Goal: Task Accomplishment & Management: Use online tool/utility

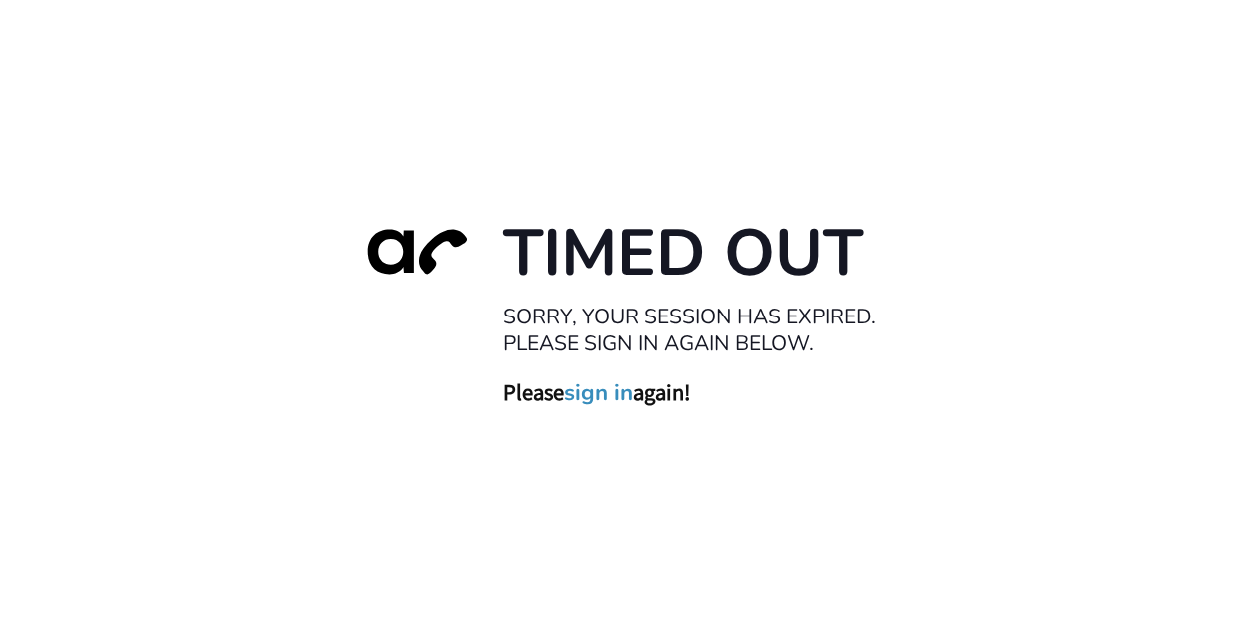
click at [595, 385] on link "sign in" at bounding box center [598, 393] width 69 height 28
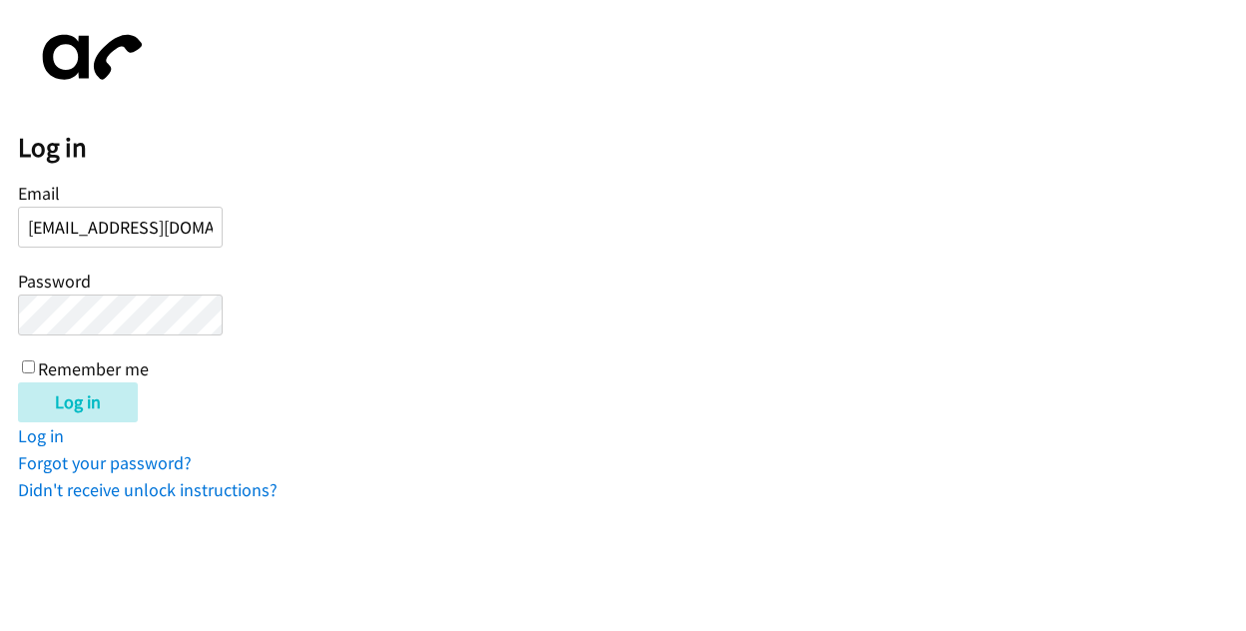
scroll to position [0, 11]
type input "[EMAIL_ADDRESS][DOMAIN_NAME]"
click at [83, 395] on input "Log in" at bounding box center [78, 402] width 120 height 40
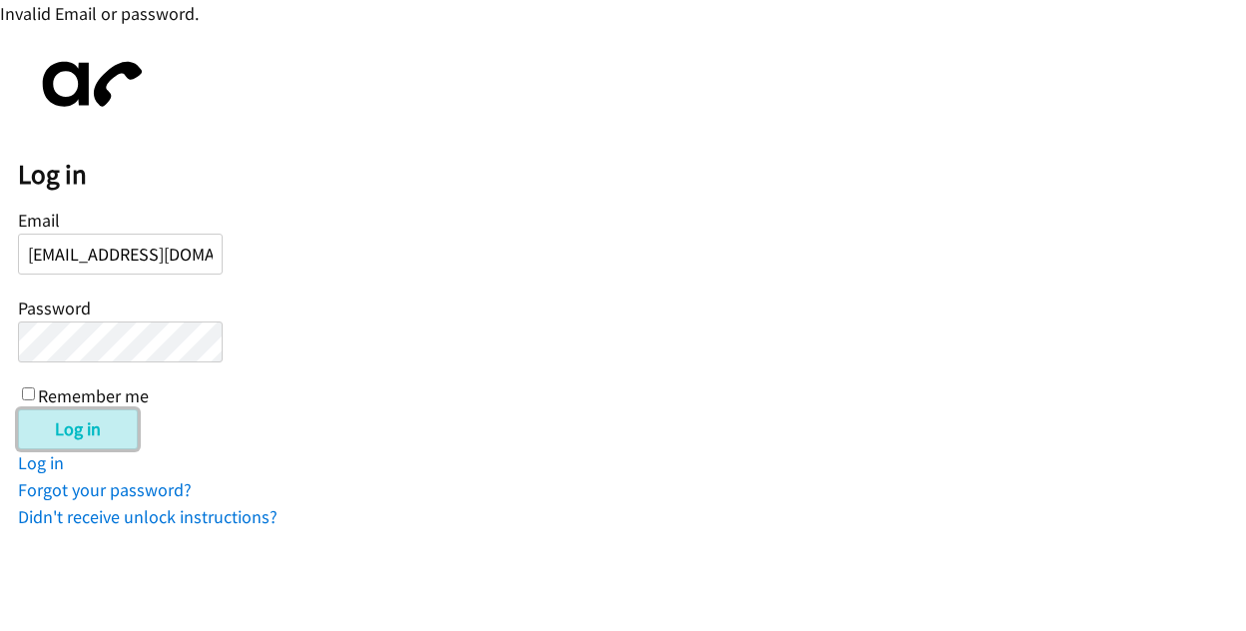
click at [85, 424] on input "Log in" at bounding box center [78, 429] width 120 height 40
drag, startPoint x: 22, startPoint y: 254, endPoint x: 285, endPoint y: 250, distance: 263.5
click at [285, 250] on form "Email breege.ferry@directit.com Password Remember me Log in" at bounding box center [632, 327] width 1228 height 245
paste input "Breege.F"
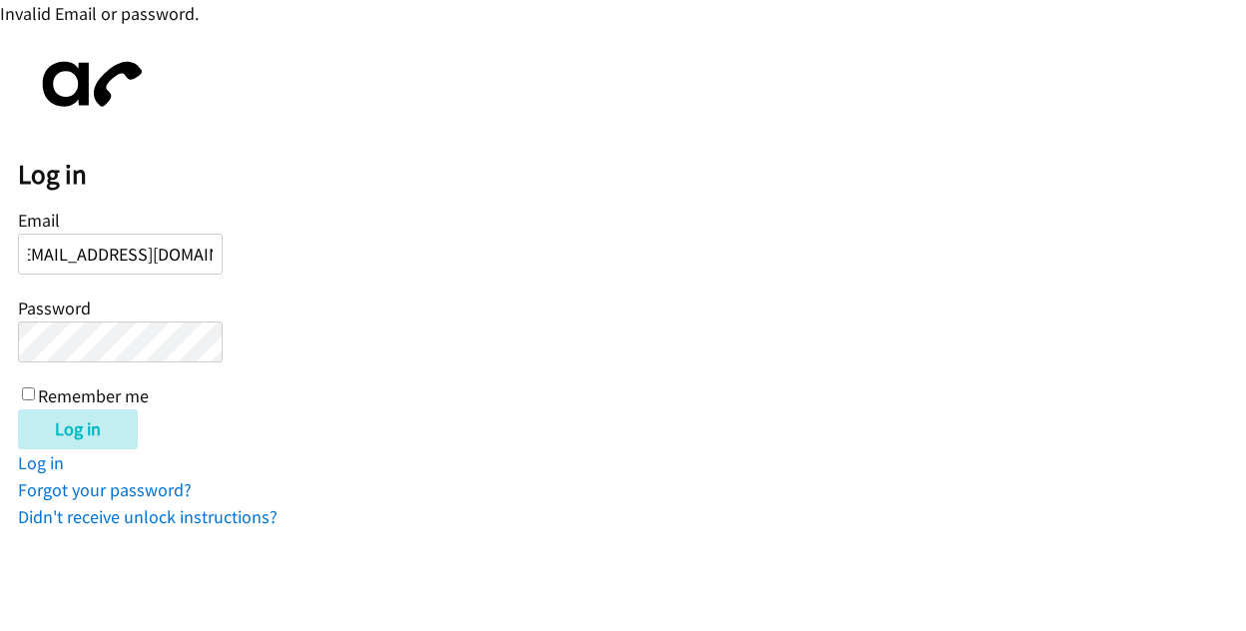
scroll to position [0, 16]
click at [67, 258] on input "Breege.Ferry@directit.com" at bounding box center [120, 254] width 205 height 41
type input "Breege.Ferry@directit.com"
click at [8, 331] on body "Invalid Email or password. Log in Email Breege.Ferry@directit.com Password Reme…" at bounding box center [623, 265] width 1246 height 530
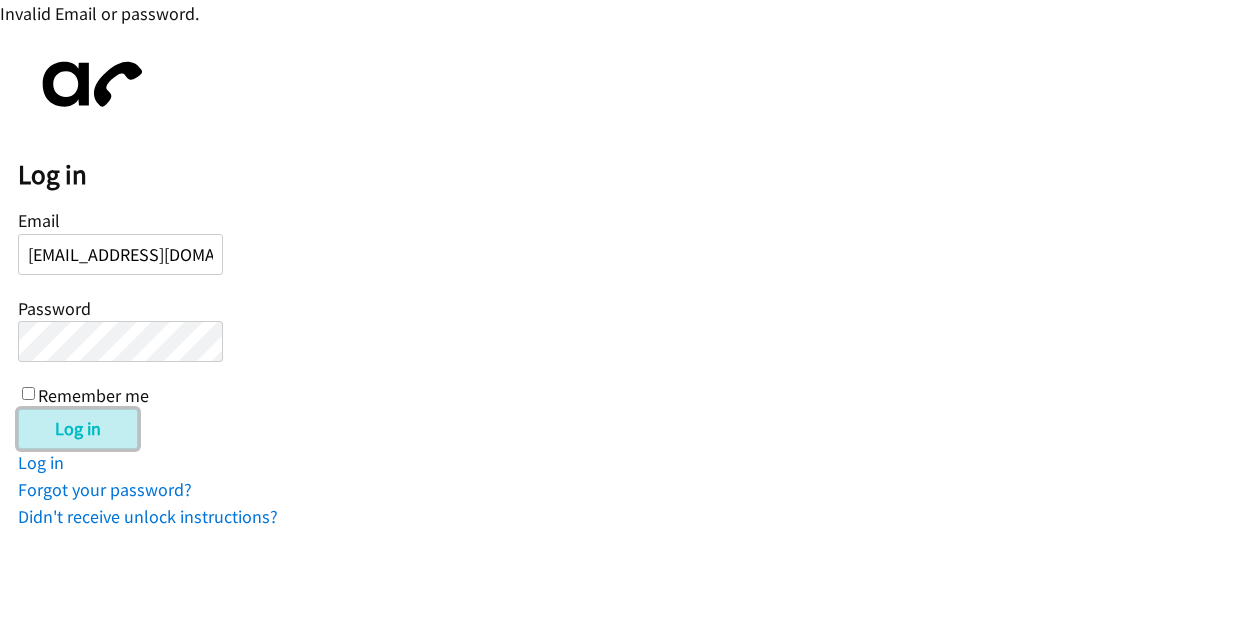
click at [52, 421] on input "Log in" at bounding box center [78, 429] width 120 height 40
click at [50, 460] on link "Log in" at bounding box center [41, 462] width 46 height 23
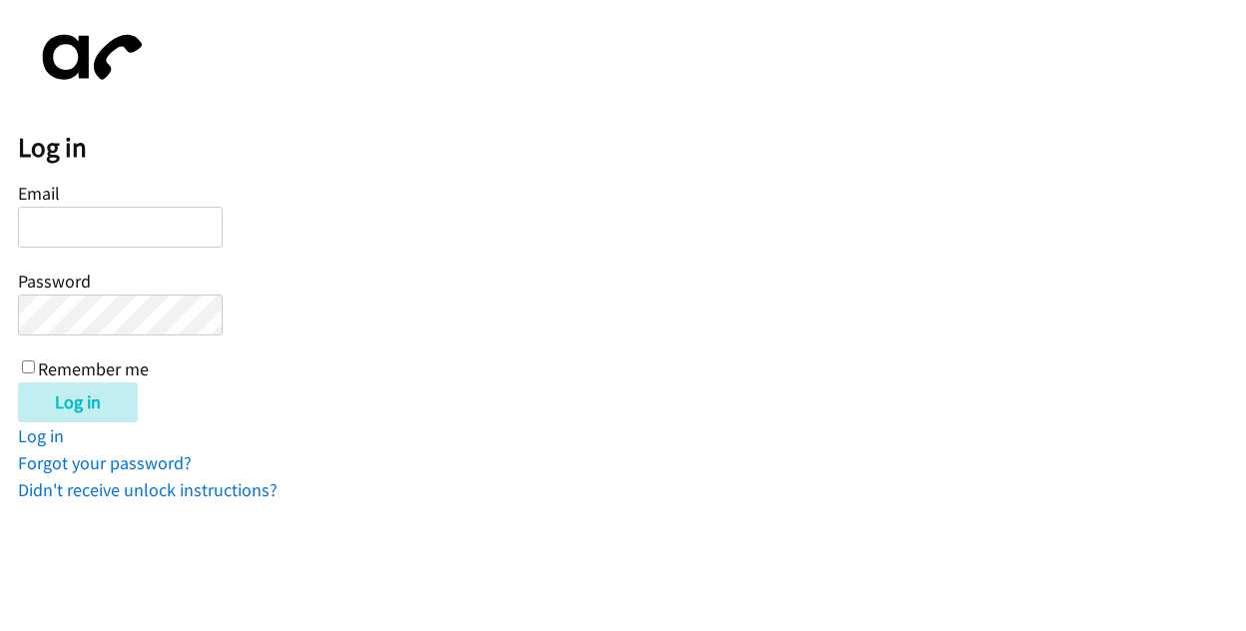
click at [104, 227] on input "Email" at bounding box center [120, 227] width 205 height 41
type input "[EMAIL_ADDRESS][DOMAIN_NAME]"
click at [0, 307] on html "Log in Email [EMAIL_ADDRESS][DOMAIN_NAME] Password Remember me Log in Log in Fo…" at bounding box center [623, 251] width 1246 height 503
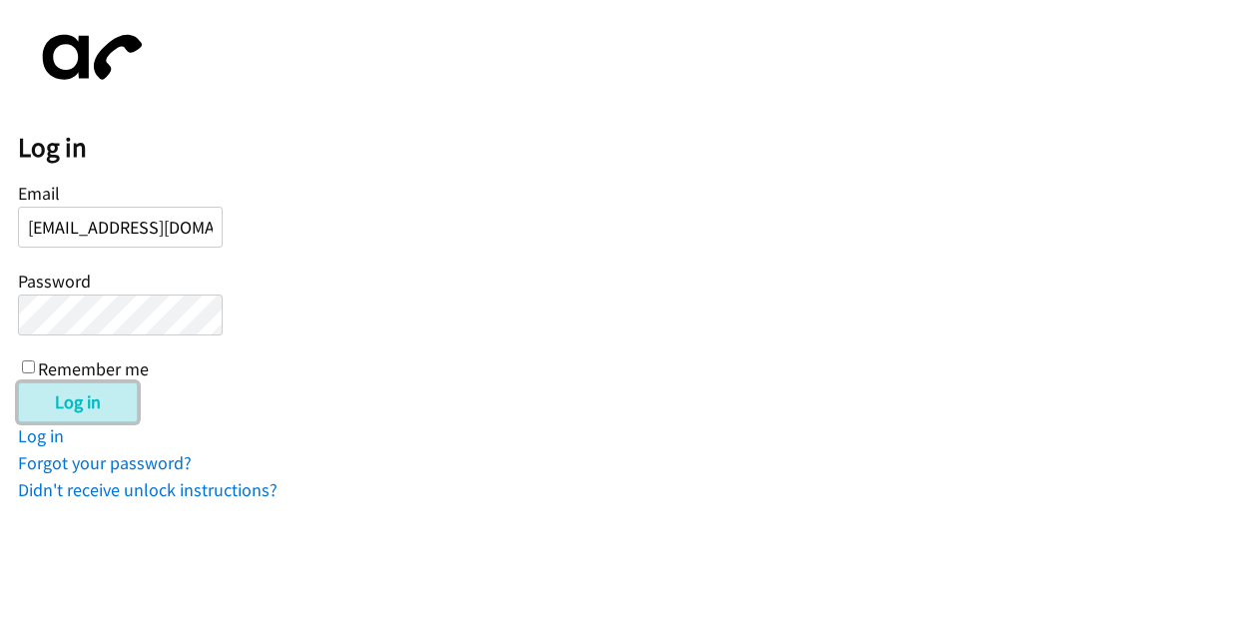
click at [50, 409] on input "Log in" at bounding box center [78, 402] width 120 height 40
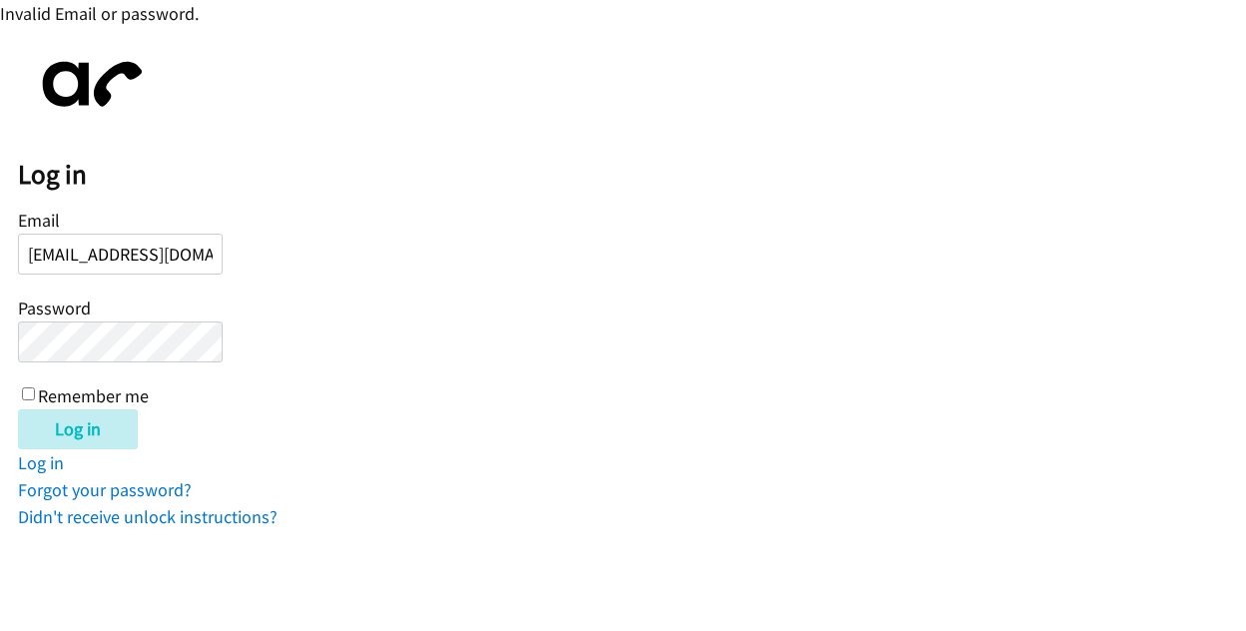
scroll to position [0, 16]
drag, startPoint x: 21, startPoint y: 253, endPoint x: 262, endPoint y: 268, distance: 242.1
click at [262, 268] on form "Email [EMAIL_ADDRESS][DOMAIN_NAME] Password Remember me Log in" at bounding box center [632, 327] width 1228 height 245
type input "[EMAIL_ADDRESS][DOMAIN_NAME]"
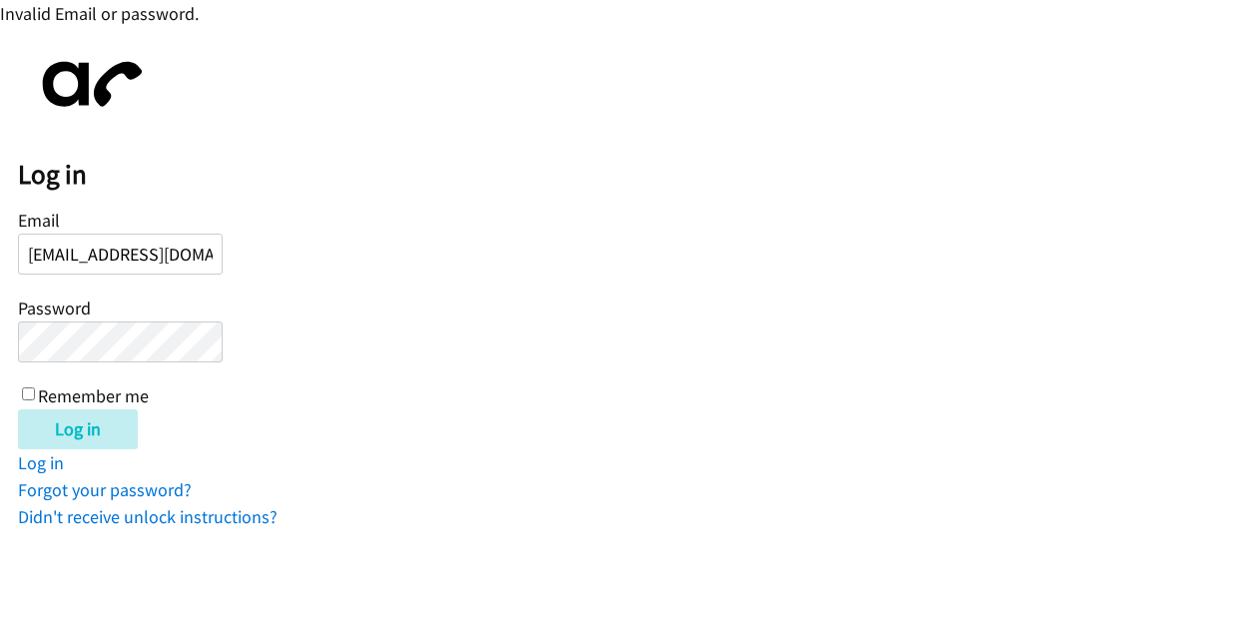
click at [210, 518] on link "Didn't receive unlock instructions?" at bounding box center [147, 516] width 259 height 23
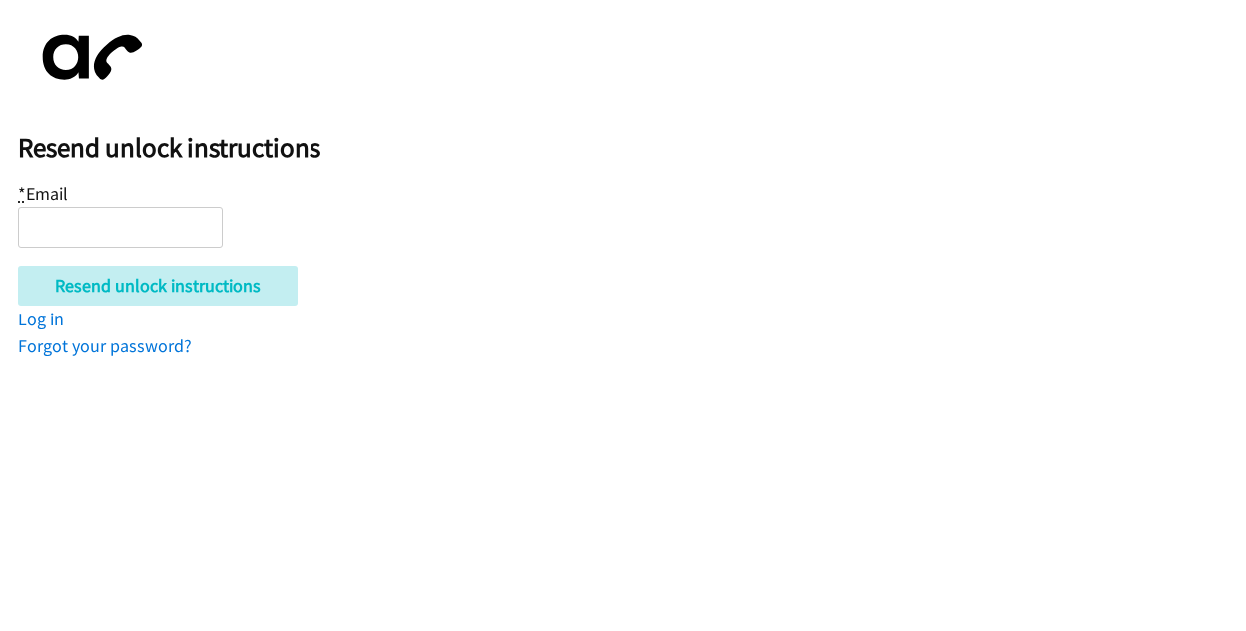
click at [85, 220] on input "* Email" at bounding box center [120, 227] width 205 height 41
type input "[EMAIL_ADDRESS][DOMAIN_NAME]"
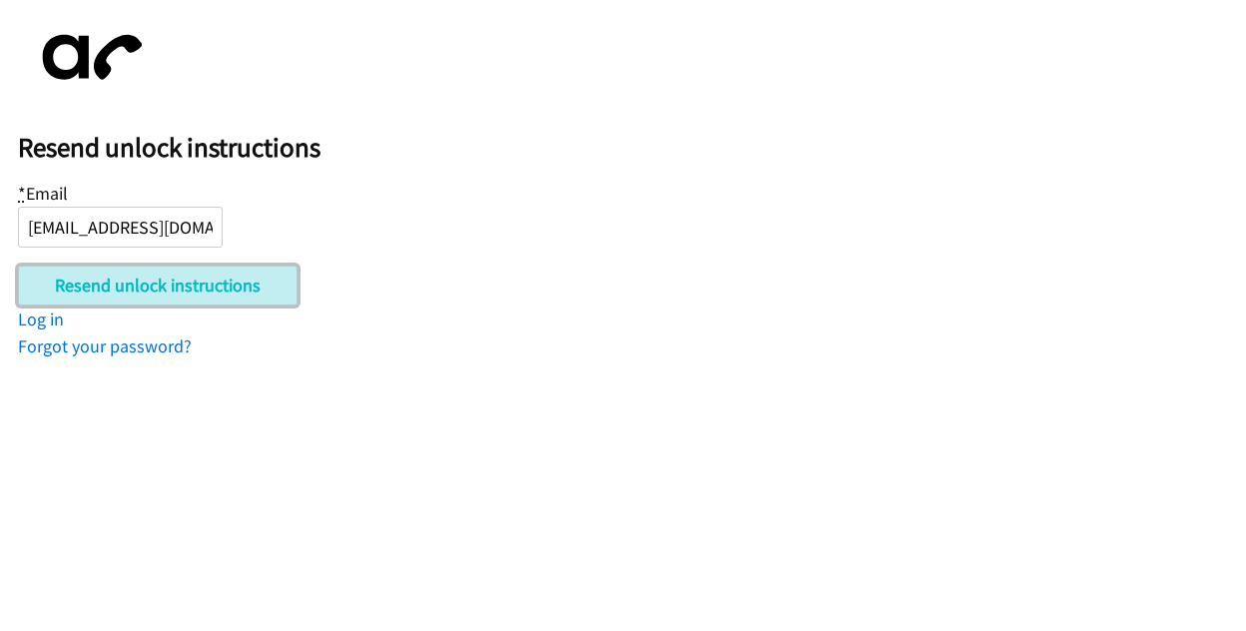
click at [153, 284] on input "Resend unlock instructions" at bounding box center [157, 285] width 279 height 40
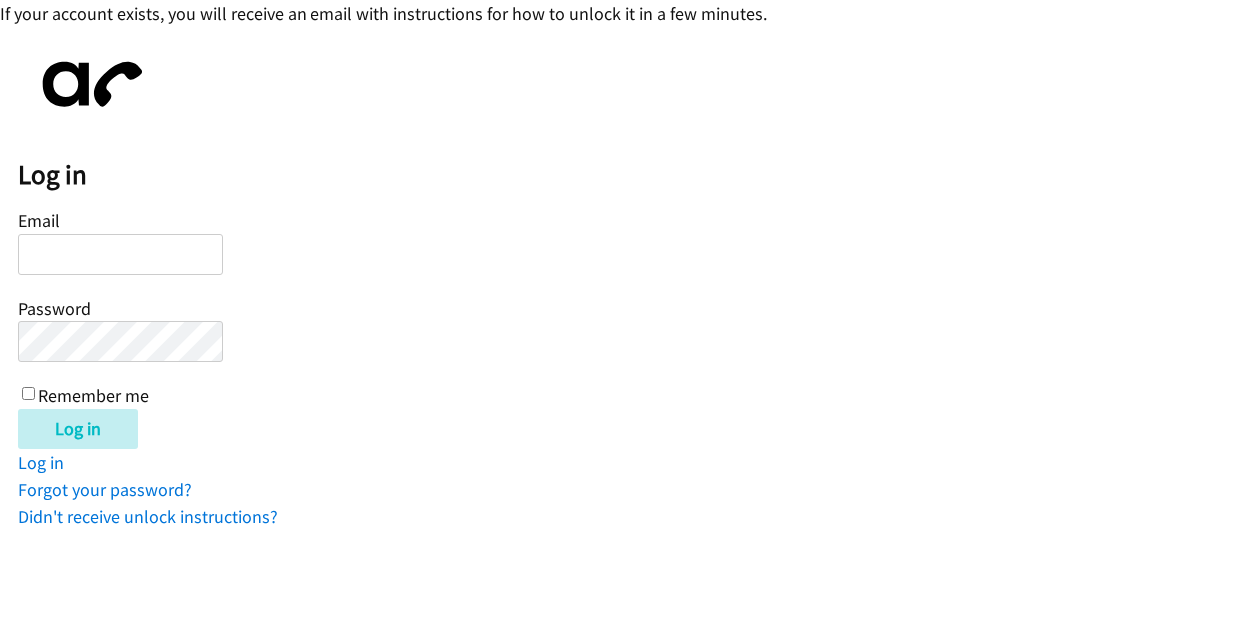
click at [897, 228] on form "Email Password Remember me Log in" at bounding box center [632, 327] width 1228 height 245
click at [1065, 377] on form "Email Password Remember me Log in" at bounding box center [632, 327] width 1228 height 245
click at [69, 244] on input "Email" at bounding box center [120, 254] width 205 height 41
paste input "[EMAIL_ADDRESS][DOMAIN_NAME]"
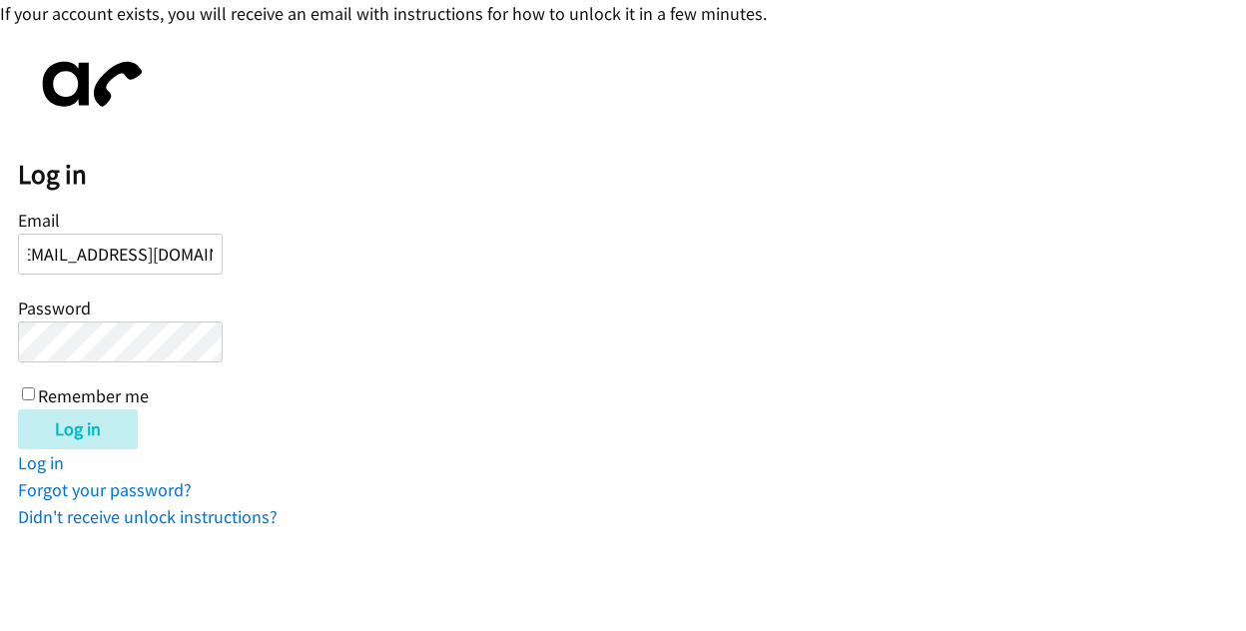
type input "[EMAIL_ADDRESS][DOMAIN_NAME]"
click at [26, 392] on input "Remember me" at bounding box center [28, 393] width 13 height 13
checkbox input "true"
click at [50, 431] on input "Log in" at bounding box center [78, 429] width 120 height 40
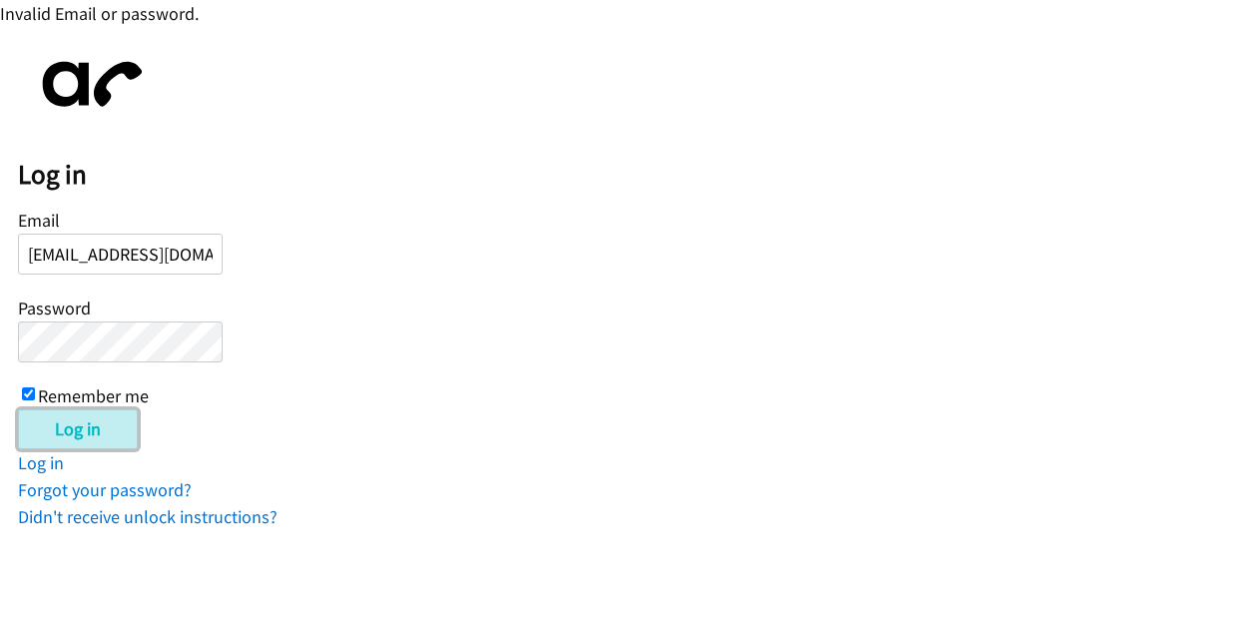
click at [68, 425] on input "Log in" at bounding box center [78, 429] width 120 height 40
click at [136, 516] on link "Didn't receive unlock instructions?" at bounding box center [147, 516] width 259 height 23
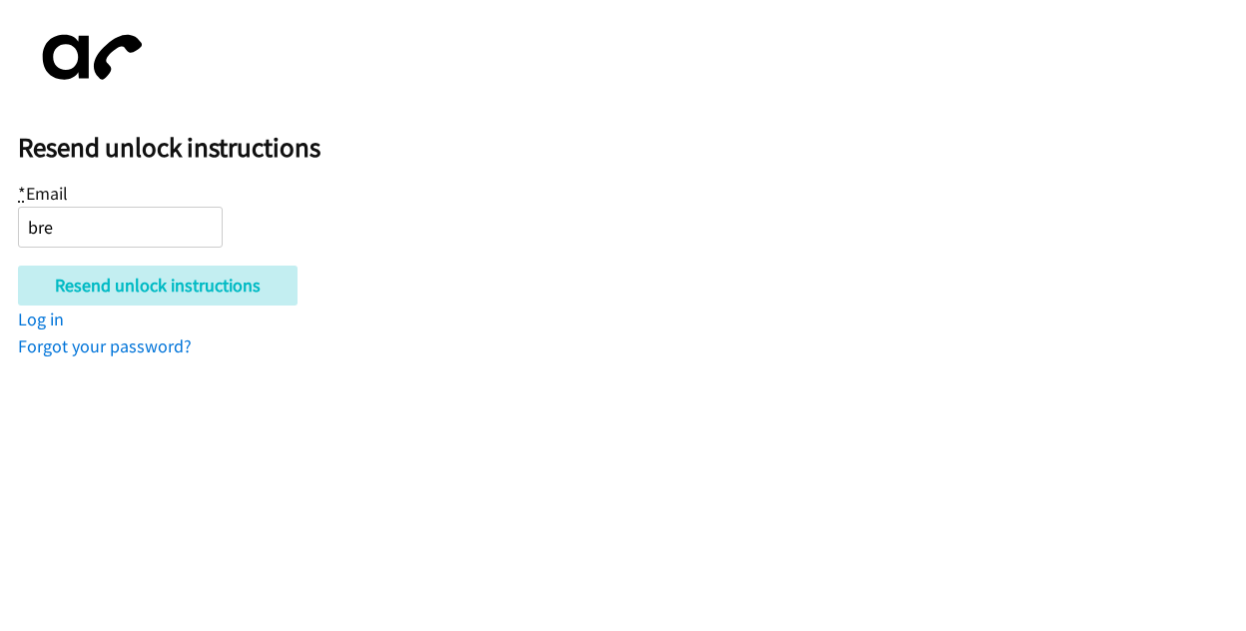
type input "[EMAIL_ADDRESS][DOMAIN_NAME]"
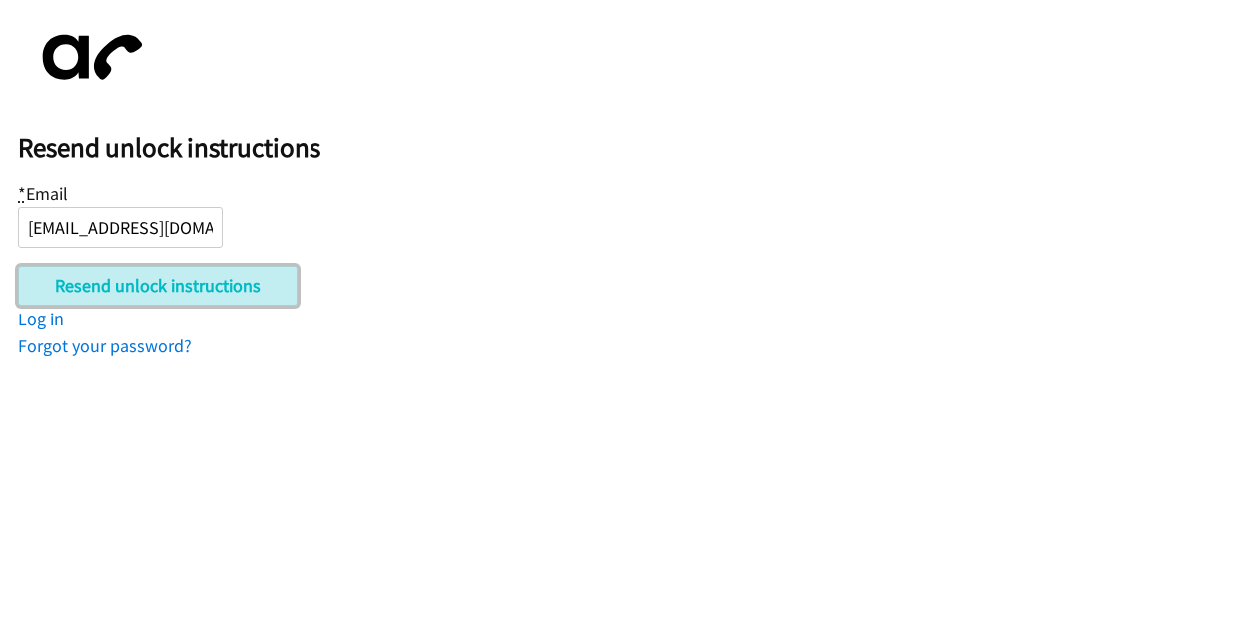
click at [127, 277] on input "Resend unlock instructions" at bounding box center [157, 285] width 279 height 40
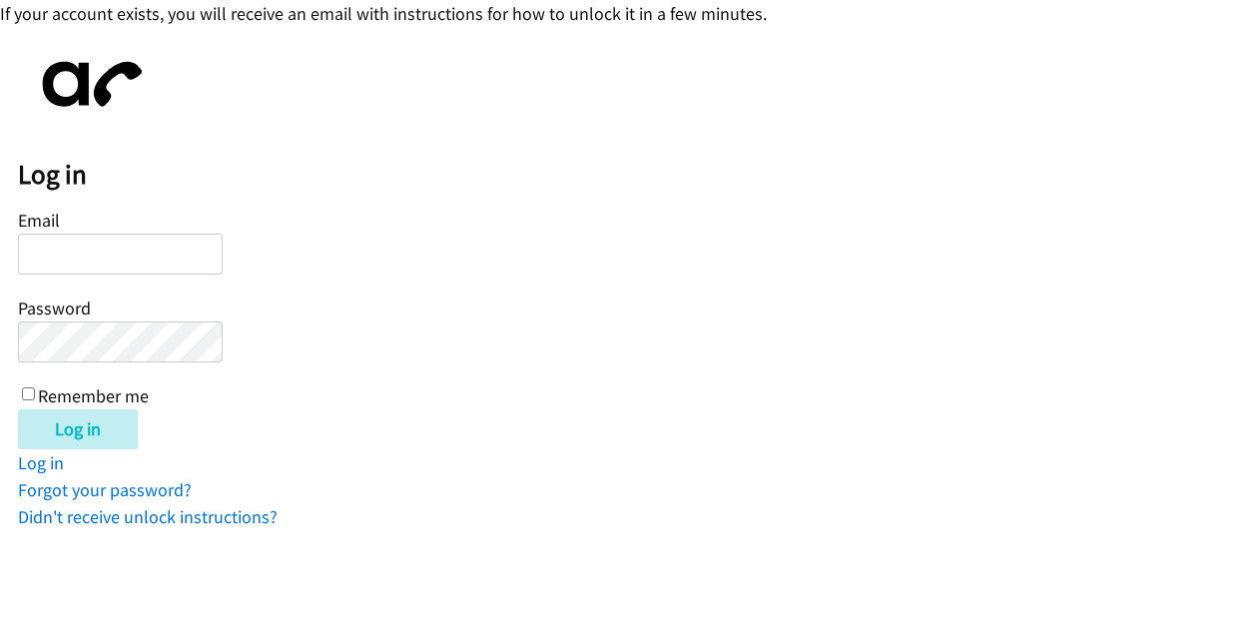
click at [874, 297] on form "Email Password Remember me Log in" at bounding box center [632, 327] width 1228 height 245
drag, startPoint x: 4, startPoint y: 15, endPoint x: 206, endPoint y: 14, distance: 201.6
click at [206, 14] on div "If your account exists, you will receive an email with instructions for how to …" at bounding box center [623, 13] width 1246 height 27
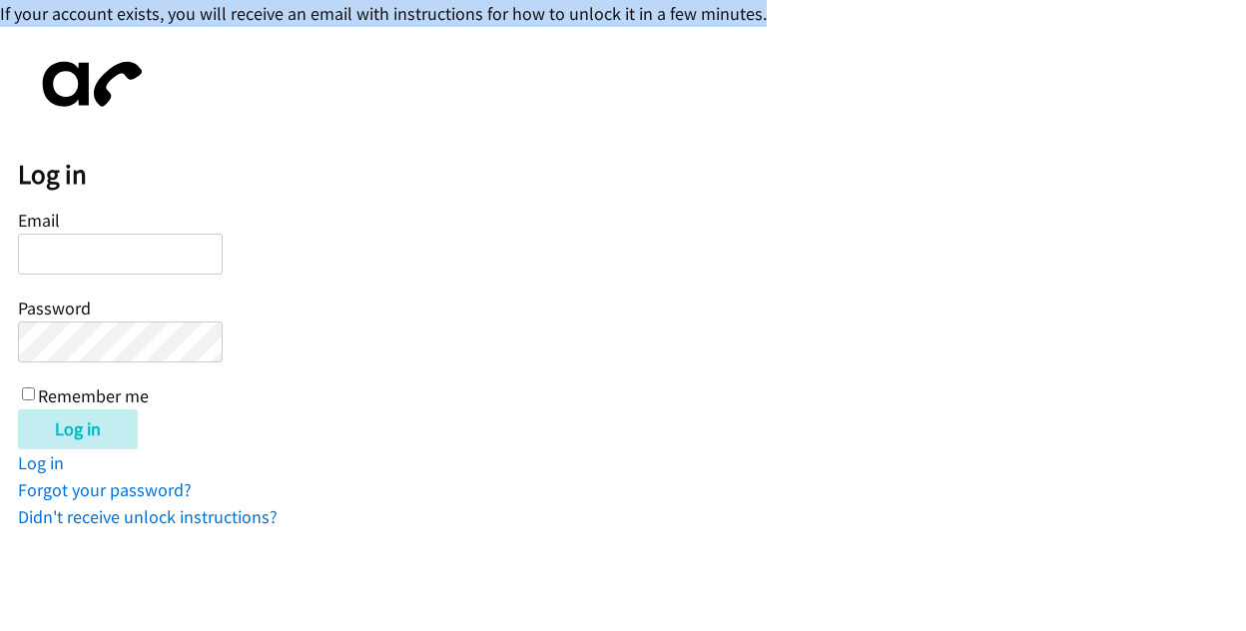
drag, startPoint x: 766, startPoint y: 19, endPoint x: -6, endPoint y: 9, distance: 772.5
click at [0, 9] on html "If your account exists, you will receive an email with instructions for how to …" at bounding box center [623, 265] width 1246 height 530
copy div "If your account exists, you will receive an email with instructions for how to …"
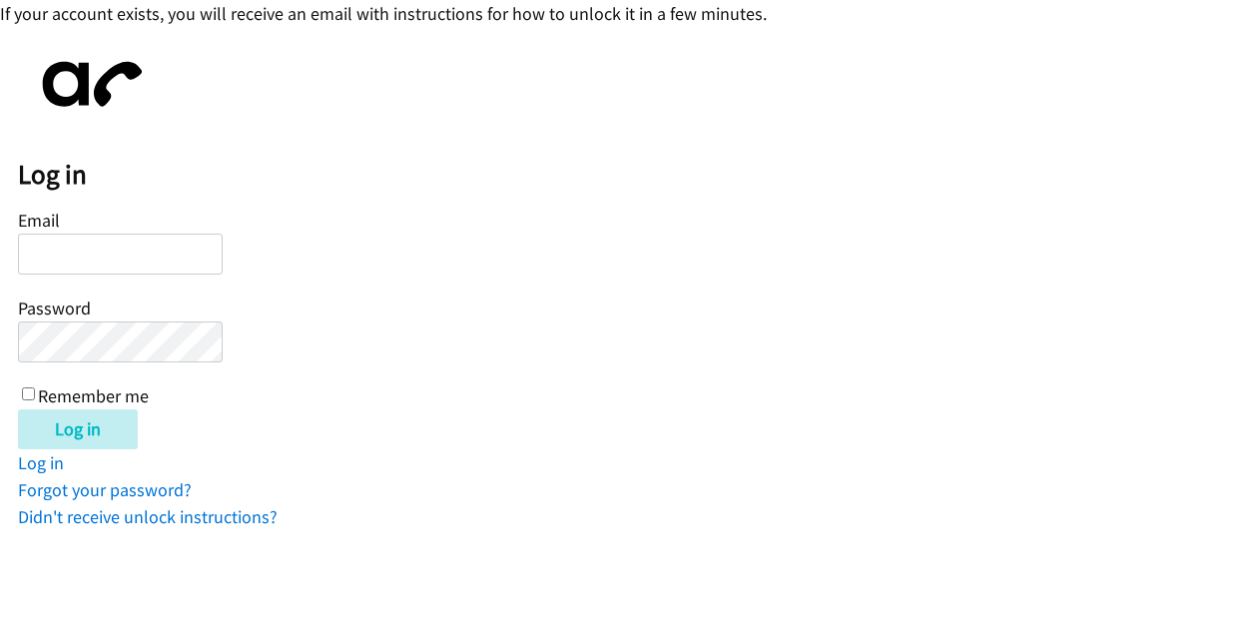
click at [858, 354] on form "Email Password Remember me Log in" at bounding box center [632, 327] width 1228 height 245
click at [804, 195] on div "Log in Email Password Remember me Log in Log in Forgot your password? Didn't re…" at bounding box center [632, 287] width 1228 height 485
click at [1084, 329] on form "Email Password Remember me Log in" at bounding box center [632, 327] width 1228 height 245
click at [854, 349] on form "Email Password Remember me Log in" at bounding box center [632, 327] width 1228 height 245
click at [123, 241] on input "Email" at bounding box center [120, 254] width 205 height 41
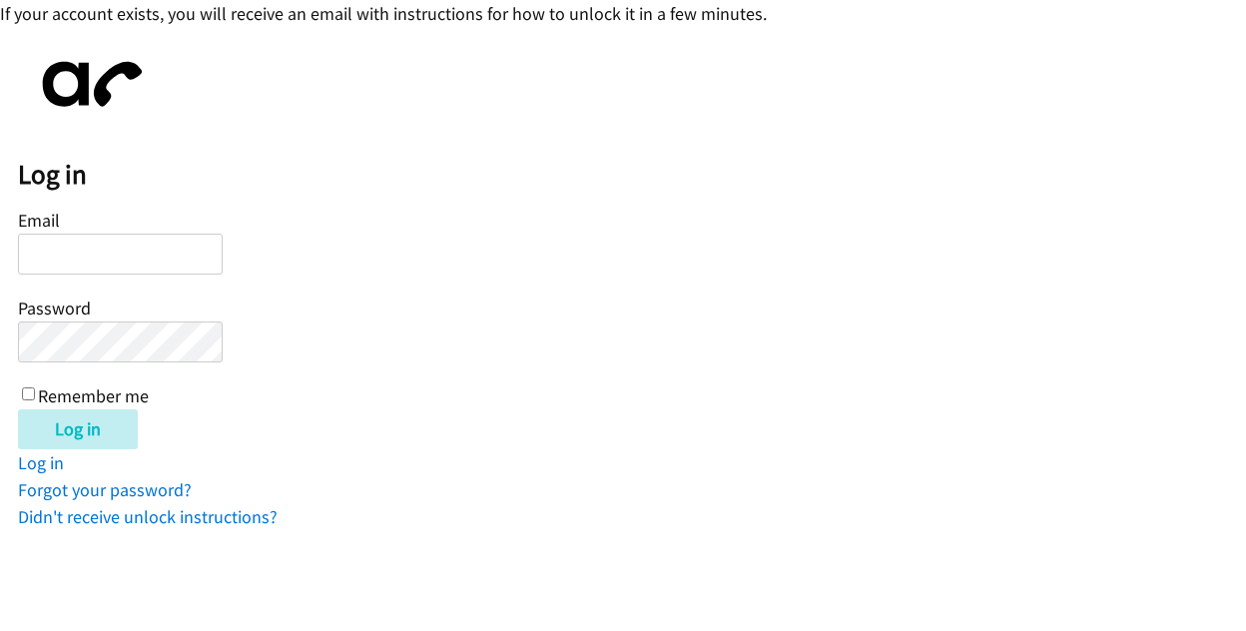
type input "[EMAIL_ADDRESS][DOMAIN_NAME]"
click at [18, 409] on input "Log in" at bounding box center [78, 429] width 120 height 40
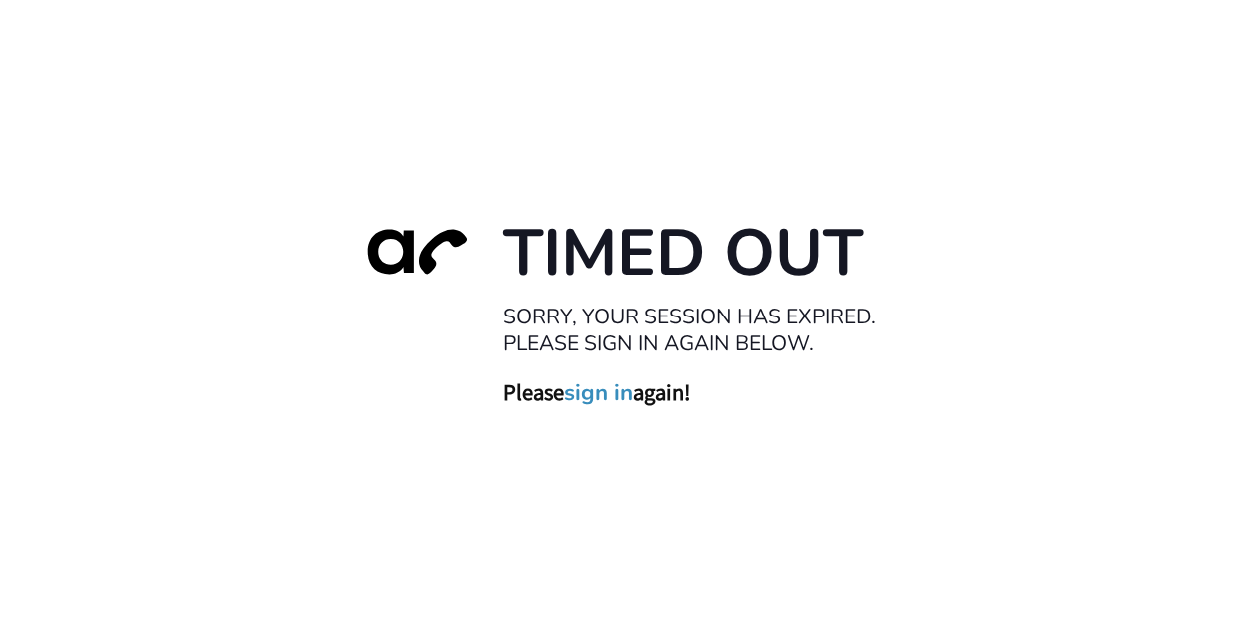
click at [617, 388] on link "sign in" at bounding box center [598, 393] width 69 height 28
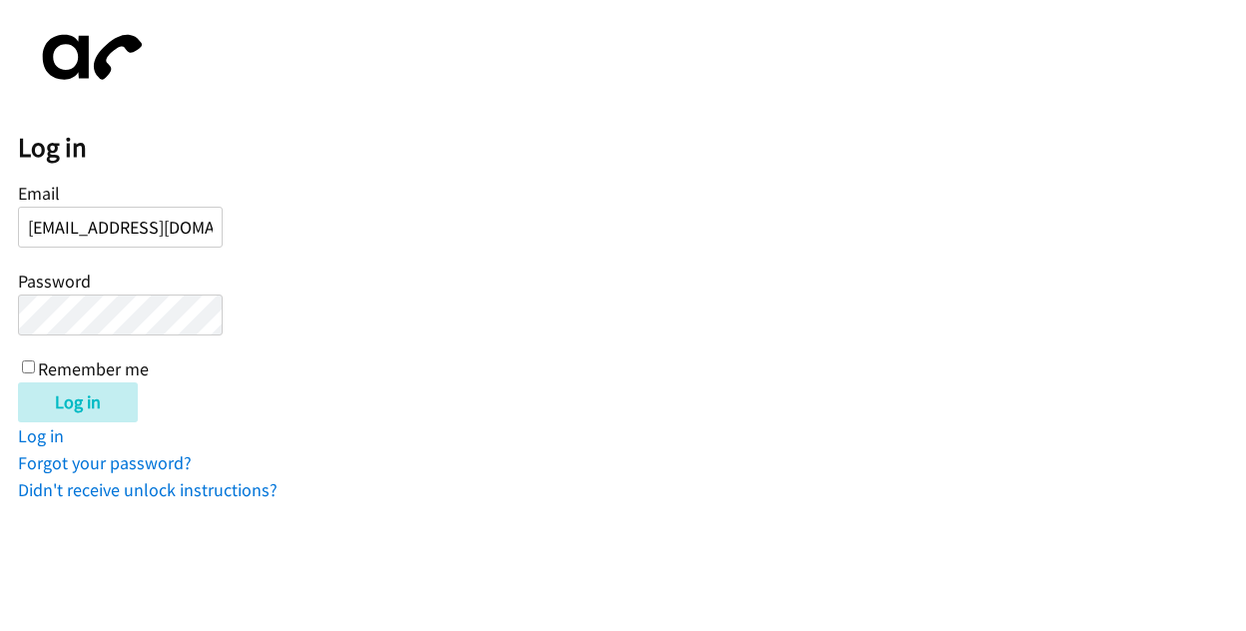
scroll to position [0, 11]
type input "[EMAIL_ADDRESS][DOMAIN_NAME]"
click at [45, 394] on input "Log in" at bounding box center [78, 402] width 120 height 40
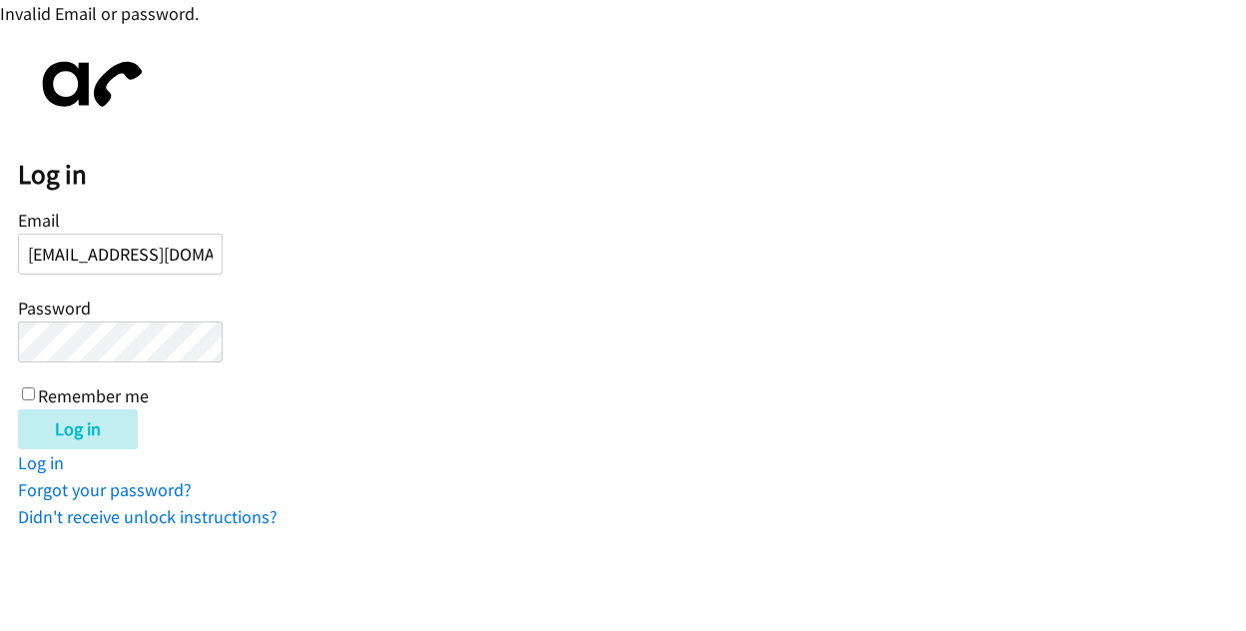
click at [859, 426] on div "Log in" at bounding box center [632, 429] width 1228 height 40
drag, startPoint x: 767, startPoint y: 223, endPoint x: 756, endPoint y: 222, distance: 12.0
click at [767, 223] on form "Email breege.ferry@directit.com Password Remember me Log in" at bounding box center [632, 327] width 1228 height 245
click at [78, 318] on label "Password" at bounding box center [54, 307] width 73 height 23
drag, startPoint x: 908, startPoint y: 491, endPoint x: 898, endPoint y: 473, distance: 20.6
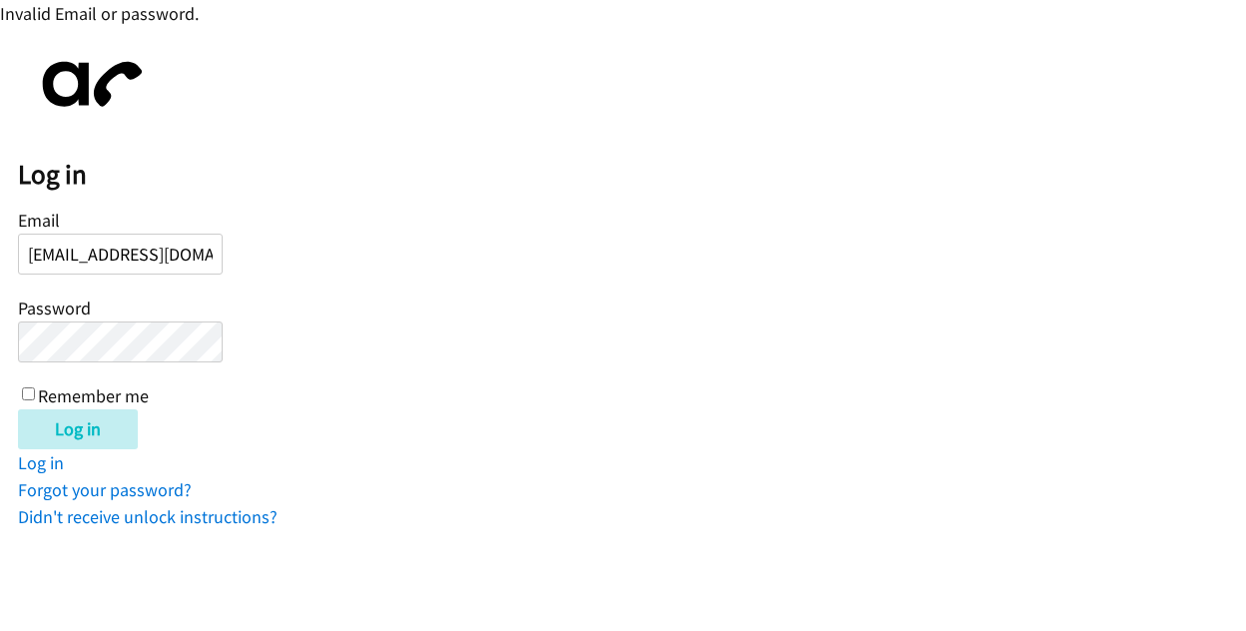
click at [908, 491] on div "Log in Email breege.ferry@directit.com Password Remember me Log in Log in Forgo…" at bounding box center [632, 287] width 1228 height 485
click at [49, 419] on input "Log in" at bounding box center [78, 429] width 120 height 40
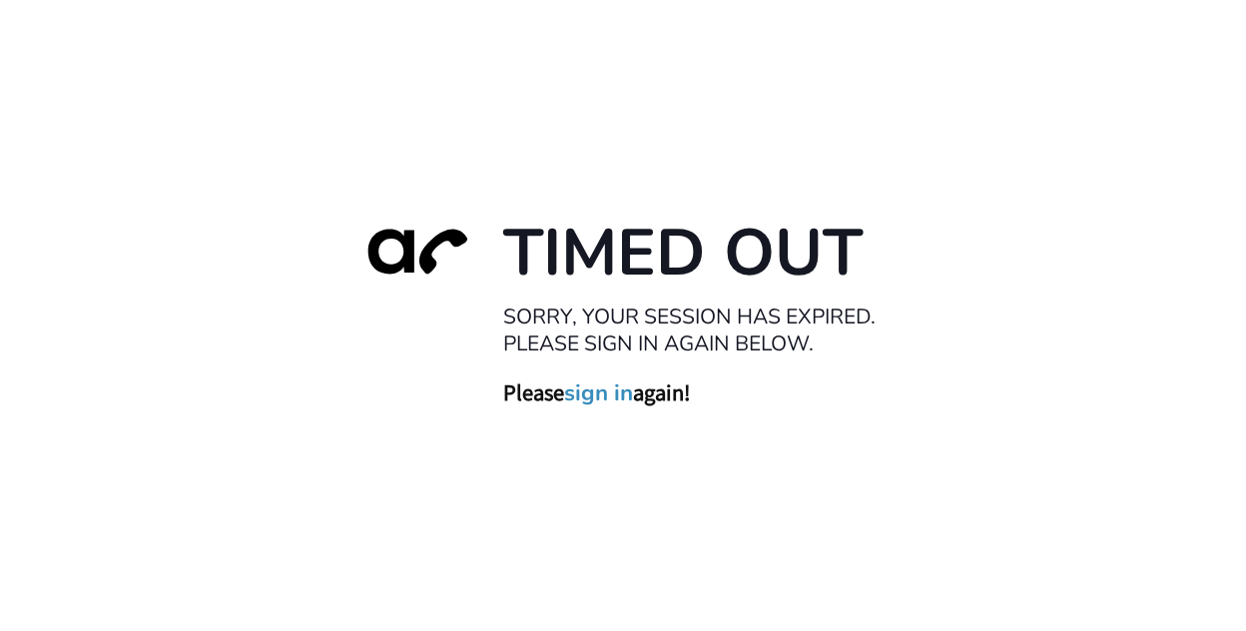
click at [603, 398] on link "sign in" at bounding box center [598, 393] width 69 height 28
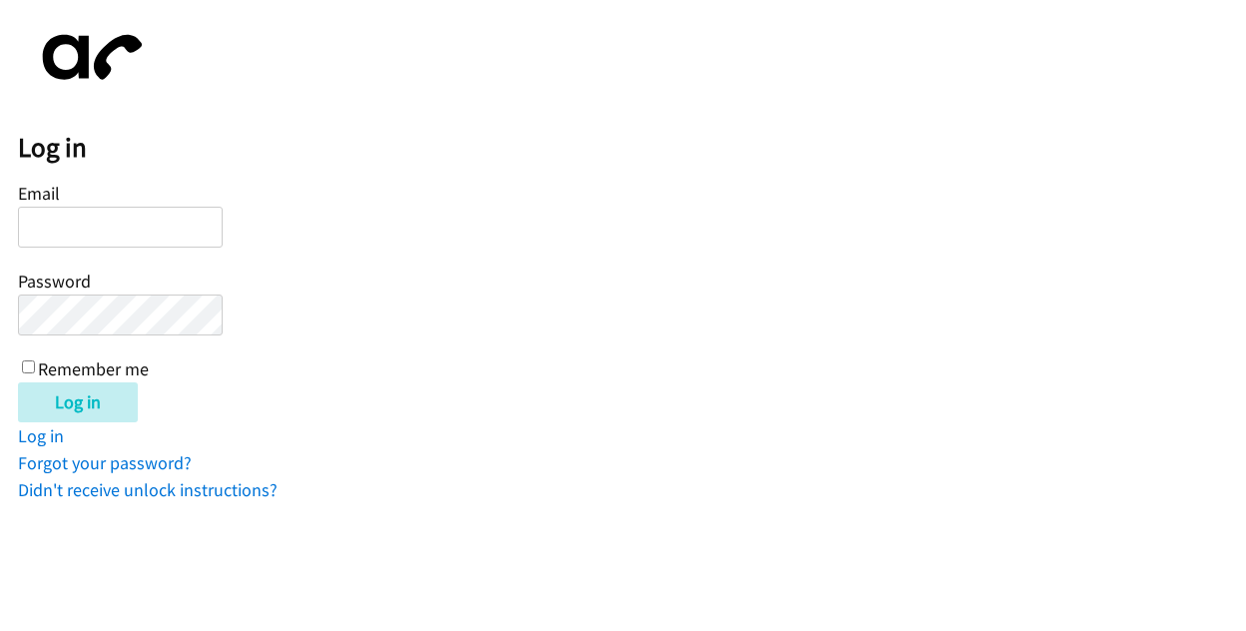
click at [58, 206] on div "Email Password Remember me" at bounding box center [120, 280] width 205 height 204
click at [62, 223] on input "Email" at bounding box center [120, 227] width 205 height 41
type input "breege.ferry@directit.com"
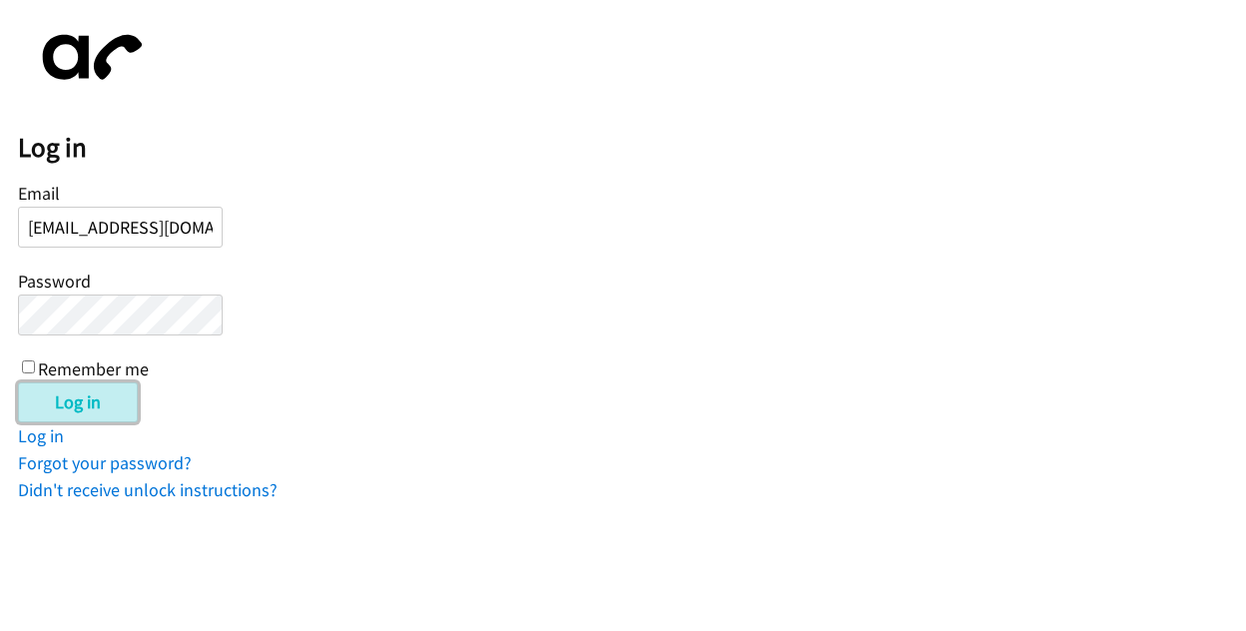
click at [65, 390] on input "Log in" at bounding box center [78, 402] width 120 height 40
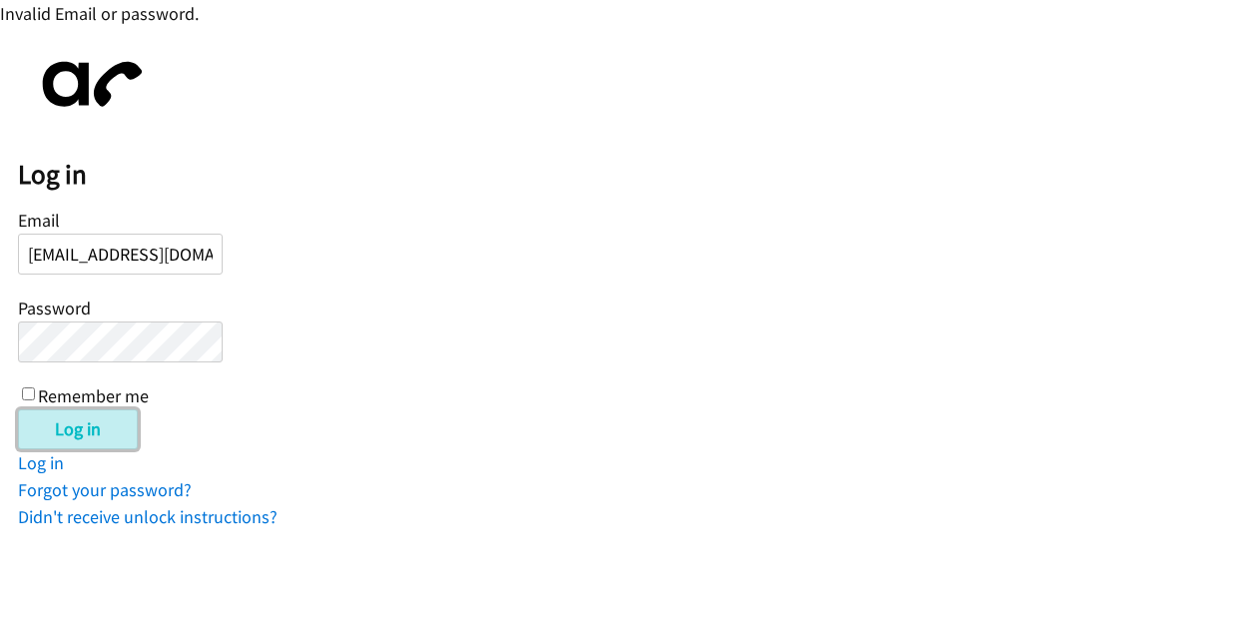
click at [66, 428] on input "Log in" at bounding box center [78, 429] width 120 height 40
click at [78, 424] on input "Log in" at bounding box center [78, 429] width 120 height 40
click at [0, 332] on html "Invalid Email or password. Log in Email breege.ferry@directit.com Password Reme…" at bounding box center [623, 265] width 1246 height 530
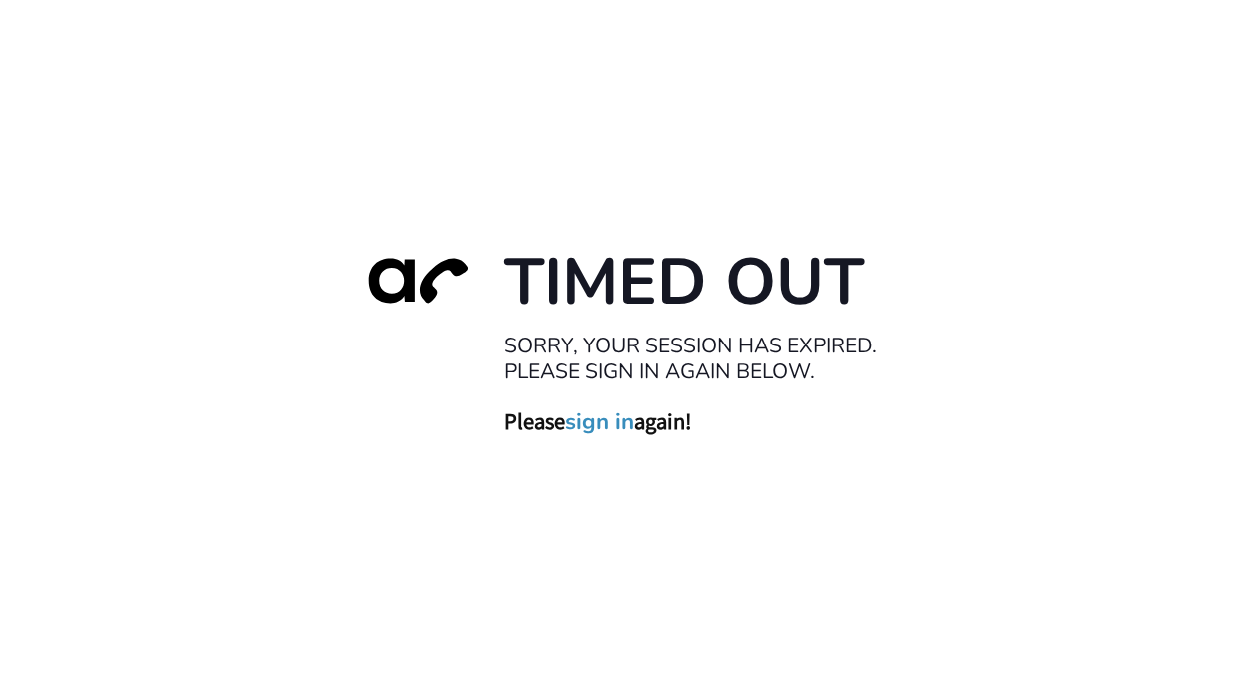
click at [592, 419] on link "sign in" at bounding box center [599, 421] width 69 height 28
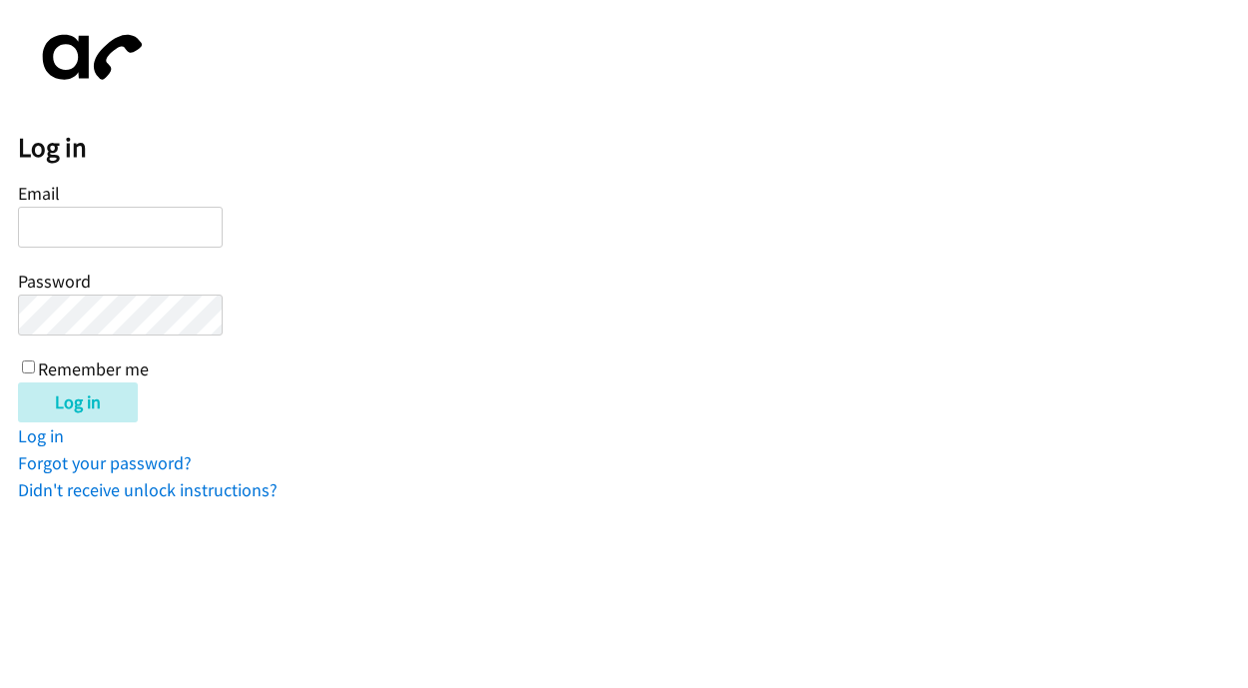
click at [40, 224] on input "Email" at bounding box center [120, 227] width 205 height 41
type input "Directit2025!"
drag, startPoint x: 80, startPoint y: 221, endPoint x: 8, endPoint y: 209, distance: 72.8
click at [8, 209] on body "Log in Email Directit2025! Password Remember me Log in Log in Forgot your passw…" at bounding box center [624, 260] width 1248 height 485
click at [122, 227] on input "Email" at bounding box center [120, 227] width 205 height 41
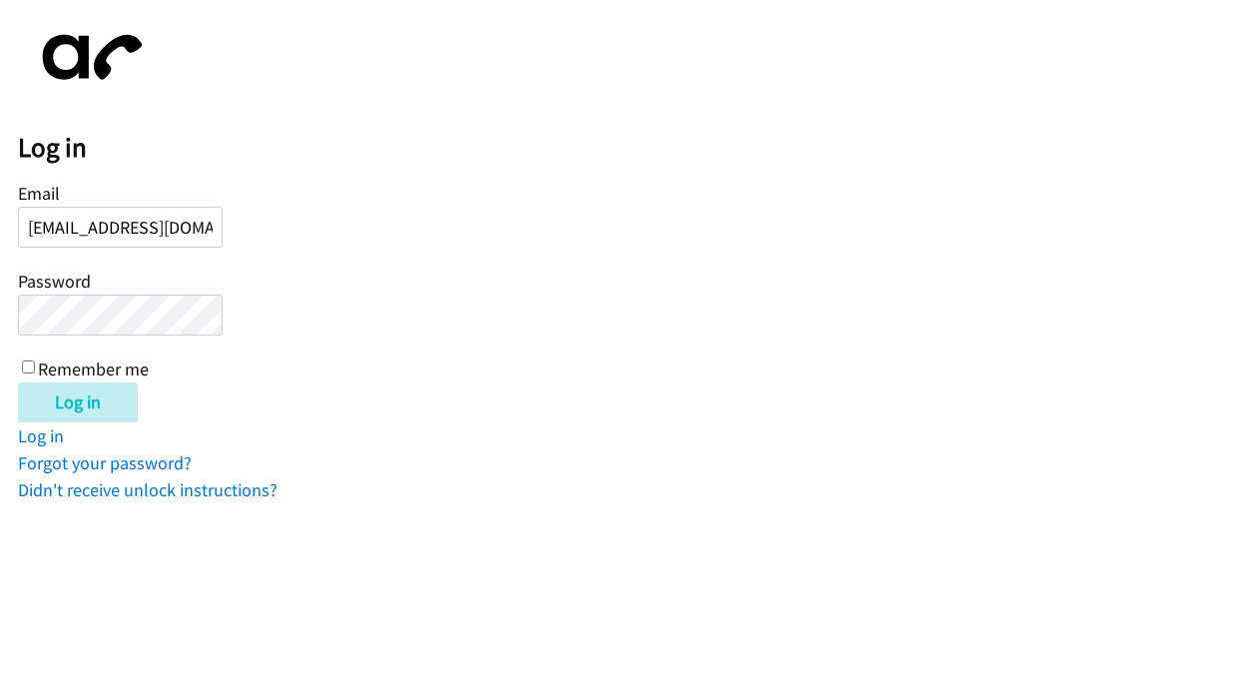
scroll to position [0, 11]
type input "[EMAIL_ADDRESS][DOMAIN_NAME]"
click at [231, 185] on form "Email [EMAIL_ADDRESS][DOMAIN_NAME] Password Remember me Log in" at bounding box center [633, 300] width 1230 height 245
click at [77, 401] on input "Log in" at bounding box center [78, 402] width 120 height 40
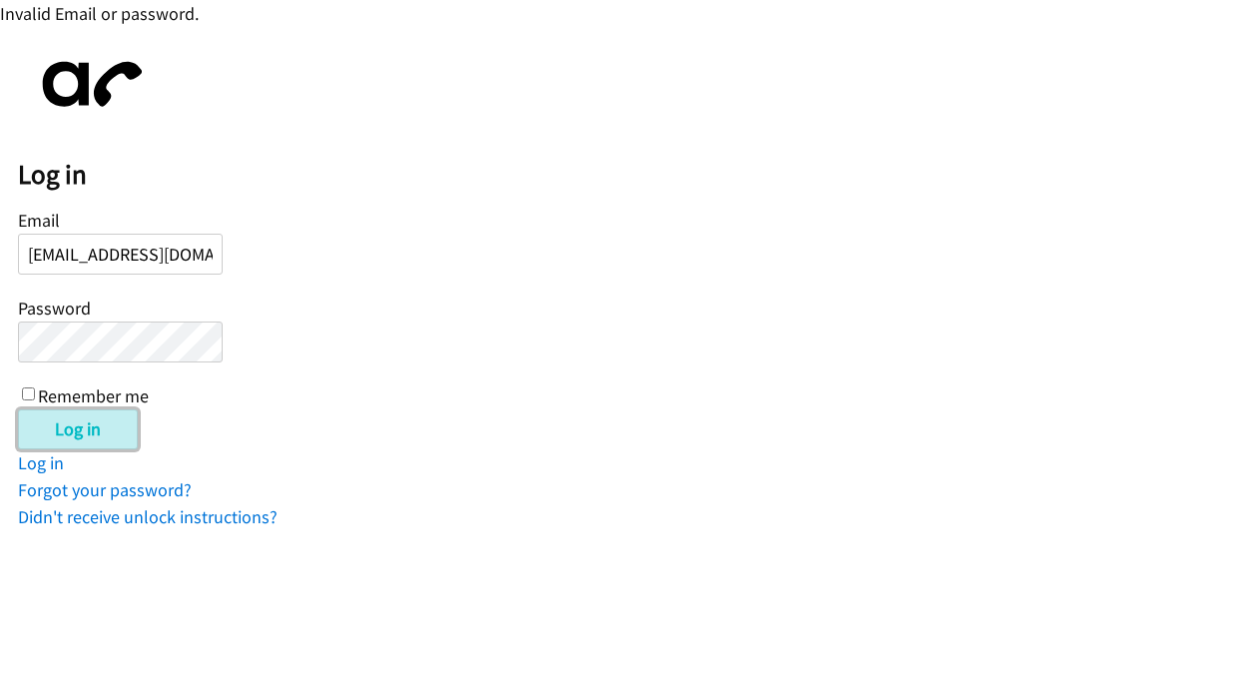
click at [70, 432] on input "Log in" at bounding box center [78, 429] width 120 height 40
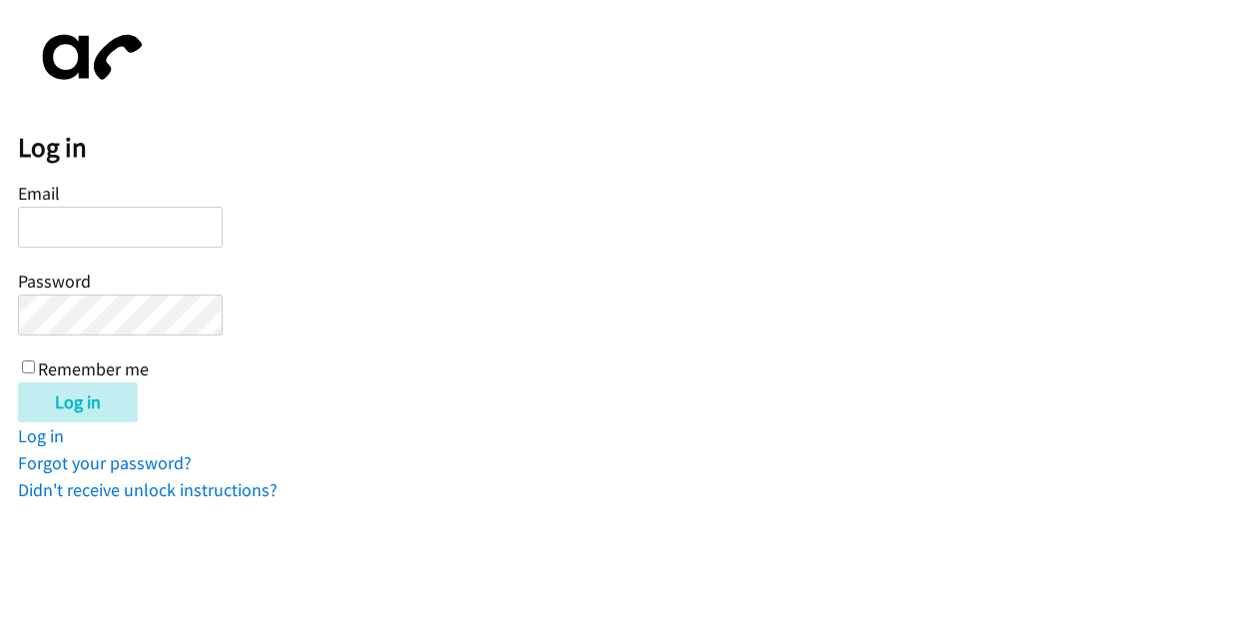
type input "d"
type input "breege.ferry@directit.com"
click at [76, 402] on input "Log in" at bounding box center [78, 402] width 120 height 40
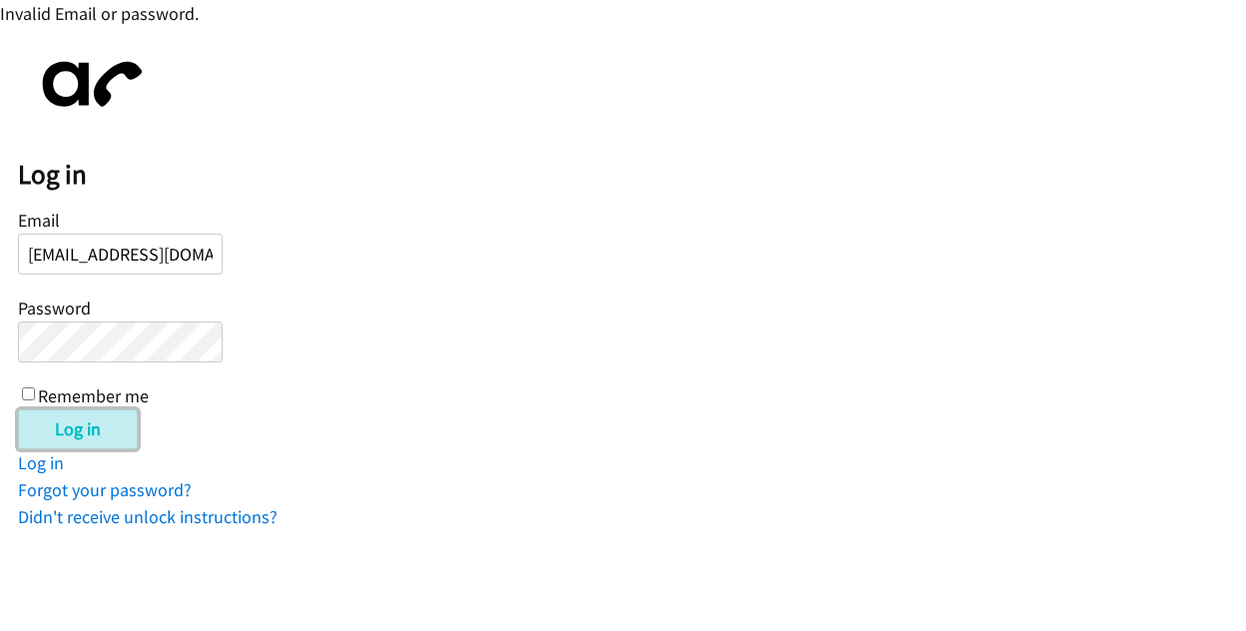
click at [72, 418] on input "Log in" at bounding box center [78, 429] width 120 height 40
click at [730, 530] on html "Invalid Email or password. Log in Email [EMAIL_ADDRESS][DOMAIN_NAME] Password R…" at bounding box center [623, 265] width 1246 height 530
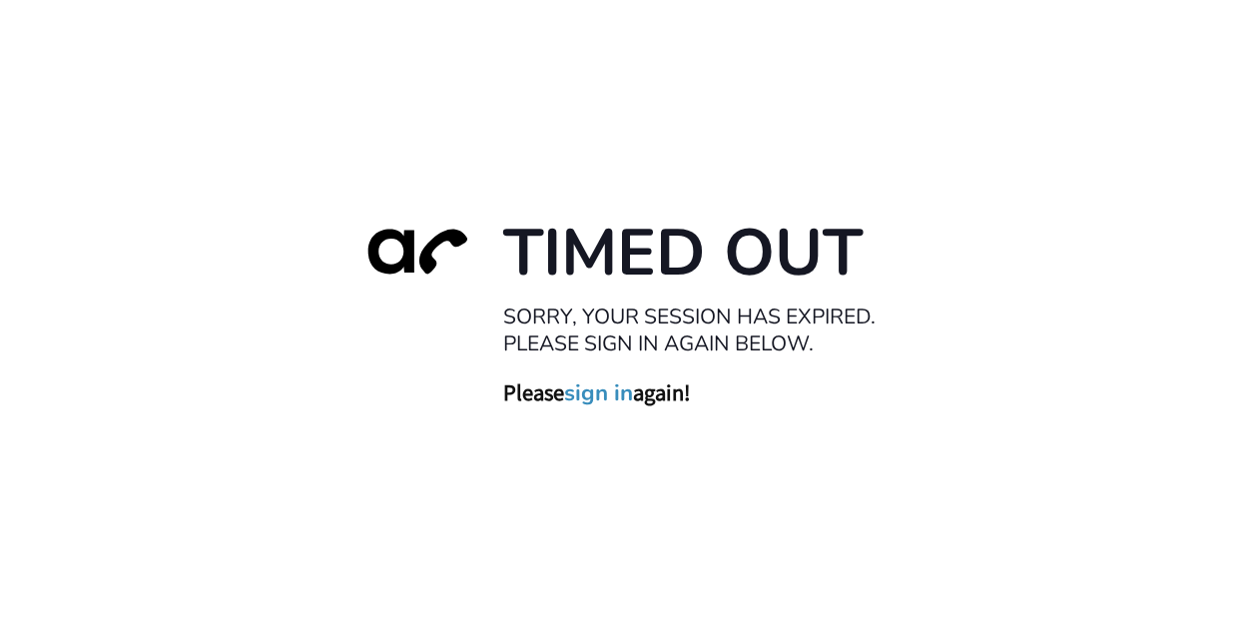
click at [611, 390] on link "sign in" at bounding box center [598, 393] width 69 height 28
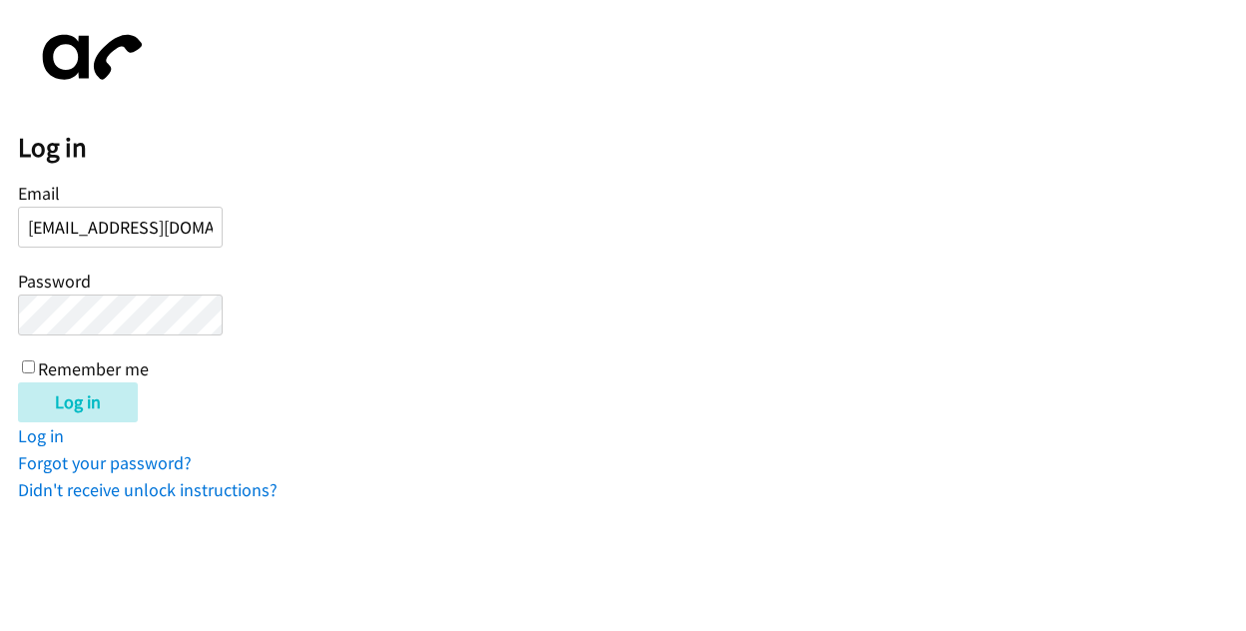
scroll to position [0, 11]
type input "[EMAIL_ADDRESS][DOMAIN_NAME]"
click at [69, 408] on input "Log in" at bounding box center [78, 402] width 120 height 40
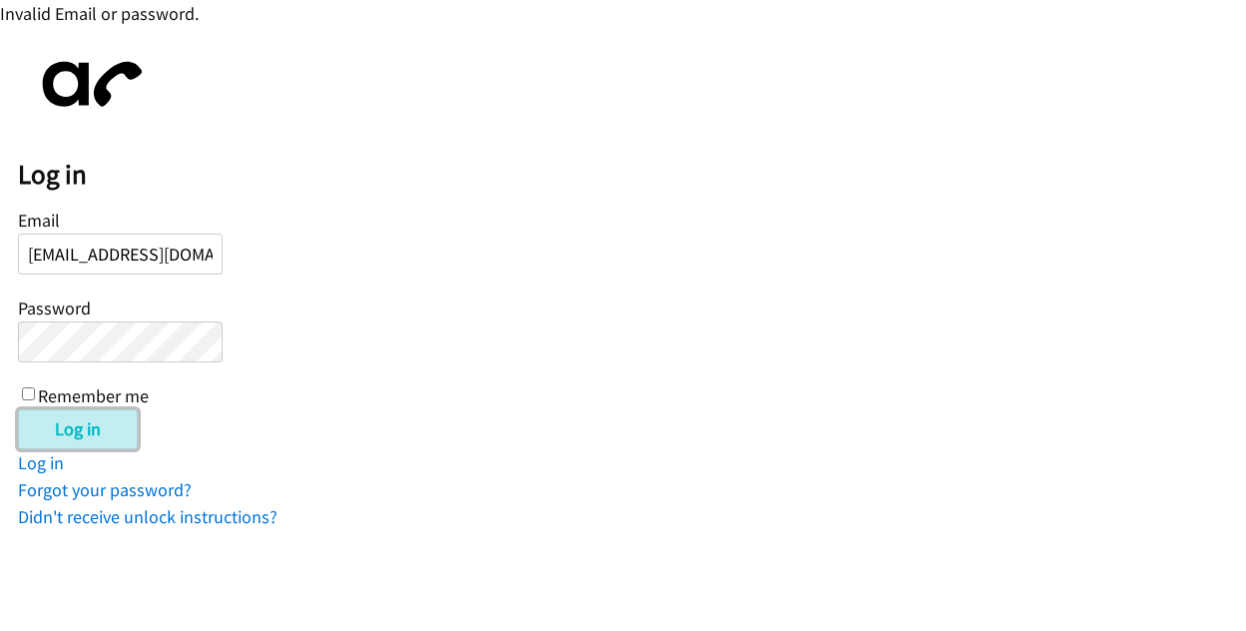
click at [68, 437] on input "Log in" at bounding box center [78, 429] width 120 height 40
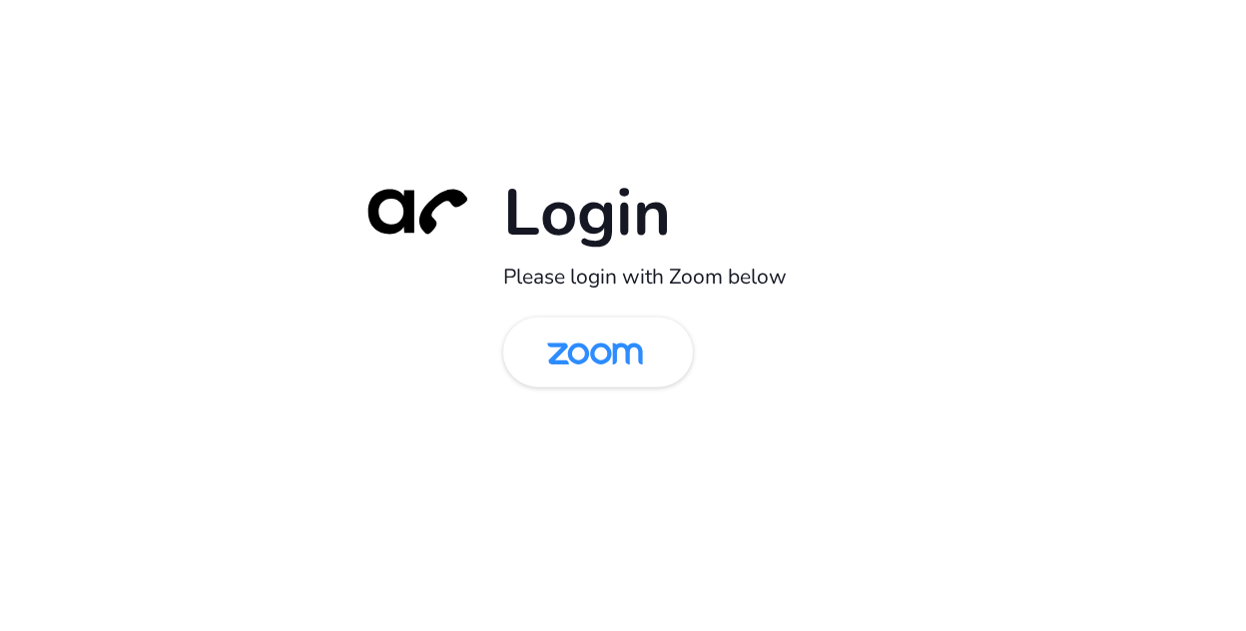
click at [619, 358] on img at bounding box center [595, 353] width 138 height 65
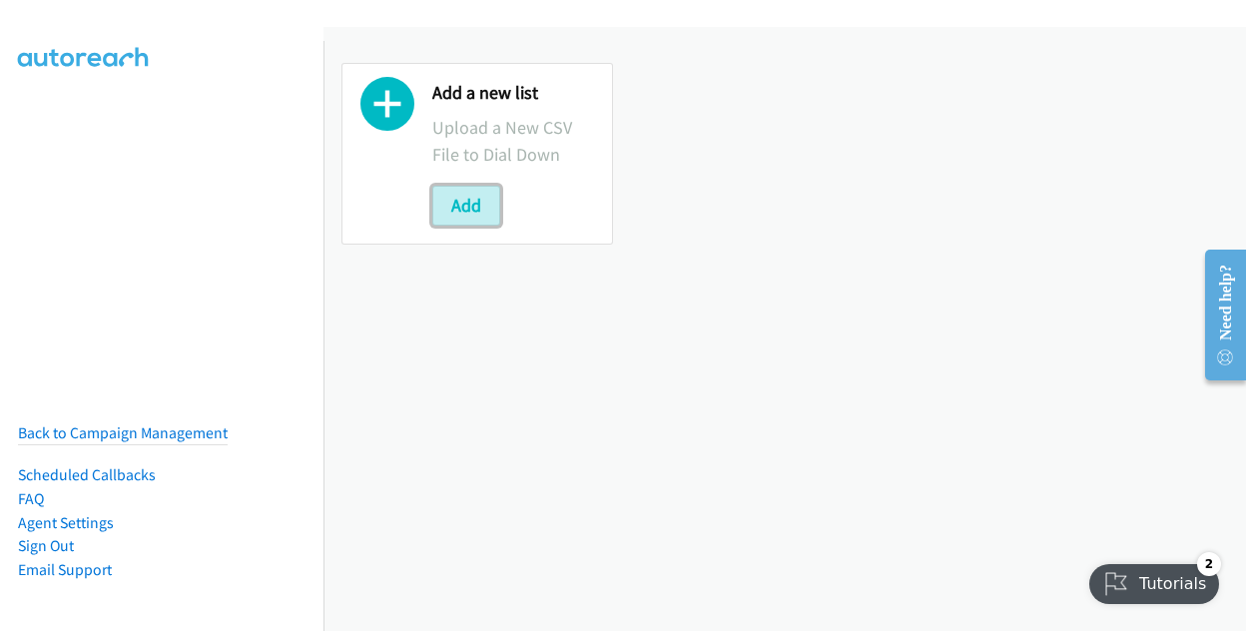
click at [464, 203] on button "Add" at bounding box center [466, 206] width 68 height 40
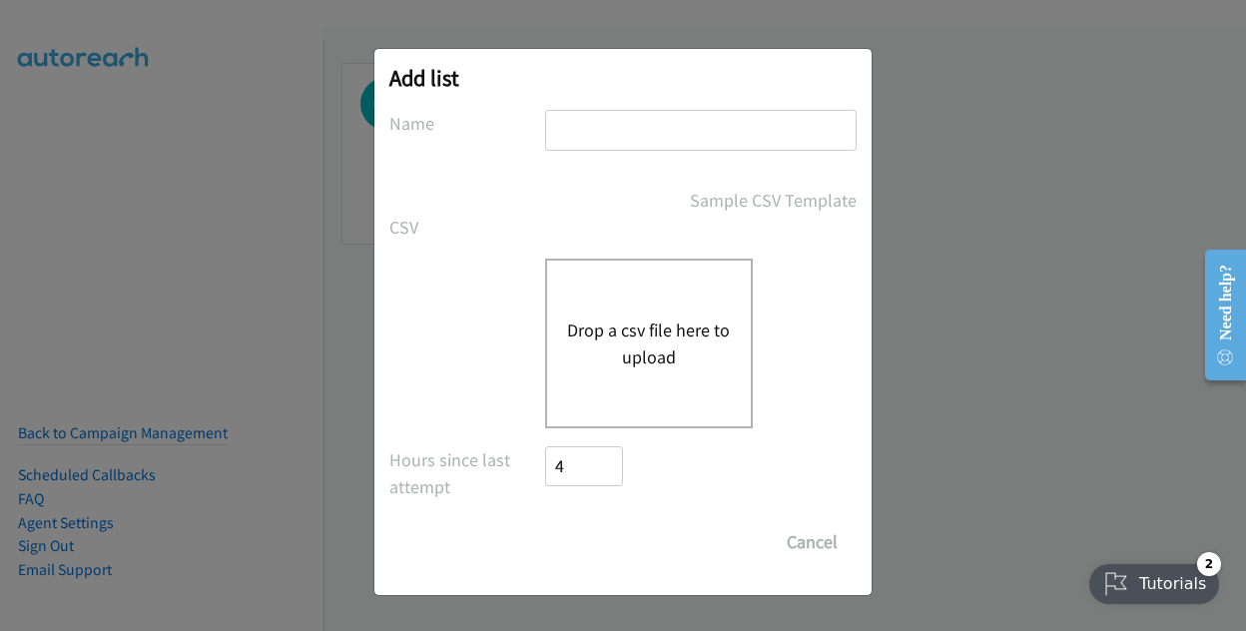
click at [607, 129] on input "text" at bounding box center [700, 130] width 311 height 41
drag, startPoint x: 579, startPoint y: 127, endPoint x: 565, endPoint y: 122, distance: 14.8
click at [565, 122] on input "Nice" at bounding box center [700, 130] width 311 height 41
type input "NiCE Events"
click at [597, 306] on div "Drop a csv file here to upload" at bounding box center [649, 343] width 208 height 170
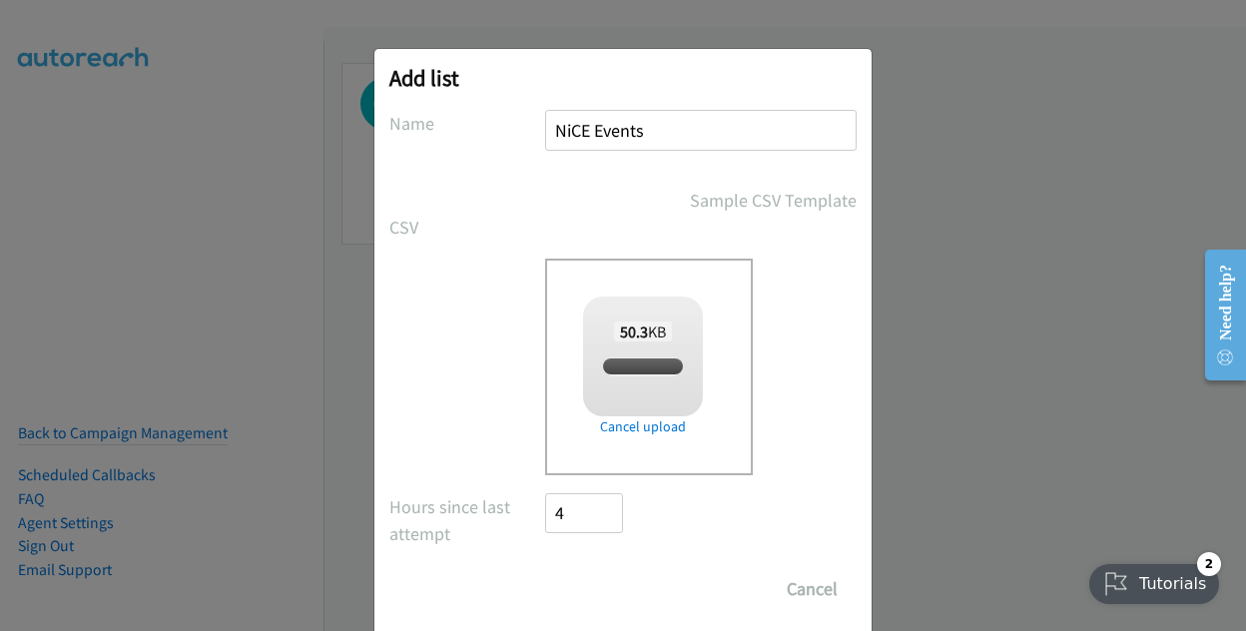
checkbox input "true"
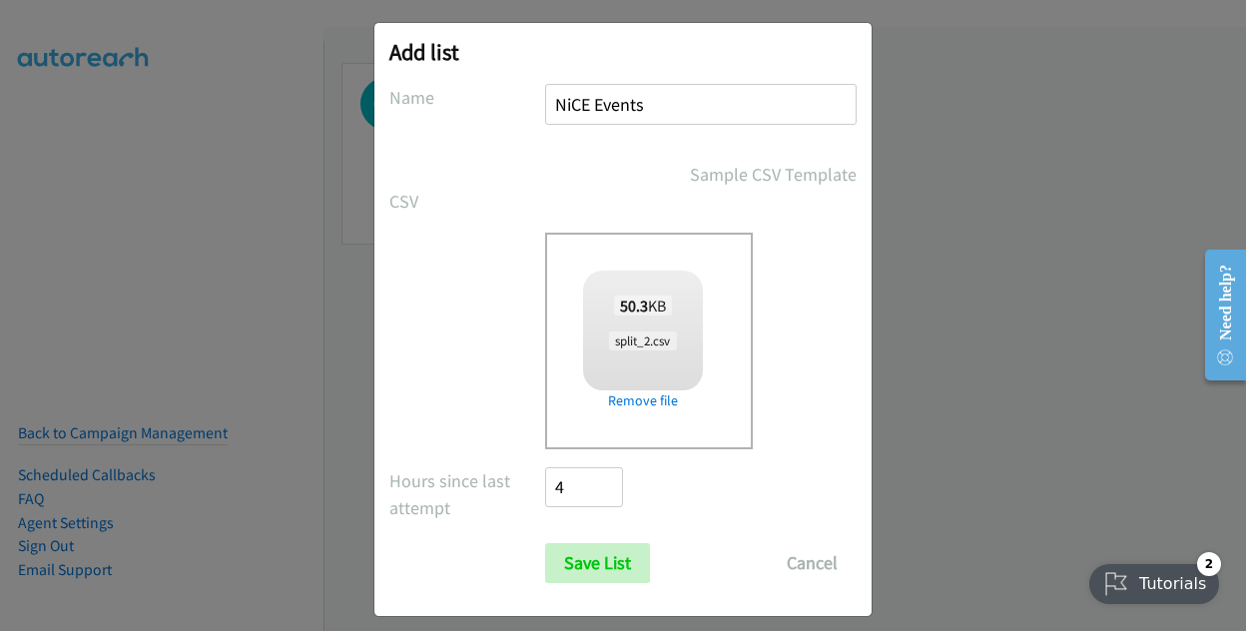
scroll to position [41, 0]
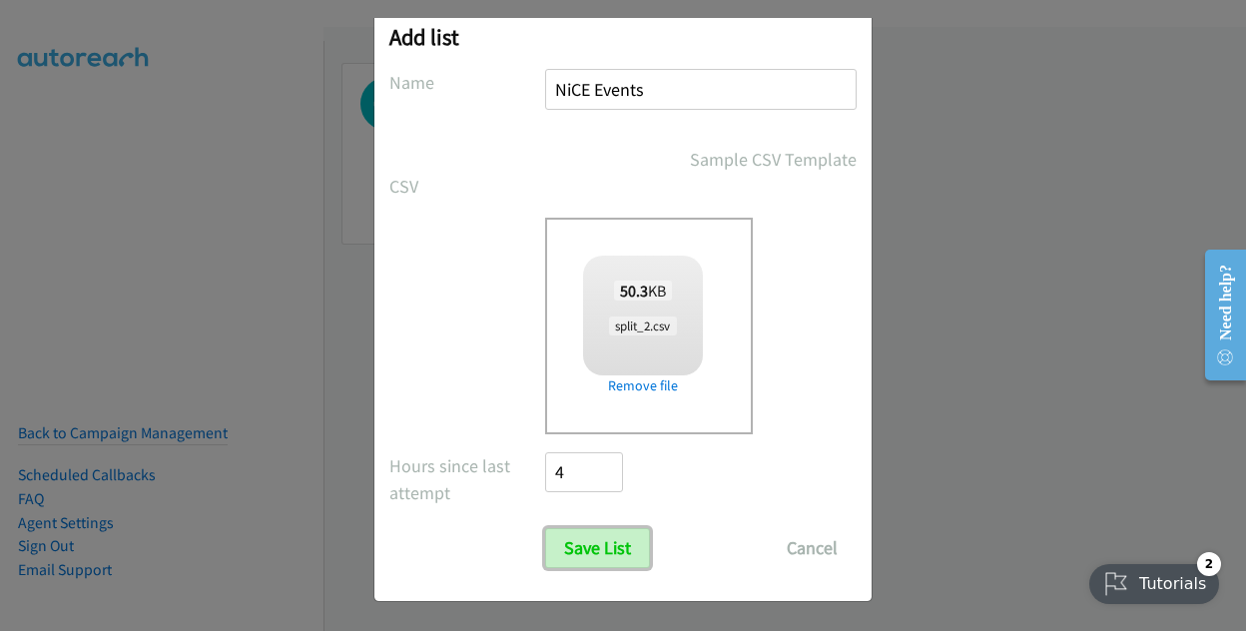
click at [569, 554] on input "Save List" at bounding box center [597, 548] width 105 height 40
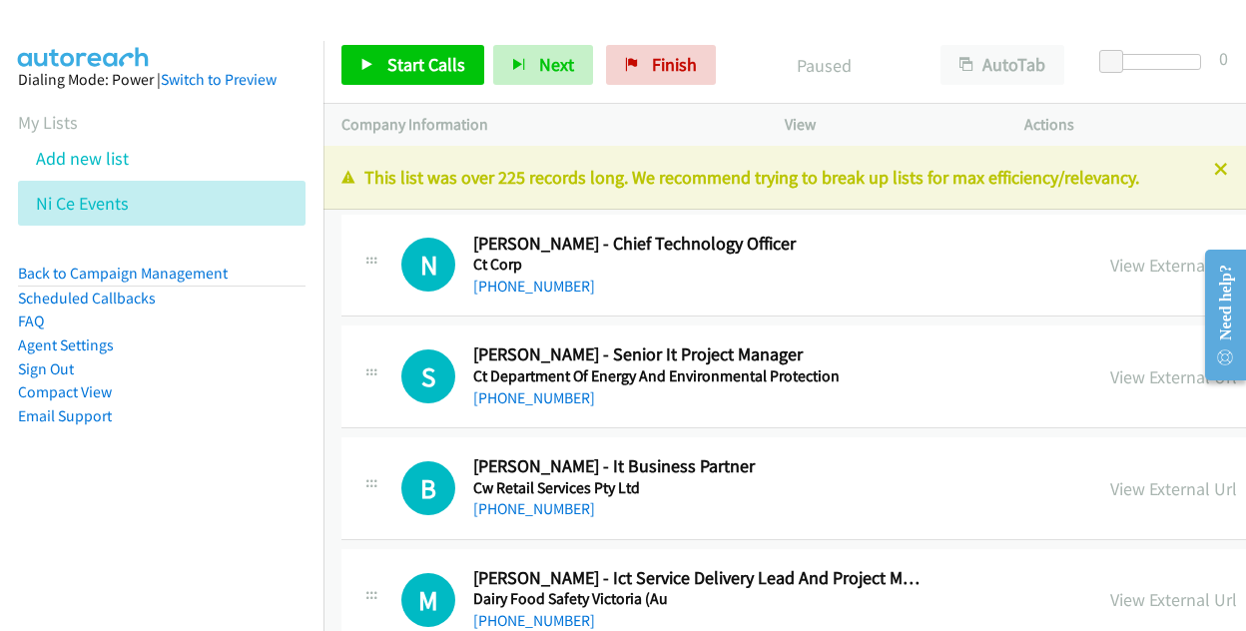
click at [1132, 260] on link "View External Url" at bounding box center [1173, 265] width 127 height 23
click at [389, 63] on span "Start Calls" at bounding box center [426, 64] width 78 height 23
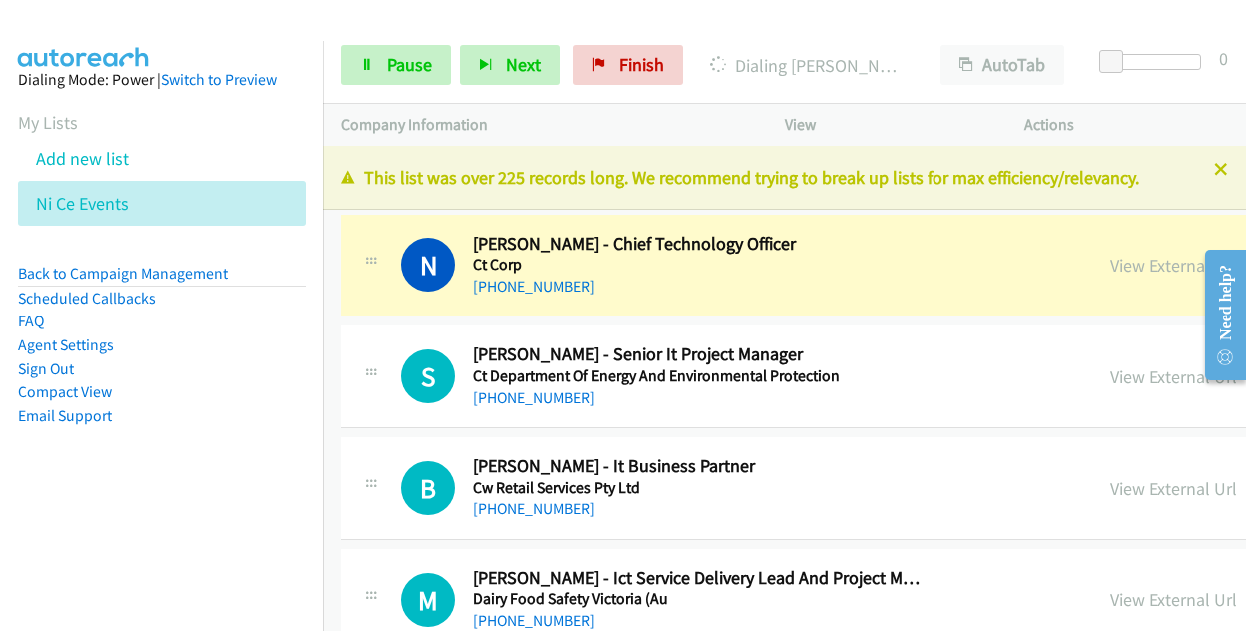
click at [1162, 266] on link "View External Url" at bounding box center [1173, 265] width 127 height 23
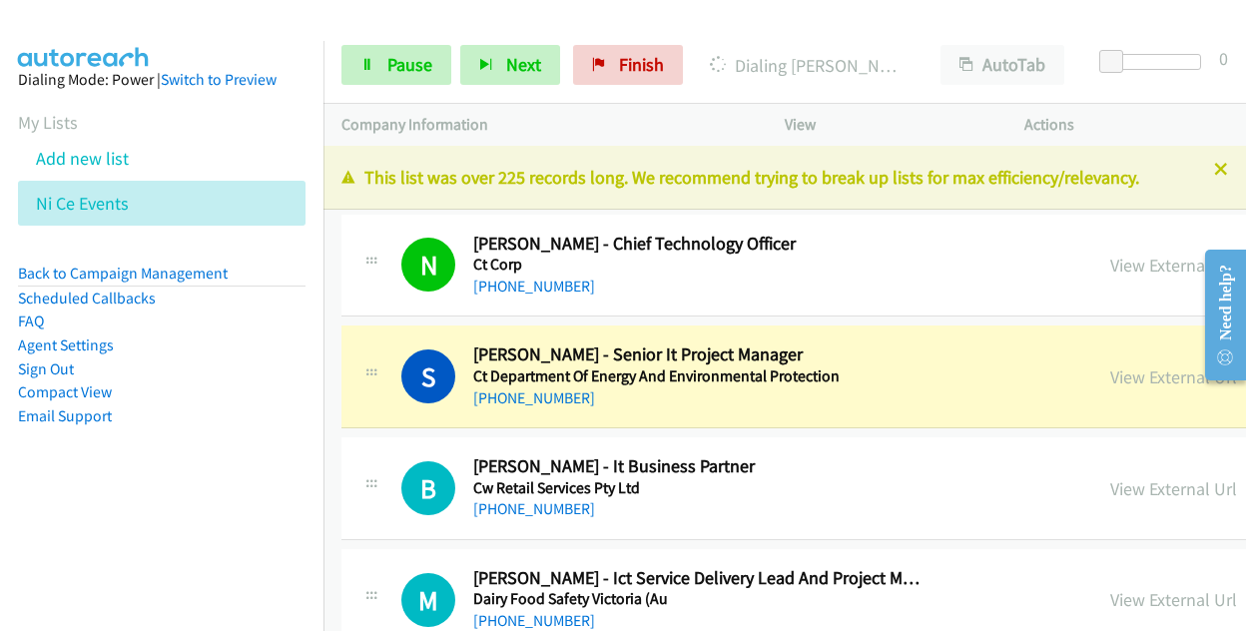
scroll to position [100, 0]
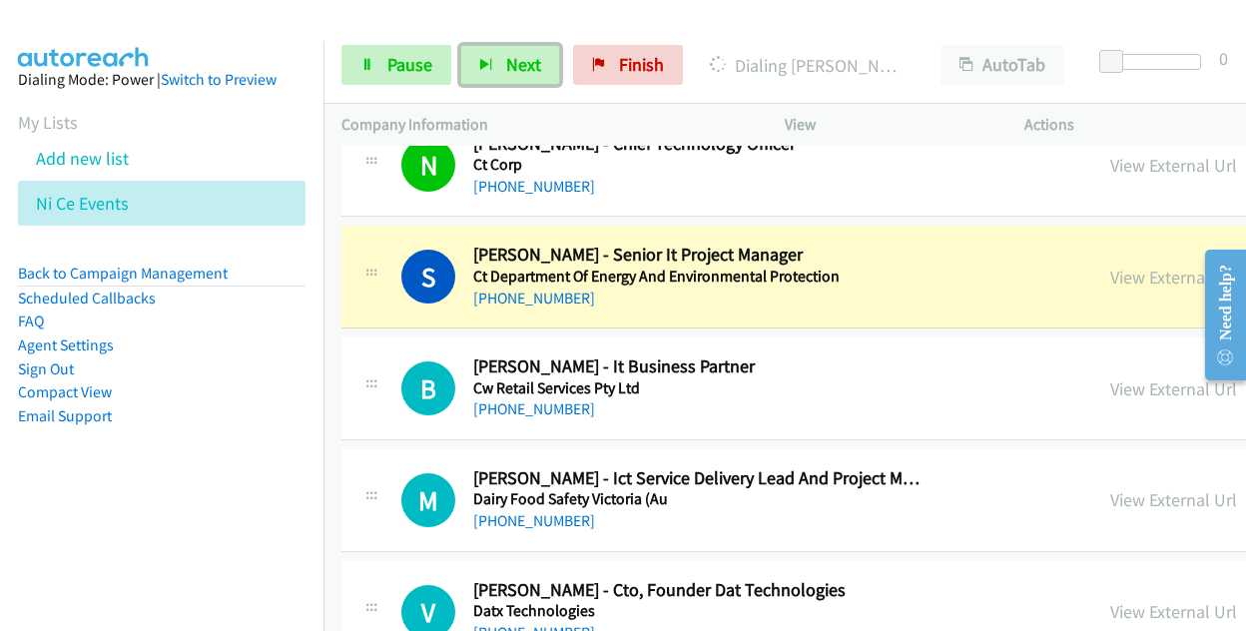
click at [511, 59] on span "Next" at bounding box center [523, 64] width 35 height 23
click at [513, 57] on span "Next" at bounding box center [523, 64] width 35 height 23
click at [492, 62] on button "Next" at bounding box center [510, 65] width 100 height 40
click at [477, 73] on button "Next" at bounding box center [510, 65] width 100 height 40
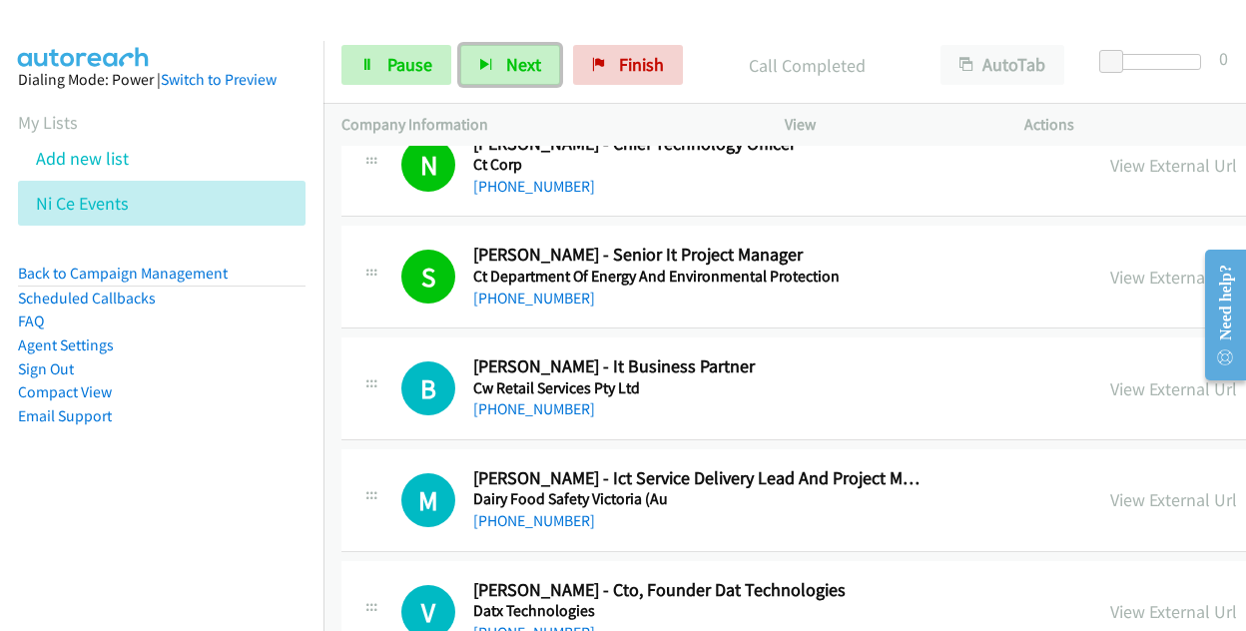
scroll to position [0, 0]
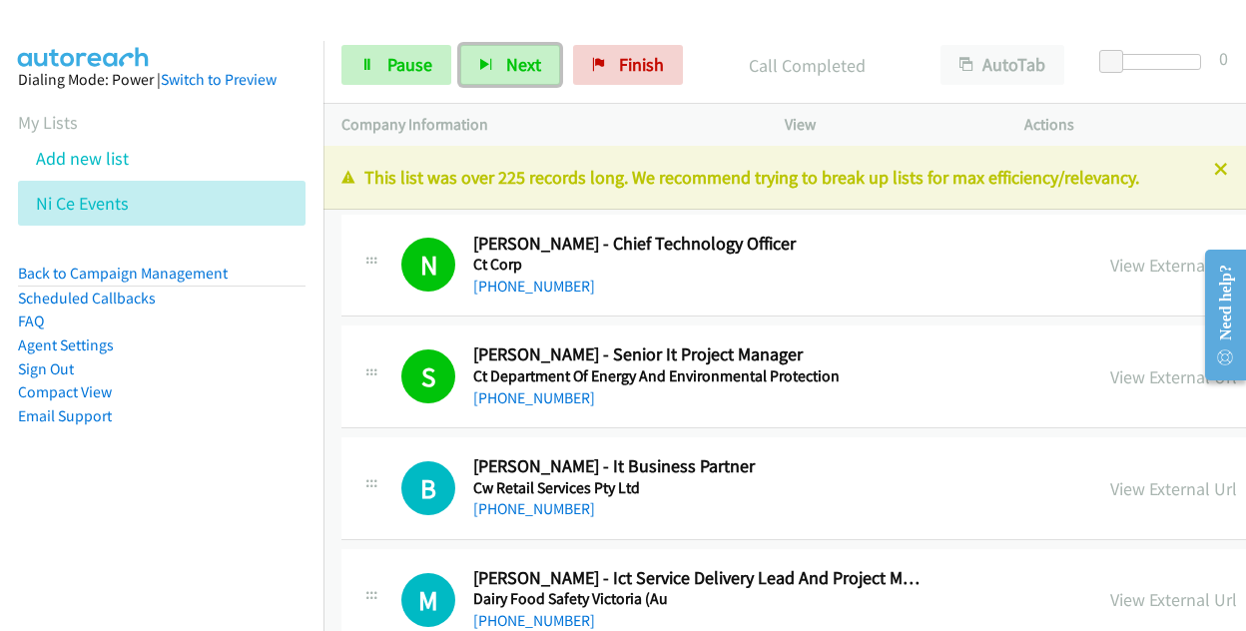
click at [593, 272] on h5 "Ct Corp" at bounding box center [700, 264] width 454 height 20
click at [487, 62] on icon "button" at bounding box center [486, 66] width 14 height 14
click at [383, 61] on link "Pause" at bounding box center [396, 65] width 110 height 40
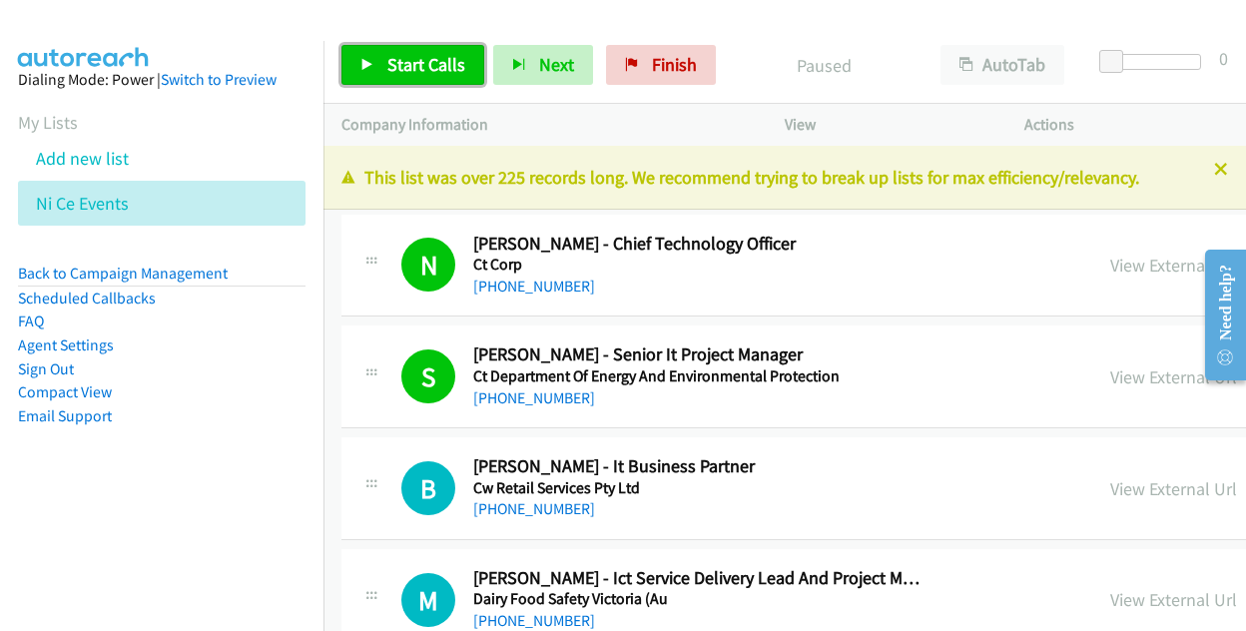
click at [383, 61] on link "Start Calls" at bounding box center [412, 65] width 143 height 40
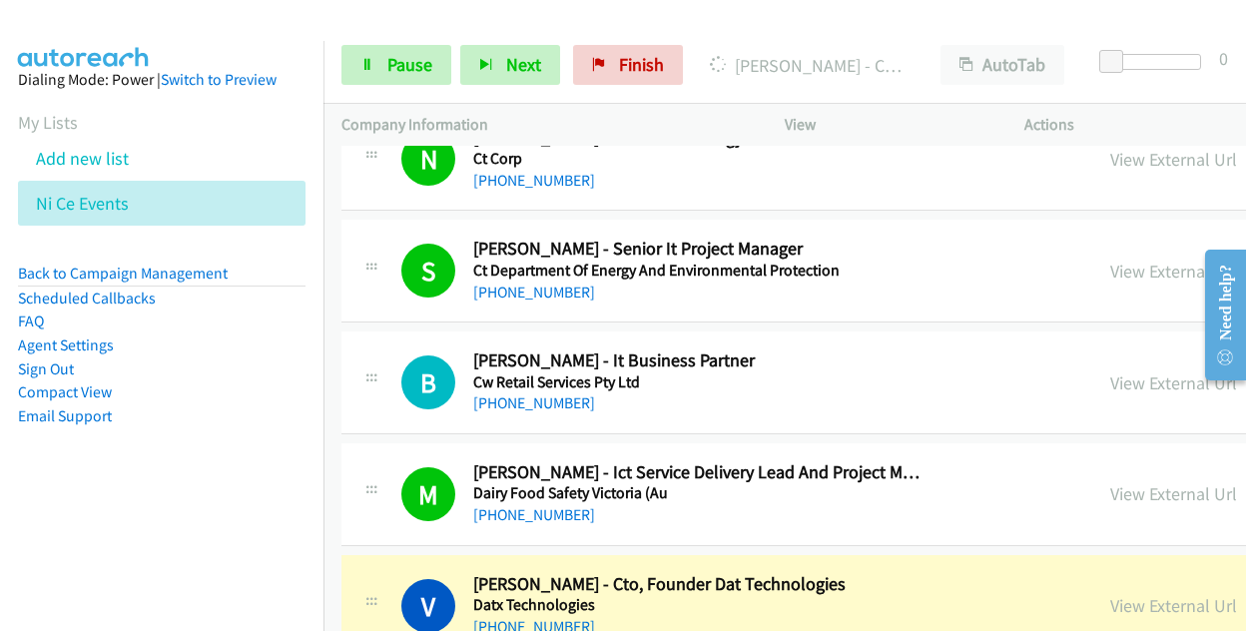
scroll to position [200, 0]
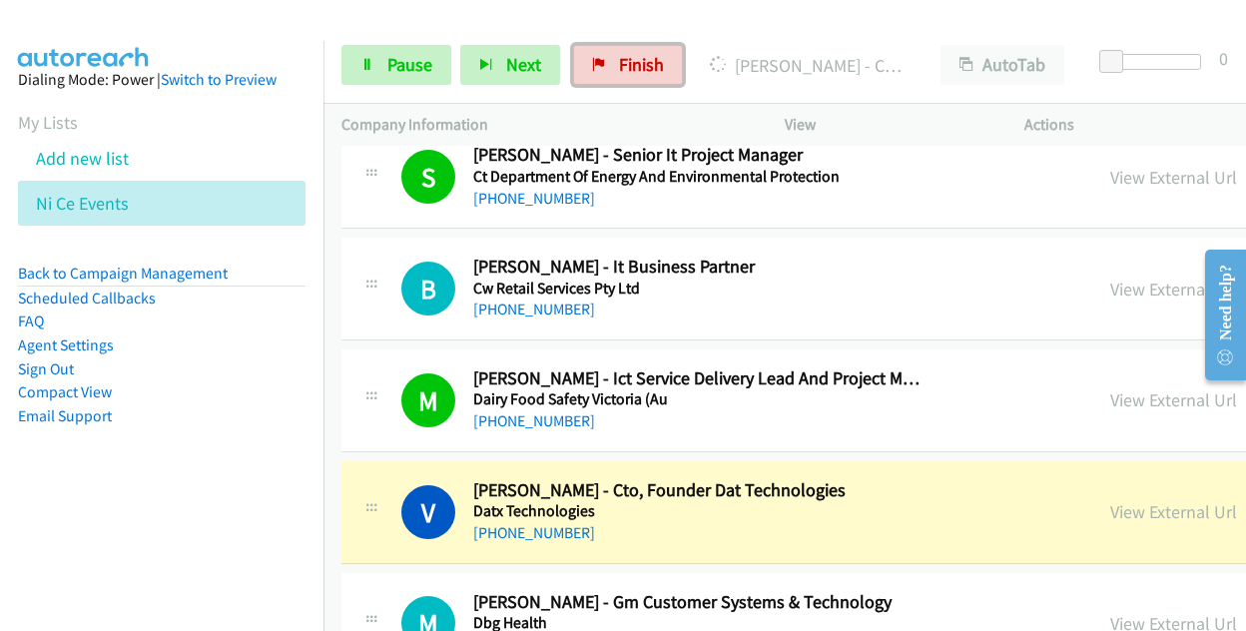
click at [600, 59] on icon at bounding box center [599, 66] width 14 height 14
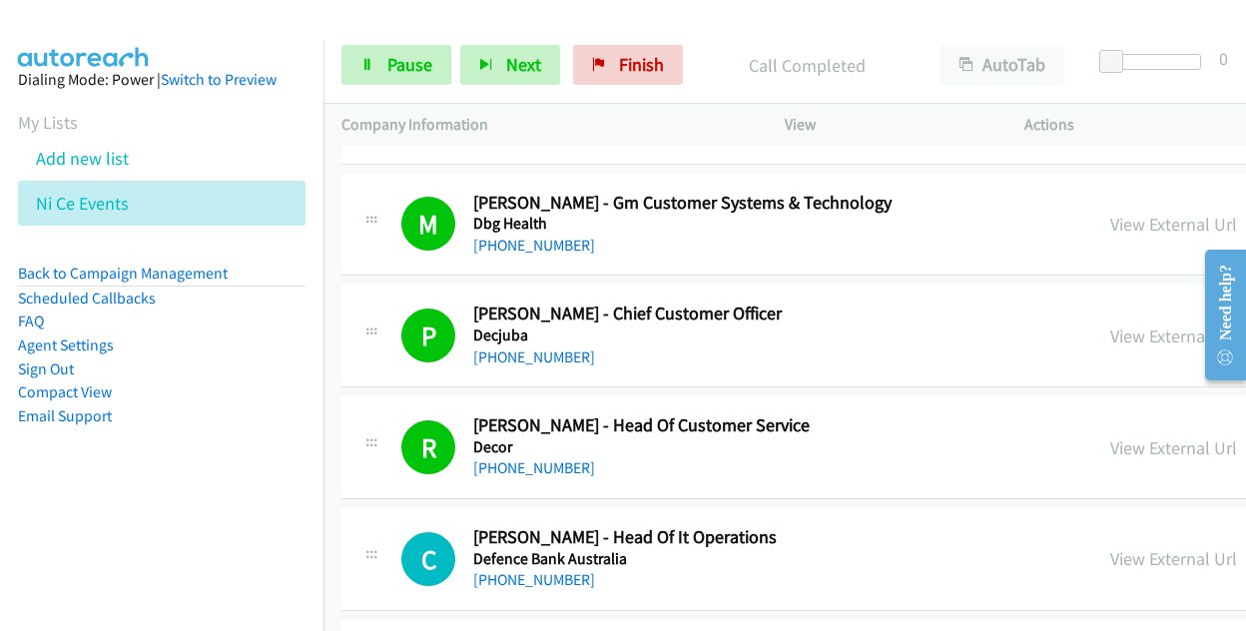
scroll to position [699, 0]
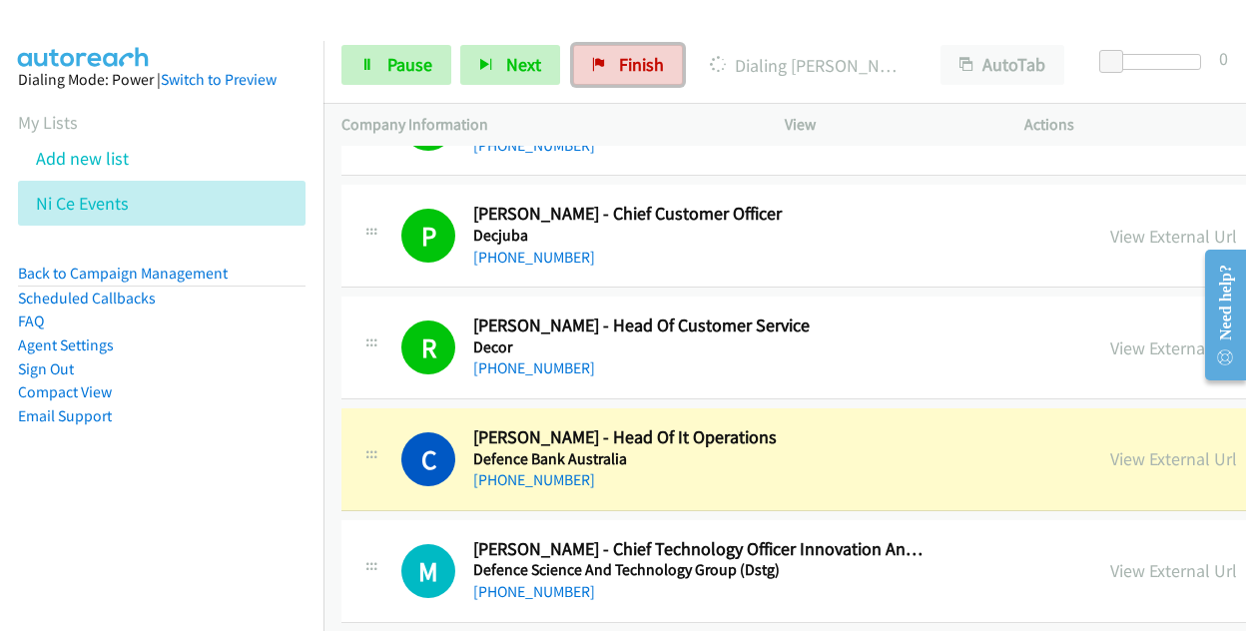
click at [1135, 452] on link "View External Url" at bounding box center [1173, 458] width 127 height 23
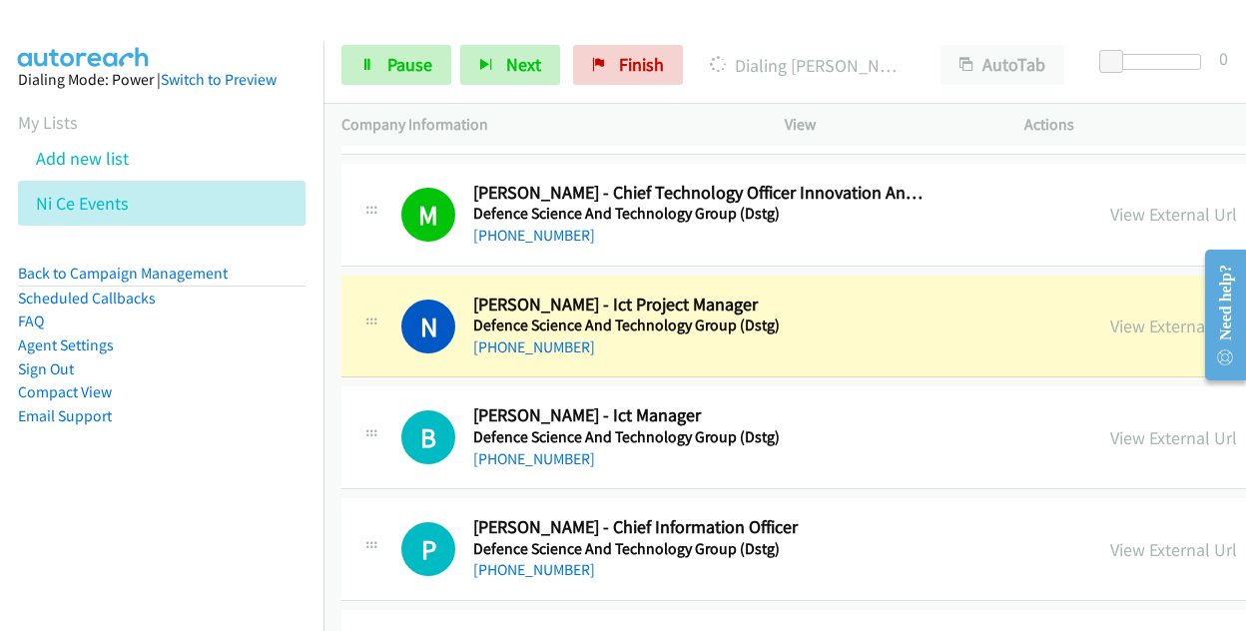
scroll to position [1098, 0]
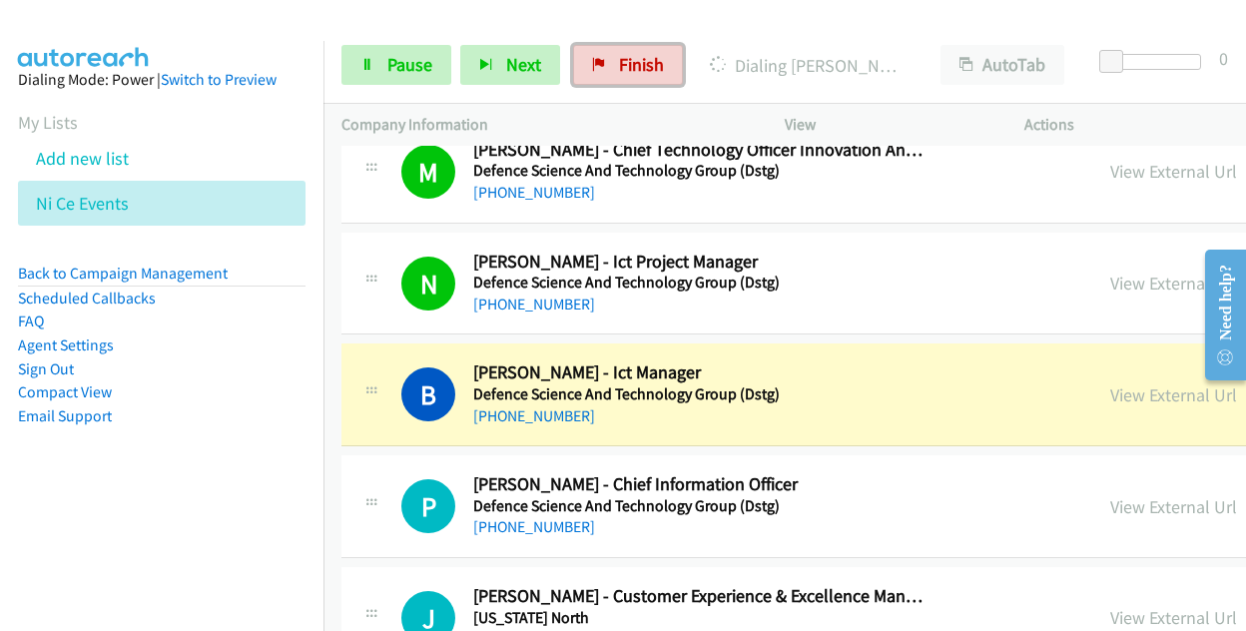
click at [1110, 396] on link "View External Url" at bounding box center [1173, 394] width 127 height 23
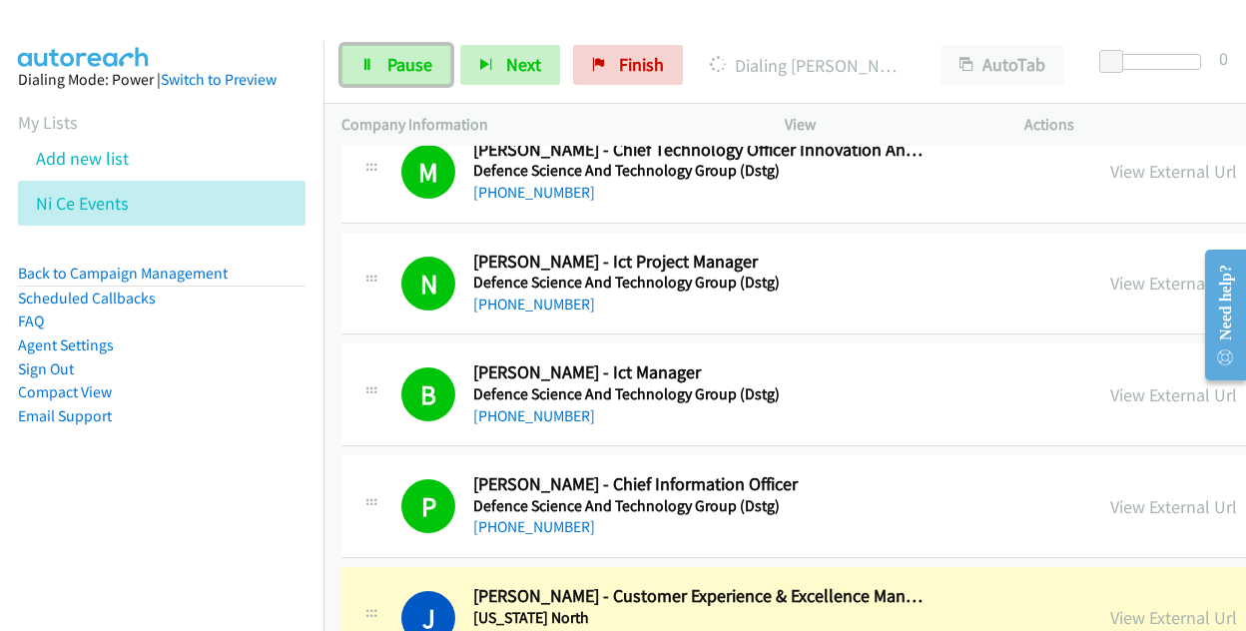
click at [377, 51] on link "Pause" at bounding box center [396, 65] width 110 height 40
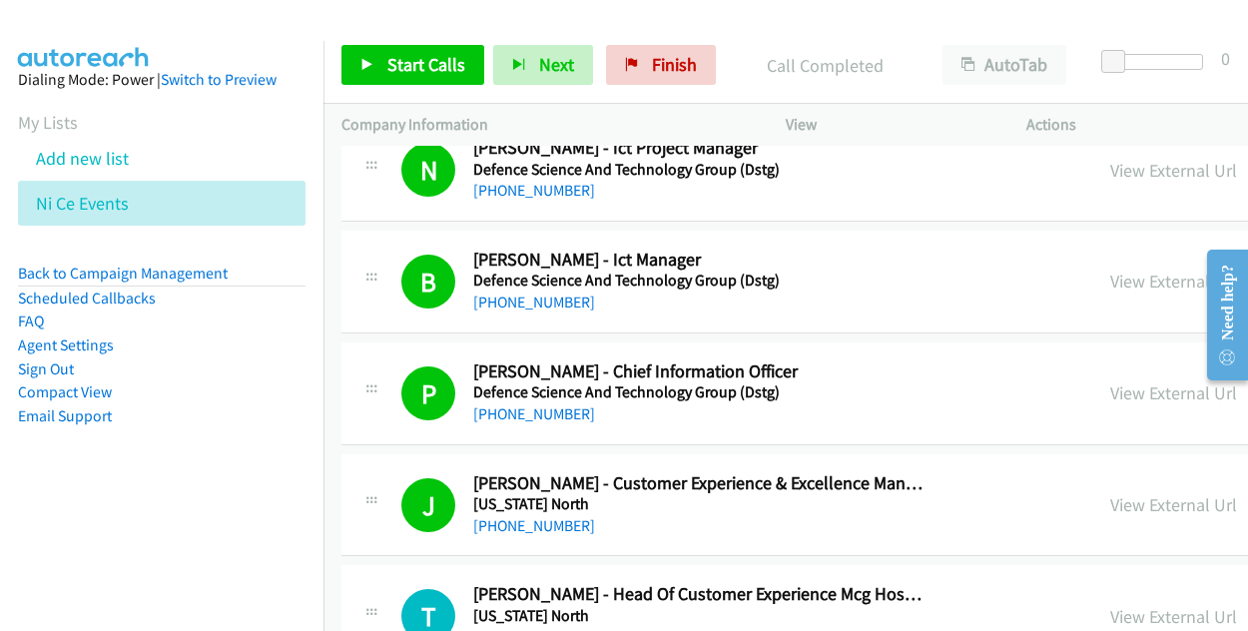
scroll to position [1198, 0]
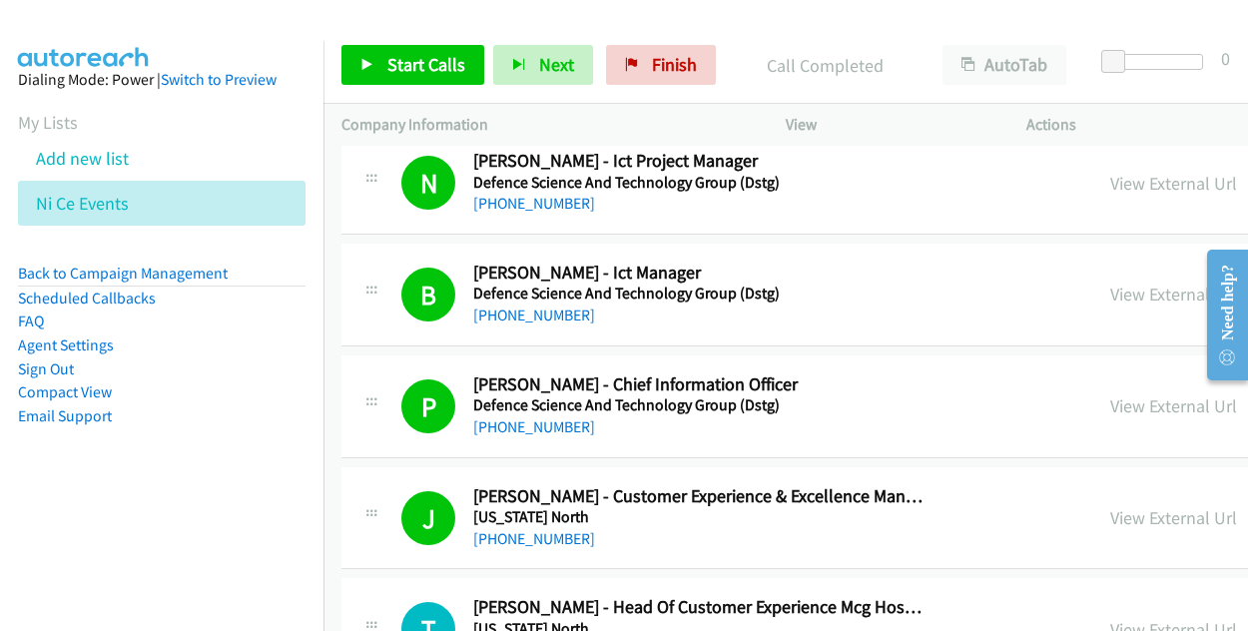
click at [753, 32] on div "Start Calls Pause Next Finish Call Completed AutoTab AutoTab 0" at bounding box center [785, 65] width 924 height 77
click at [136, 203] on icon at bounding box center [140, 205] width 14 height 14
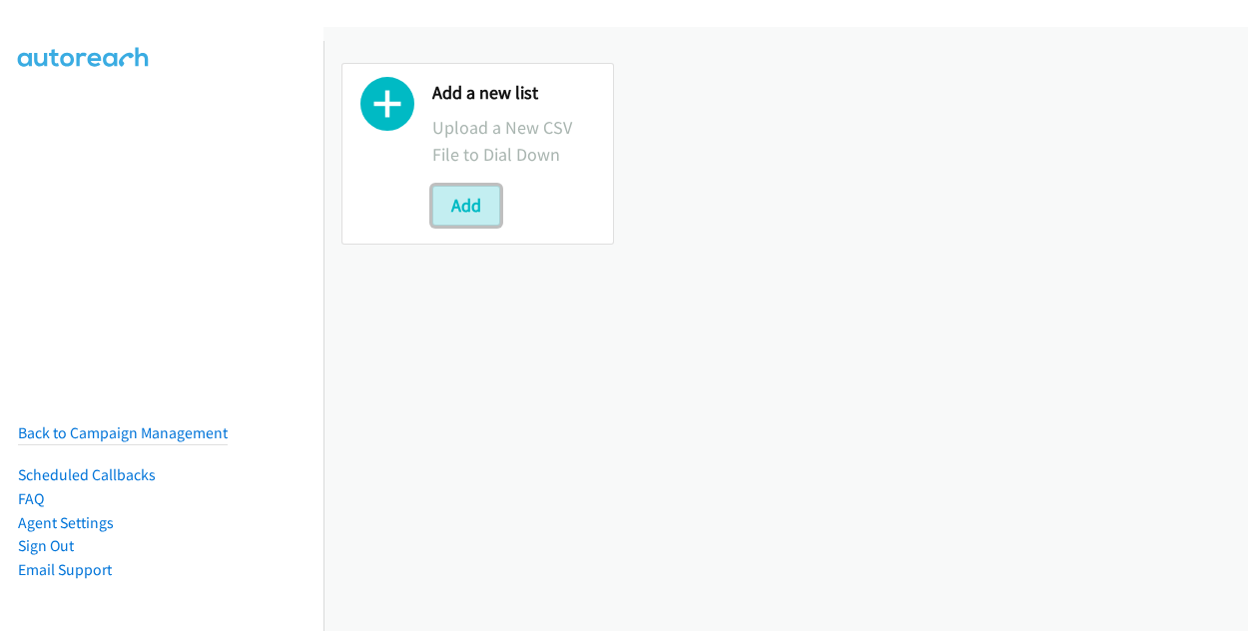
click at [477, 207] on button "Add" at bounding box center [466, 206] width 68 height 40
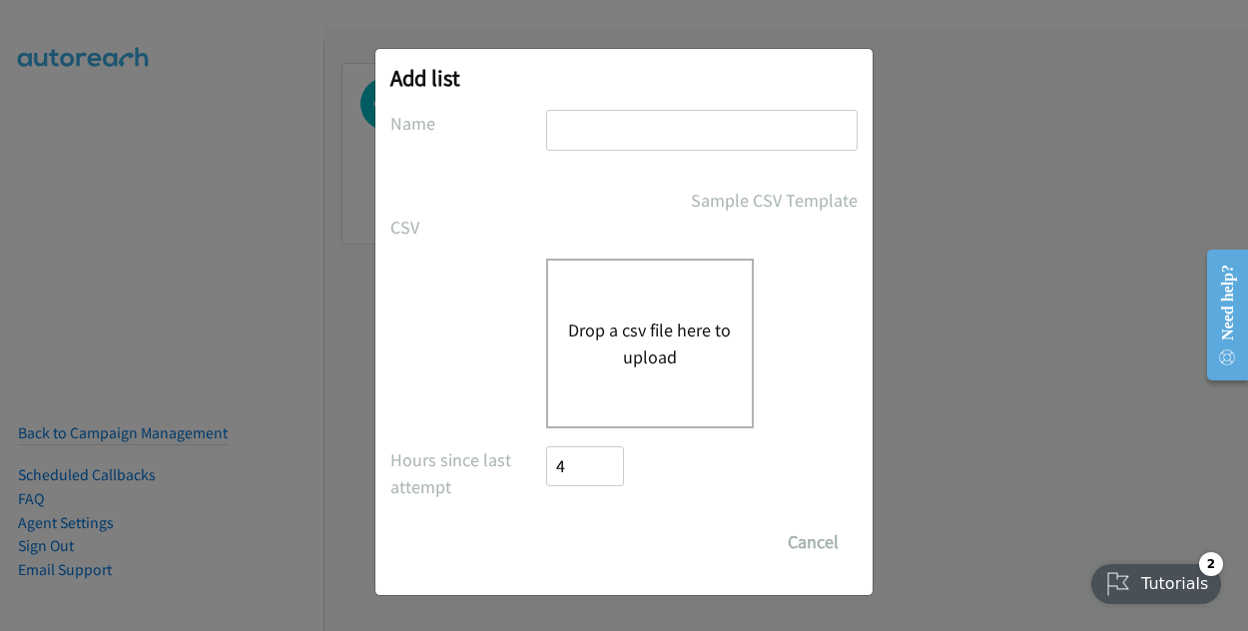
click at [601, 129] on input "text" at bounding box center [701, 130] width 311 height 41
click at [577, 332] on button "Drop a csv file here to upload" at bounding box center [650, 343] width 164 height 54
click at [685, 117] on input "NiCE Events 2" at bounding box center [701, 130] width 311 height 41
type input "NiCE Events second list s3"
click at [653, 305] on div "Drop a csv file here to upload" at bounding box center [650, 343] width 208 height 170
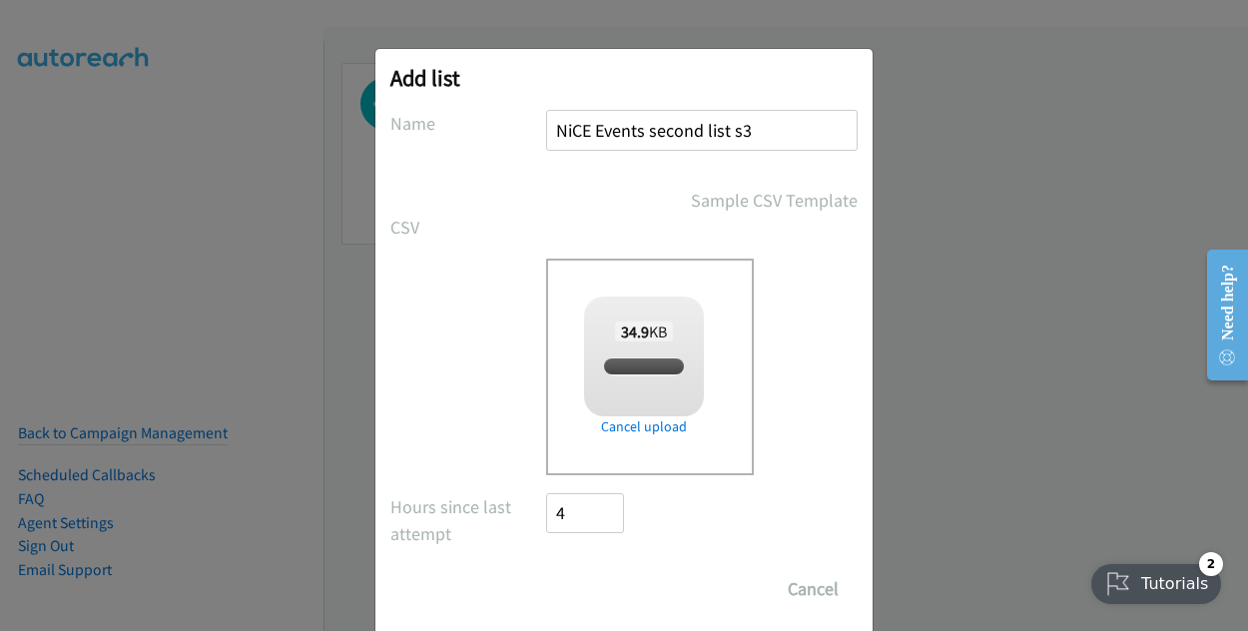
checkbox input "true"
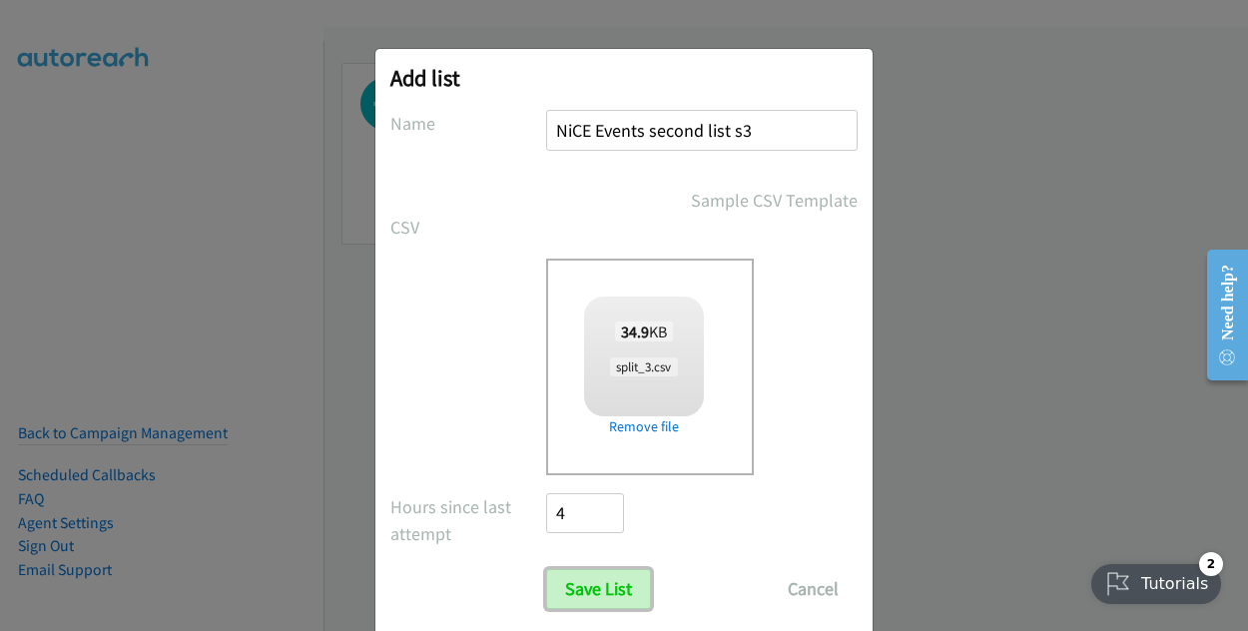
click at [591, 580] on input "Save List" at bounding box center [598, 589] width 105 height 40
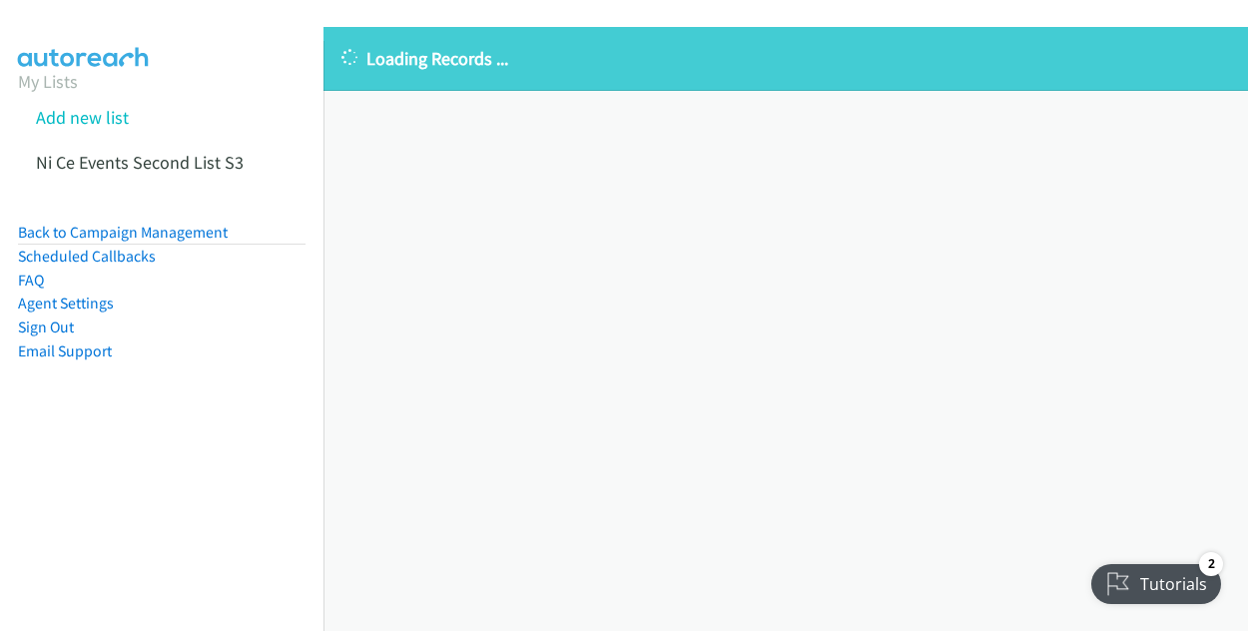
click at [191, 172] on link "Ni Ce Events Second List S3" at bounding box center [140, 162] width 208 height 23
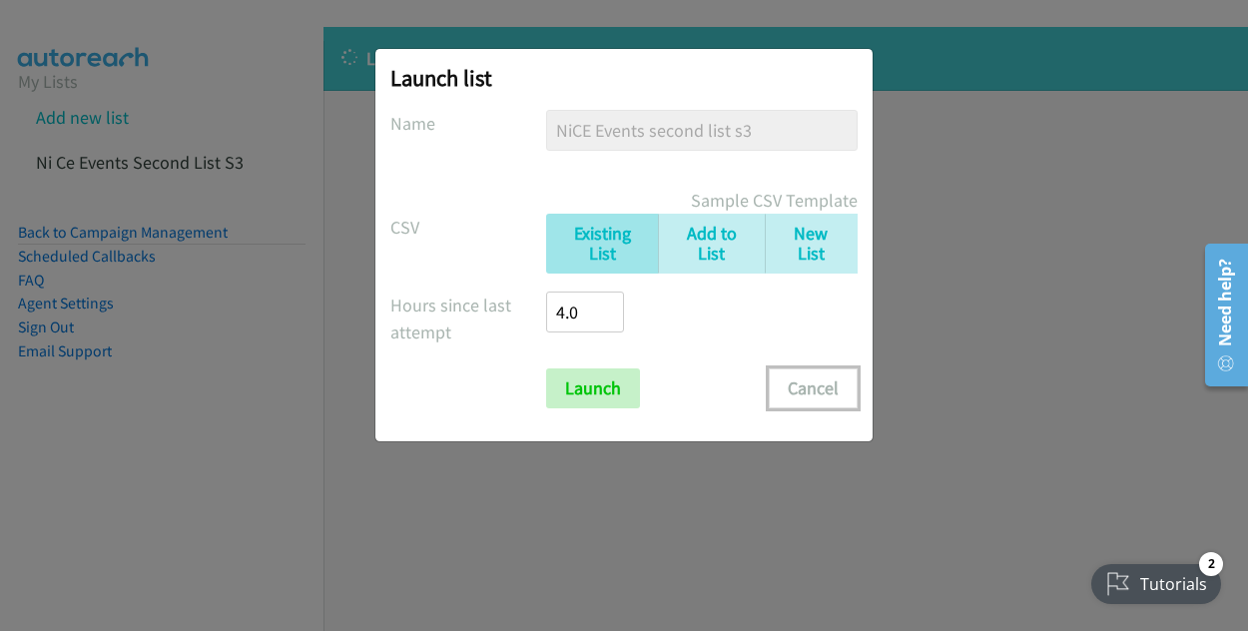
click at [806, 389] on button "Cancel" at bounding box center [812, 388] width 89 height 40
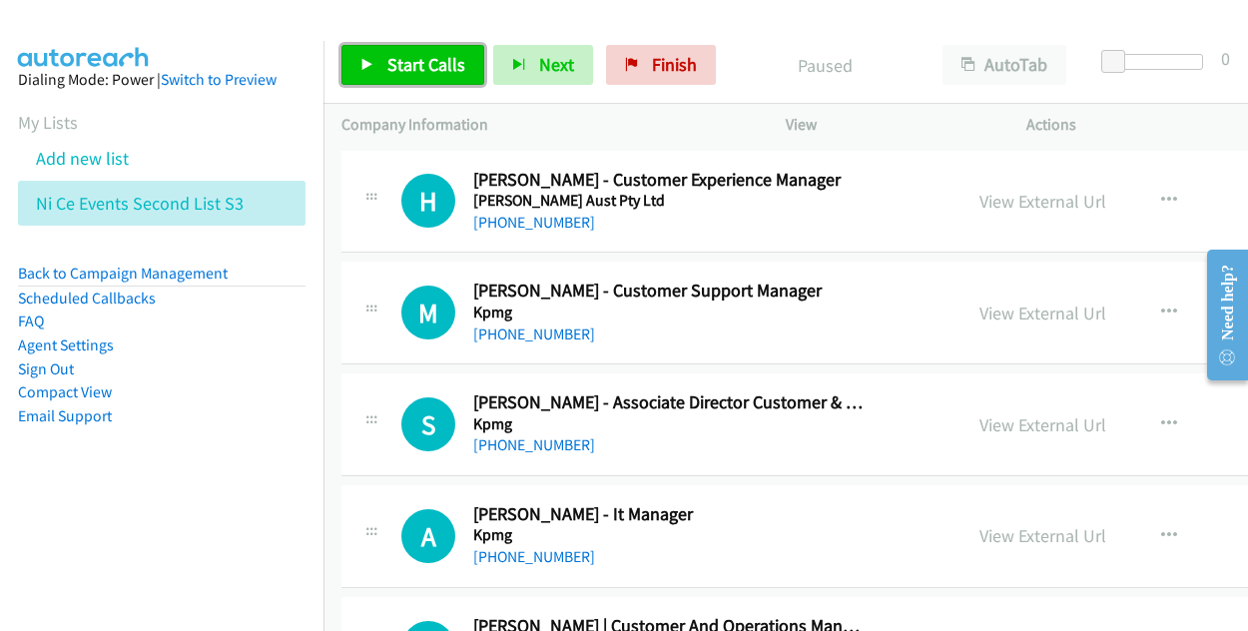
click at [380, 55] on link "Start Calls" at bounding box center [412, 65] width 143 height 40
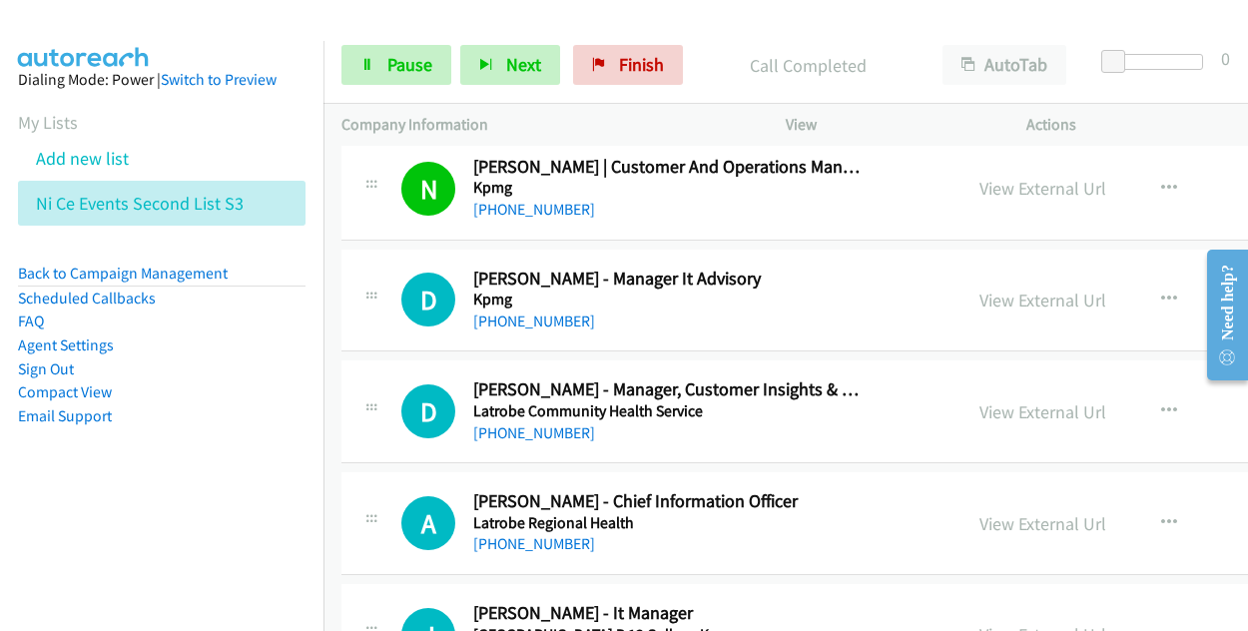
scroll to position [499, 0]
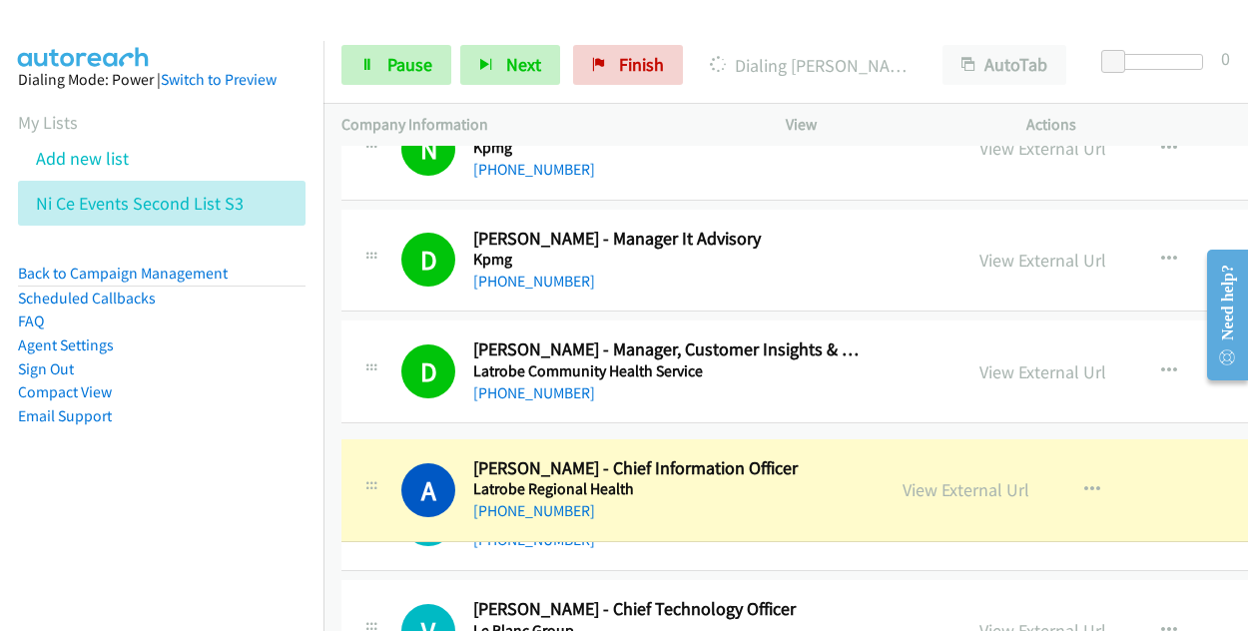
drag, startPoint x: 594, startPoint y: 458, endPoint x: 832, endPoint y: 474, distance: 239.1
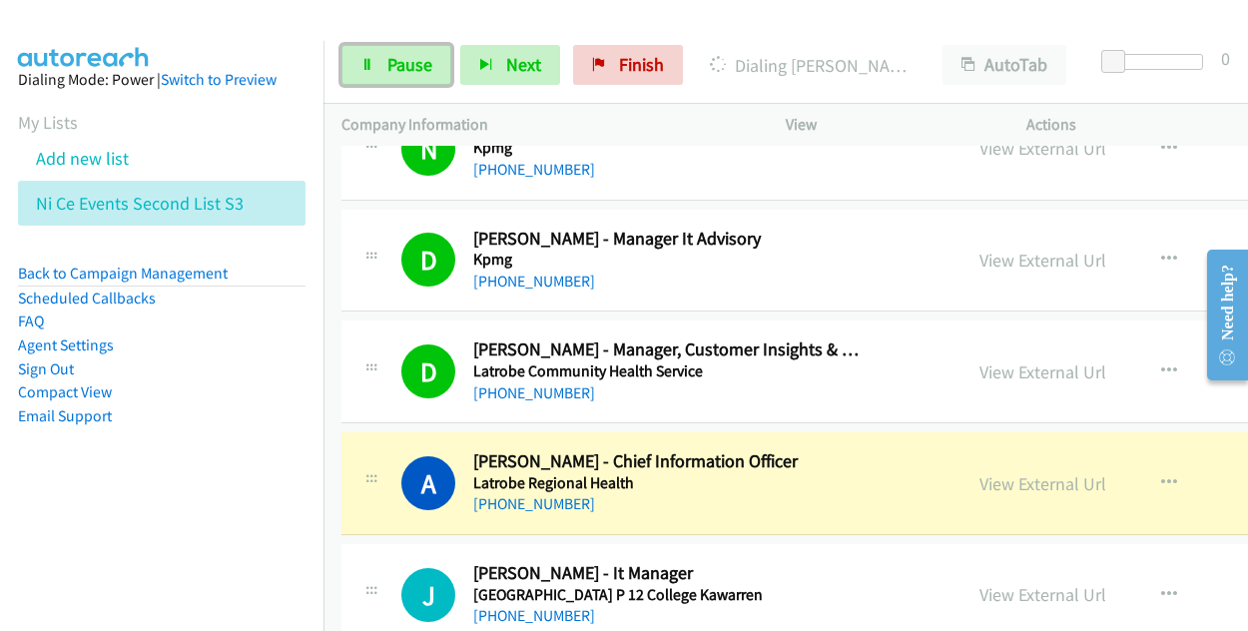
click at [397, 57] on span "Pause" at bounding box center [409, 64] width 45 height 23
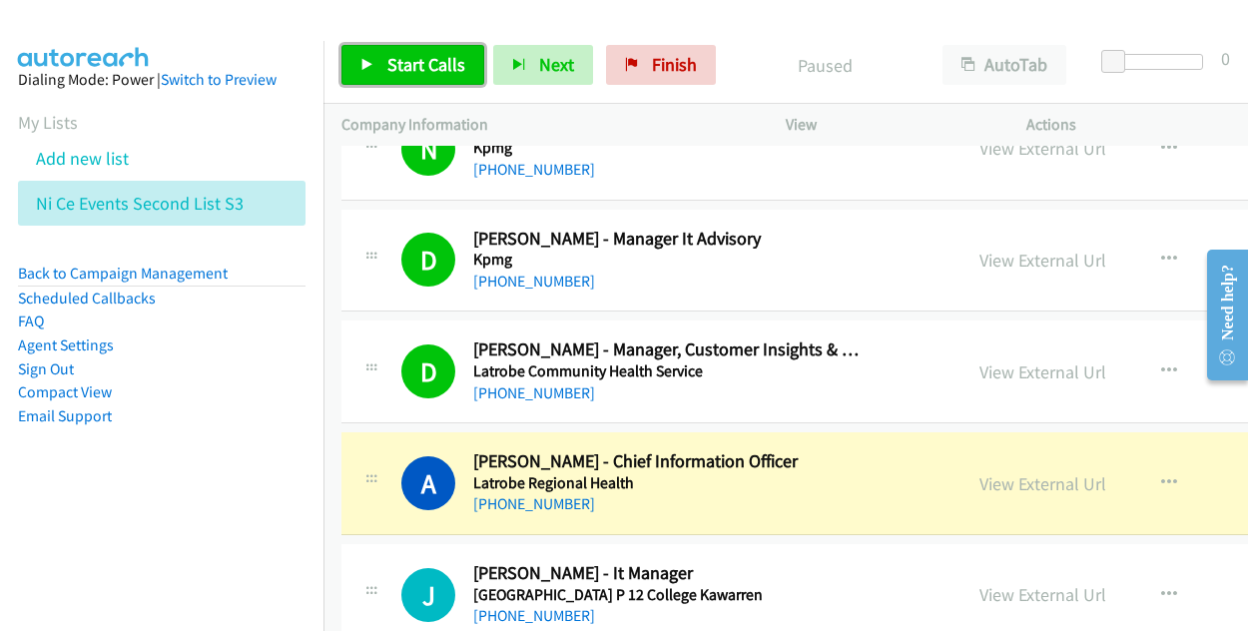
click at [397, 57] on span "Start Calls" at bounding box center [426, 64] width 78 height 23
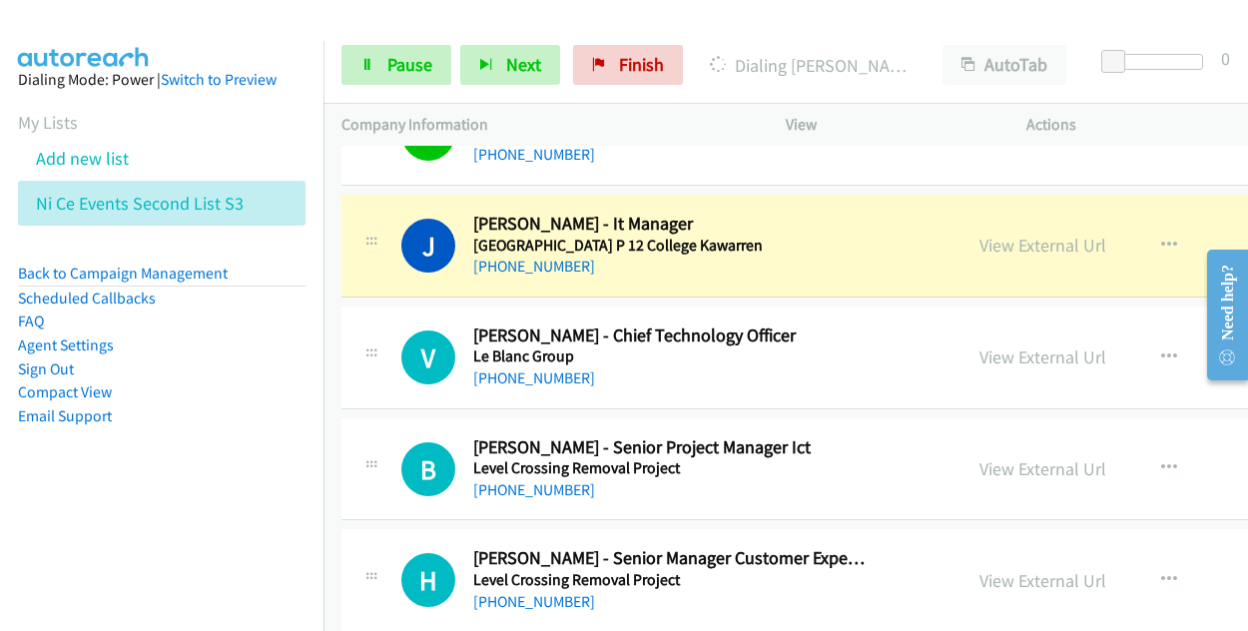
scroll to position [898, 0]
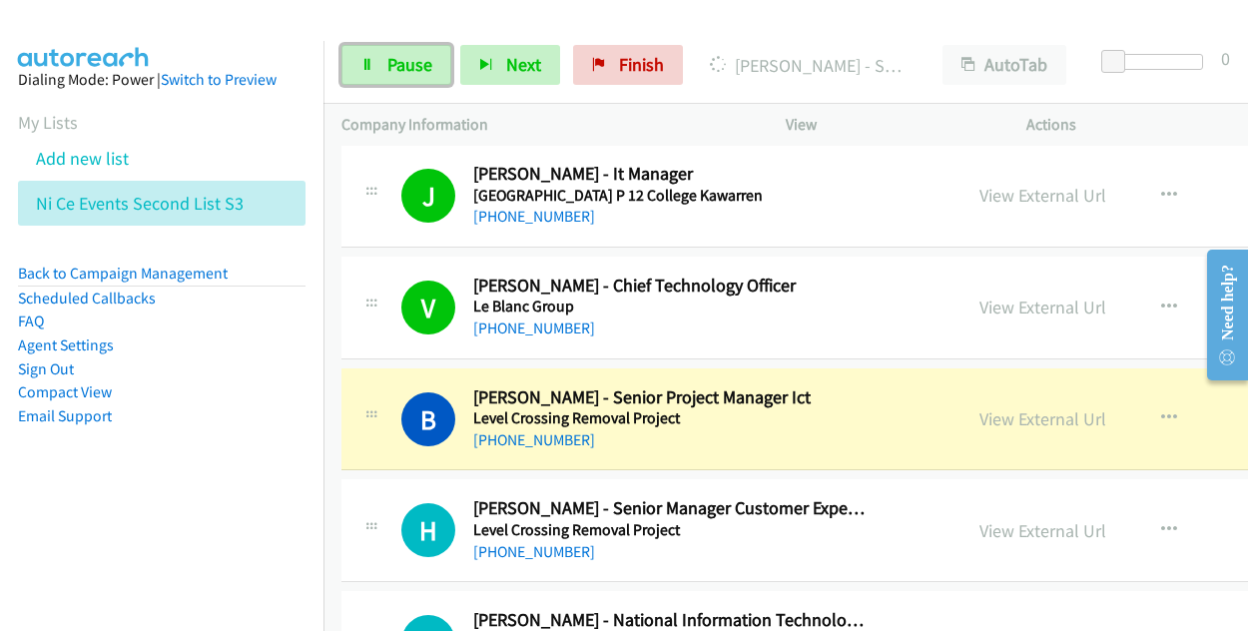
click at [398, 60] on span "Pause" at bounding box center [409, 64] width 45 height 23
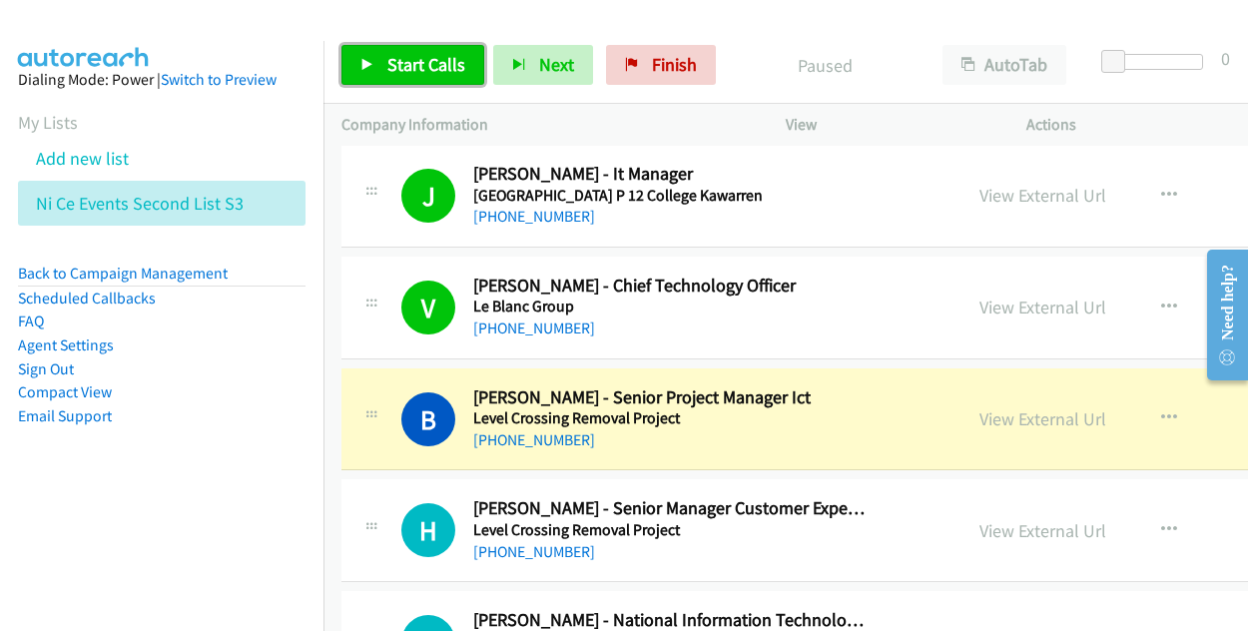
click at [414, 63] on span "Start Calls" at bounding box center [426, 64] width 78 height 23
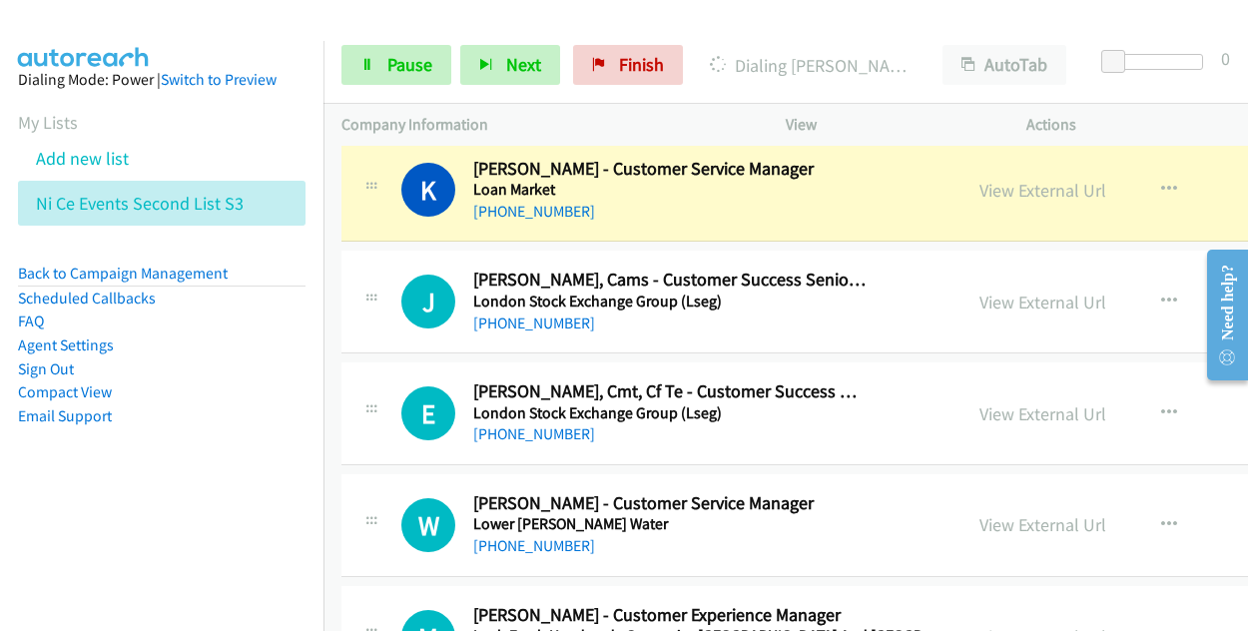
scroll to position [1697, 0]
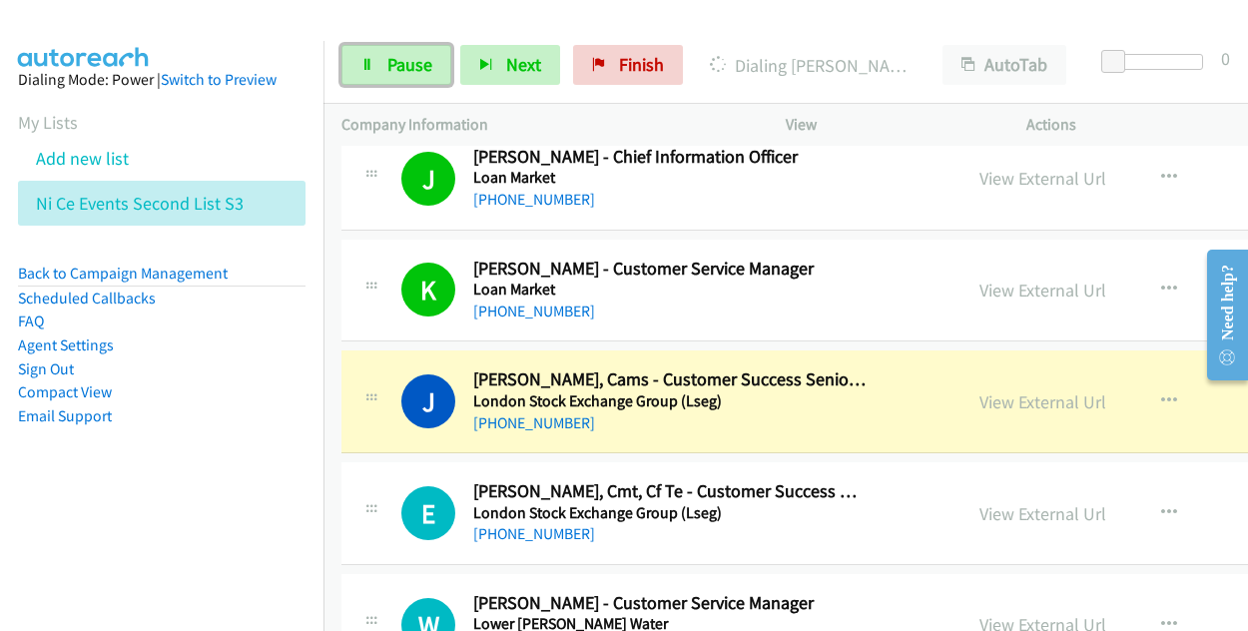
click at [382, 69] on link "Pause" at bounding box center [396, 65] width 110 height 40
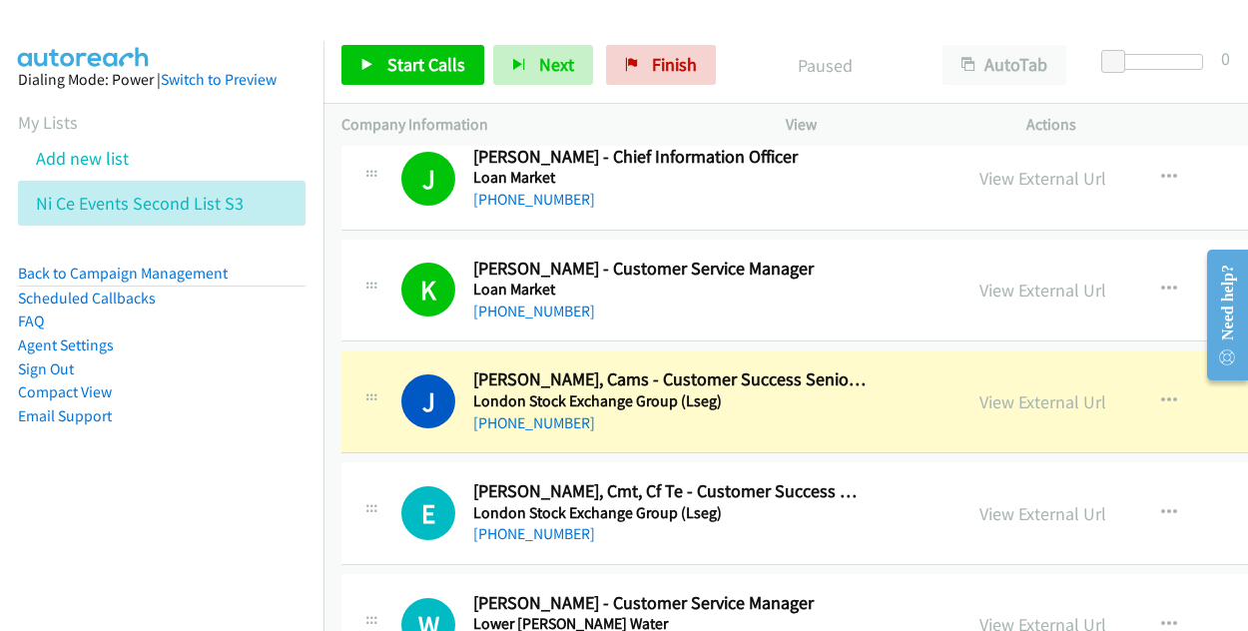
click at [996, 394] on link "View External Url" at bounding box center [1042, 401] width 127 height 23
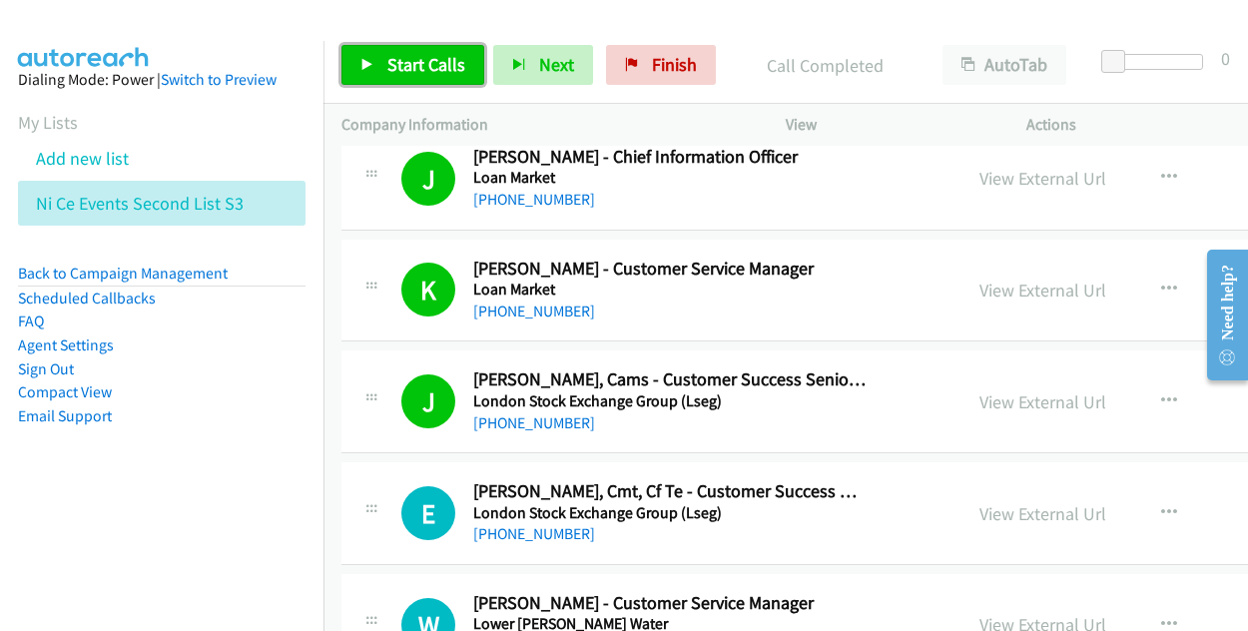
click at [411, 69] on span "Start Calls" at bounding box center [426, 64] width 78 height 23
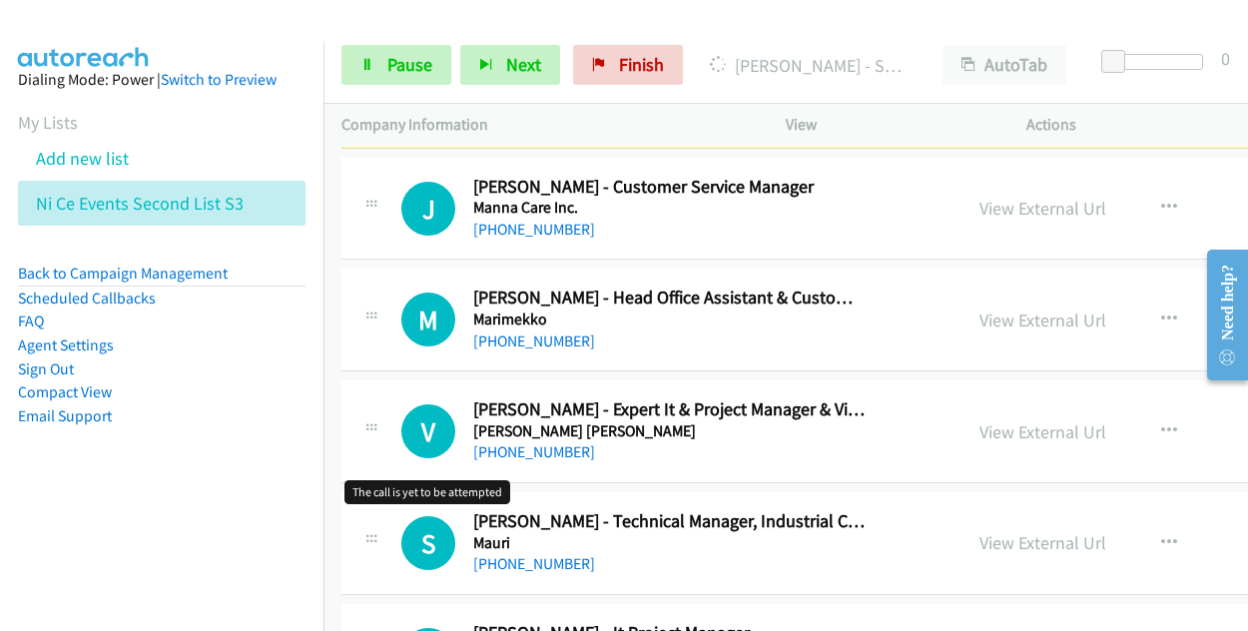
scroll to position [2695, 0]
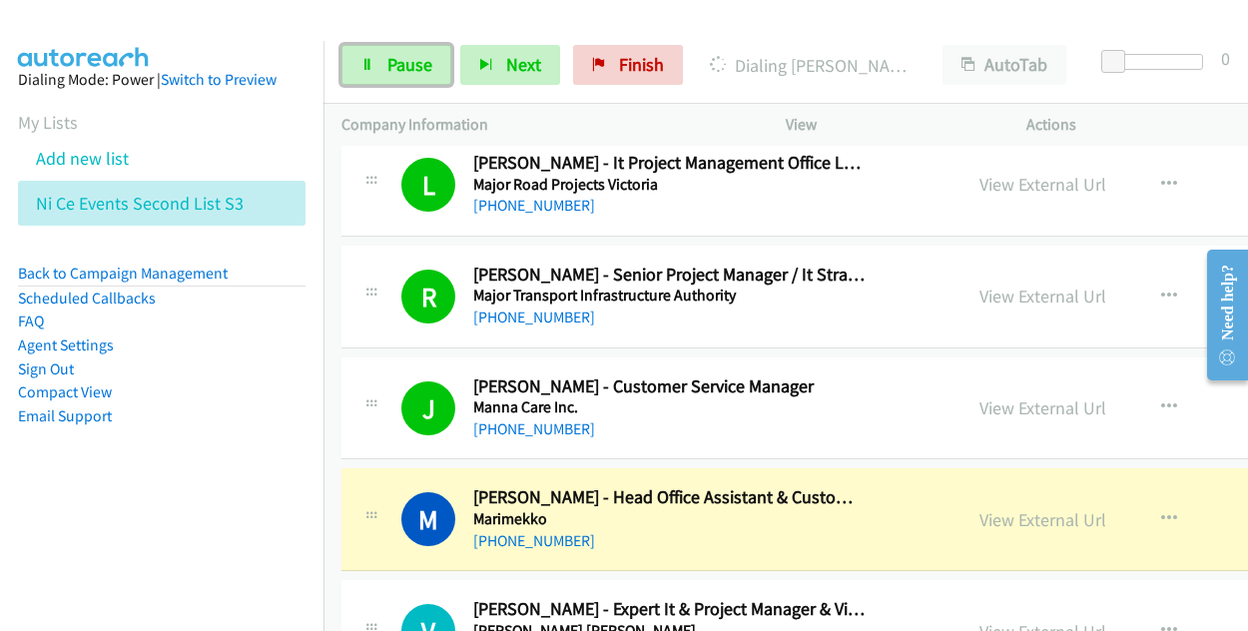
click at [399, 54] on span "Pause" at bounding box center [409, 64] width 45 height 23
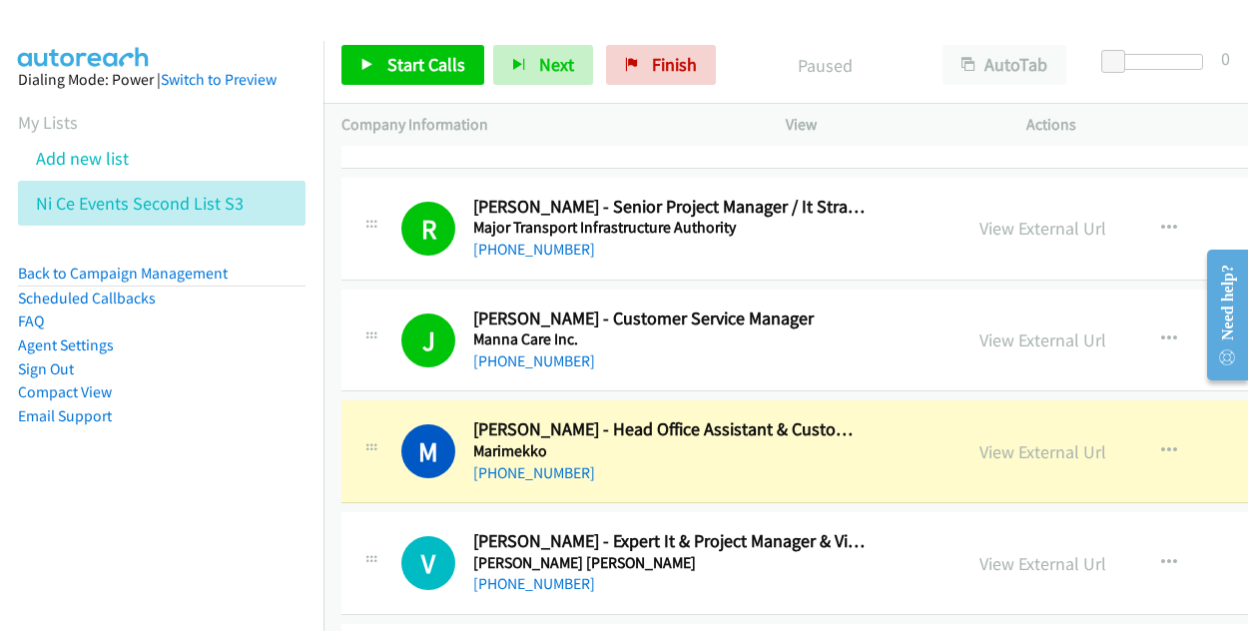
scroll to position [2794, 0]
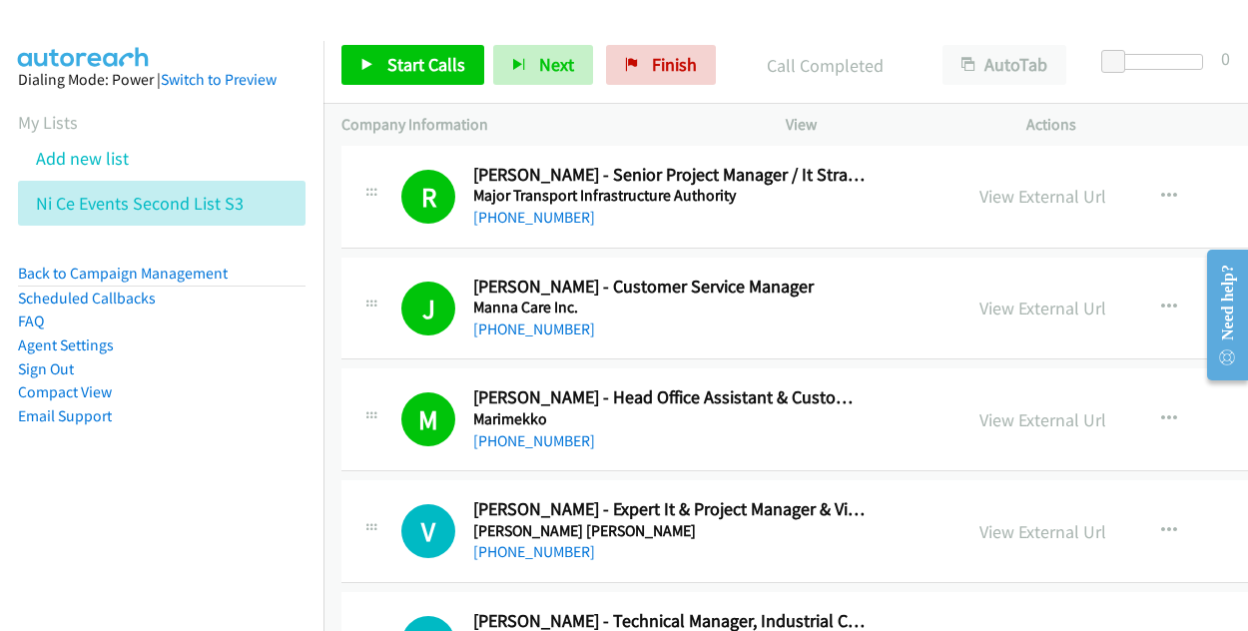
click at [766, 109] on div "Company Information" at bounding box center [545, 125] width 444 height 42
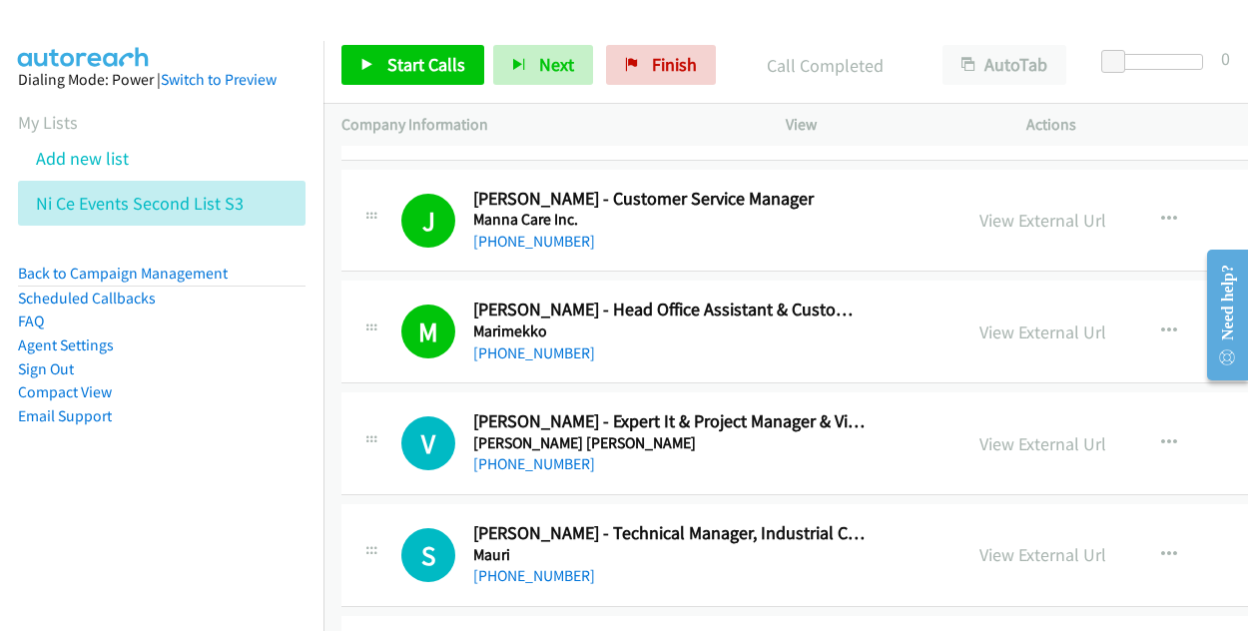
scroll to position [2994, 0]
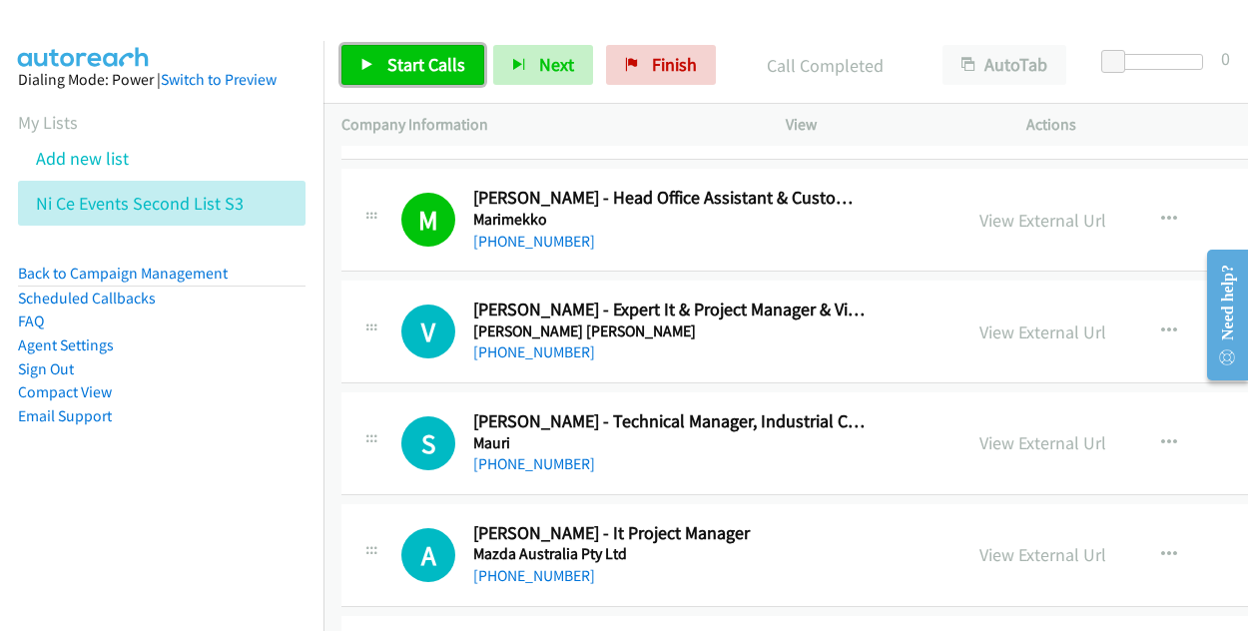
click at [429, 63] on span "Start Calls" at bounding box center [426, 64] width 78 height 23
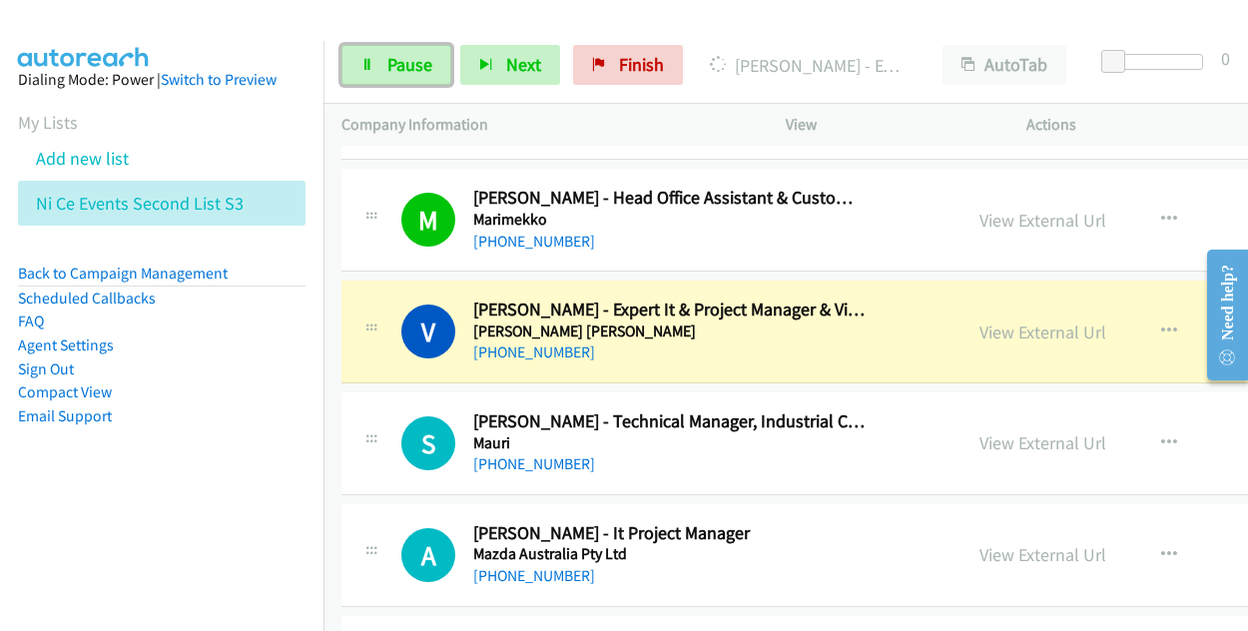
click at [419, 68] on span "Pause" at bounding box center [409, 64] width 45 height 23
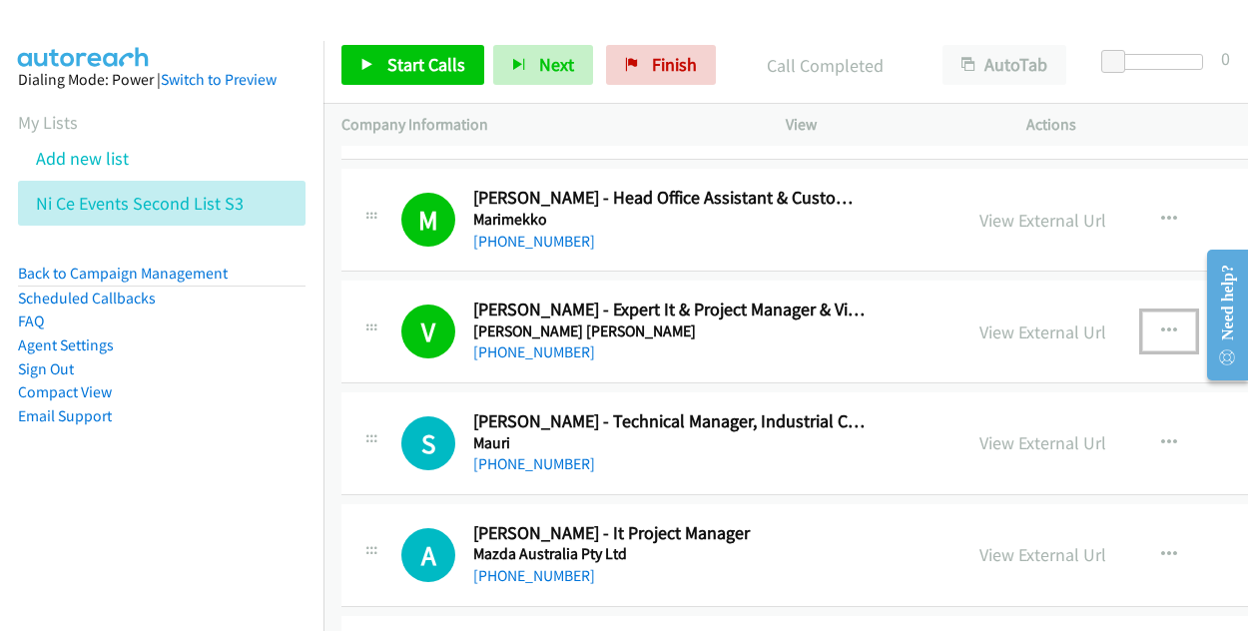
click at [1161, 323] on icon "button" at bounding box center [1169, 331] width 16 height 16
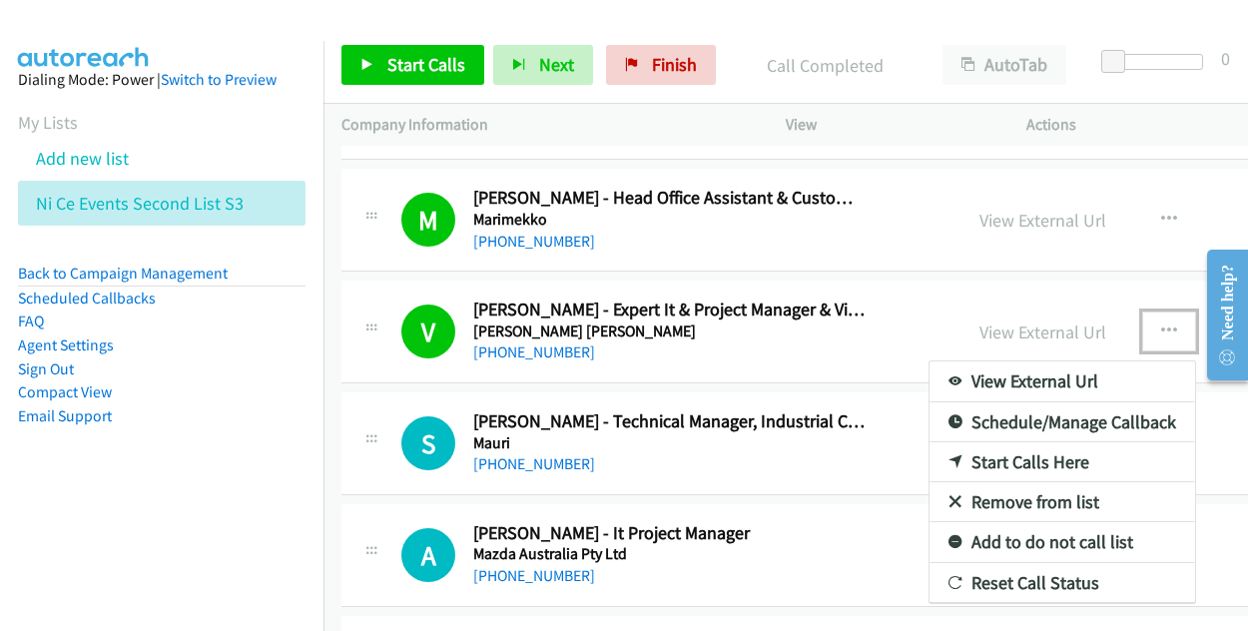
click at [990, 331] on div at bounding box center [624, 315] width 1248 height 631
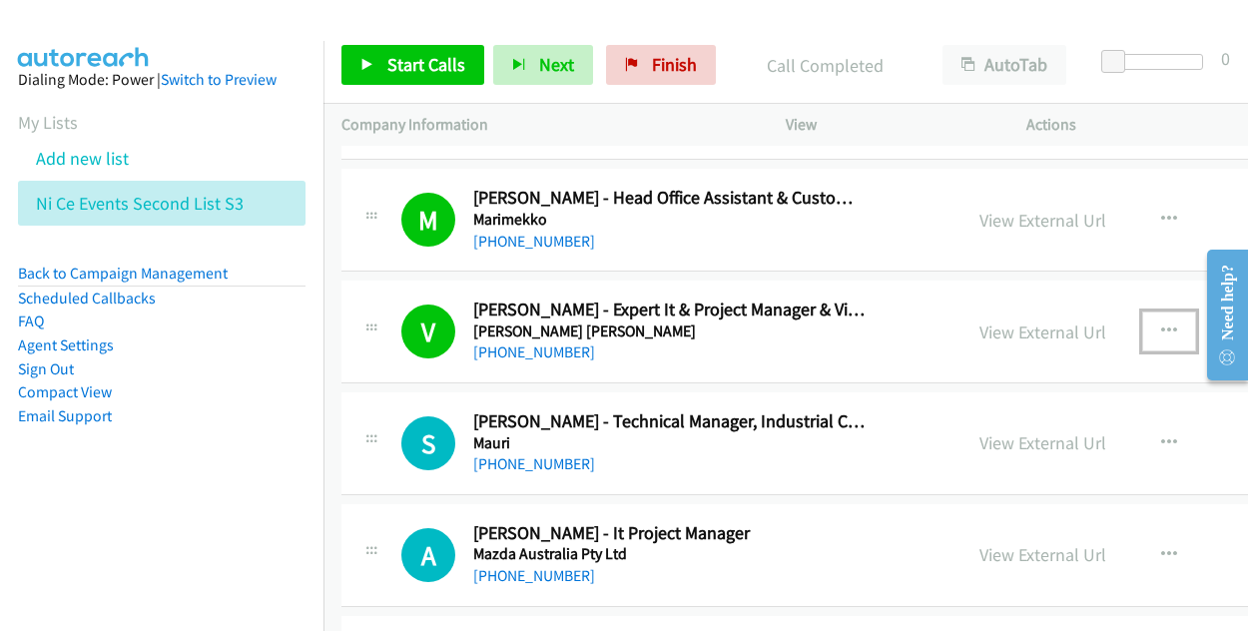
click at [990, 323] on link "View External Url" at bounding box center [1042, 331] width 127 height 23
click at [439, 71] on span "Start Calls" at bounding box center [426, 64] width 78 height 23
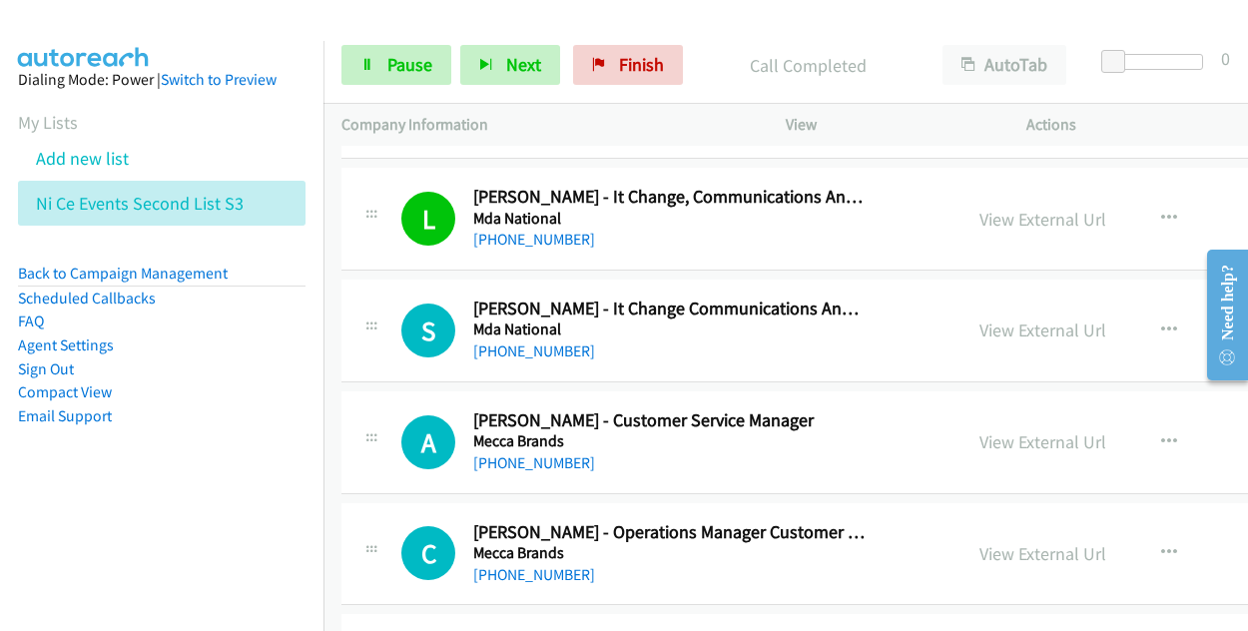
scroll to position [3793, 0]
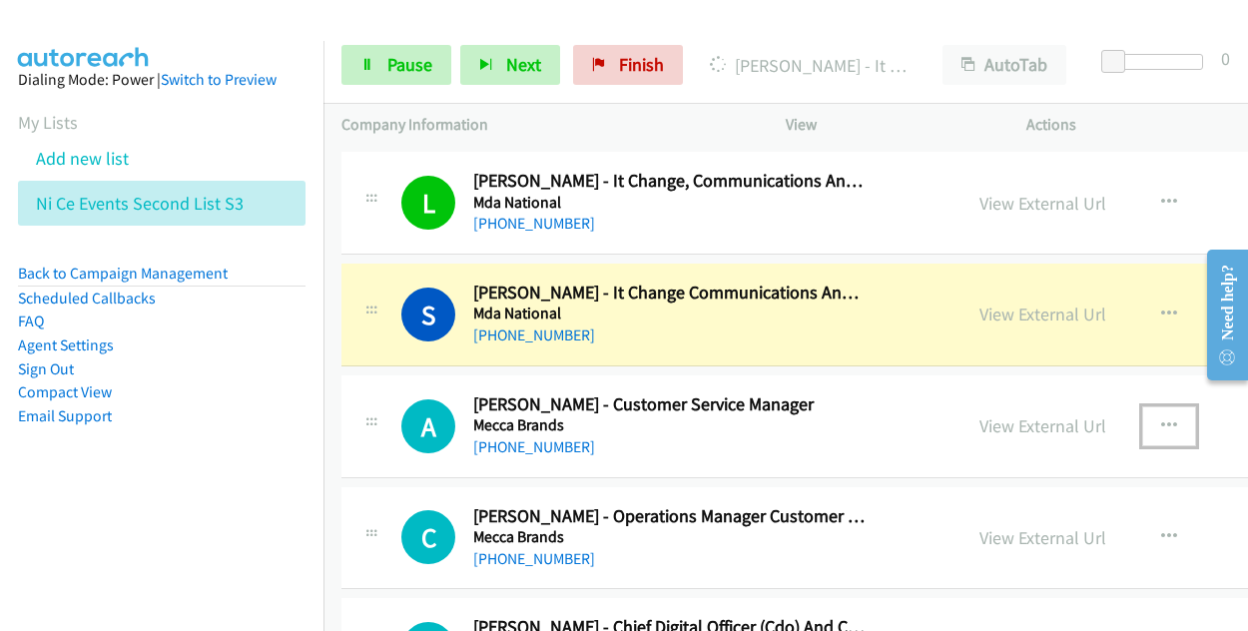
drag, startPoint x: 1079, startPoint y: 419, endPoint x: 1109, endPoint y: 416, distance: 30.1
click at [1142, 416] on button "button" at bounding box center [1169, 426] width 54 height 40
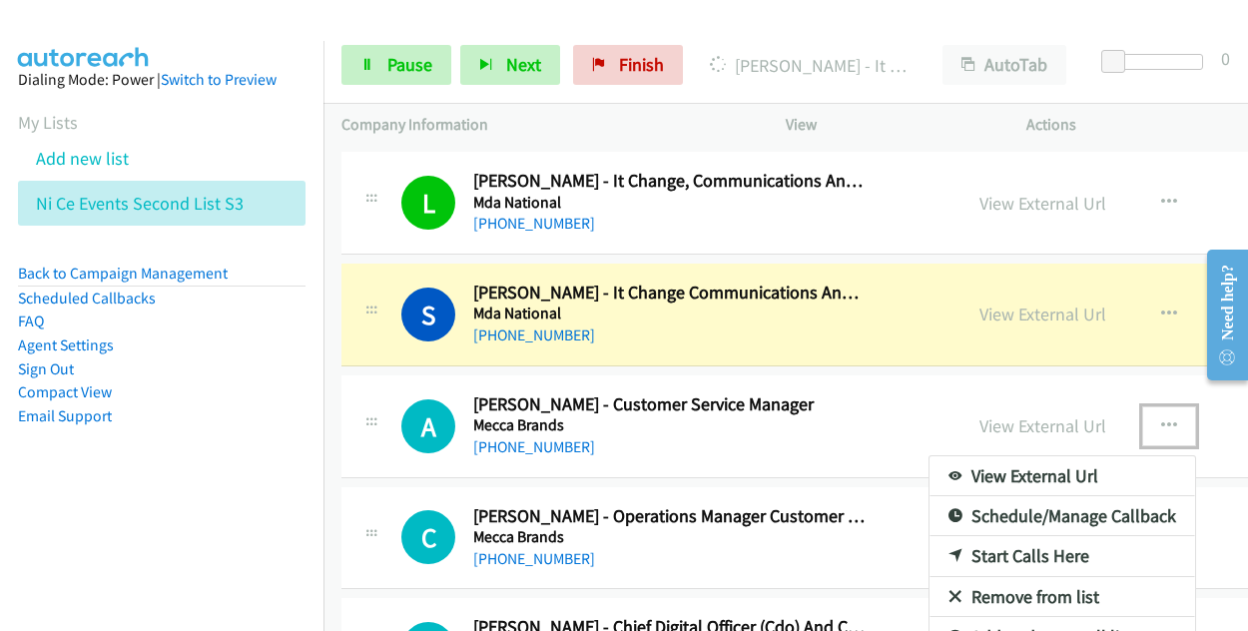
click at [966, 538] on link "Start Calls Here" at bounding box center [1061, 556] width 265 height 40
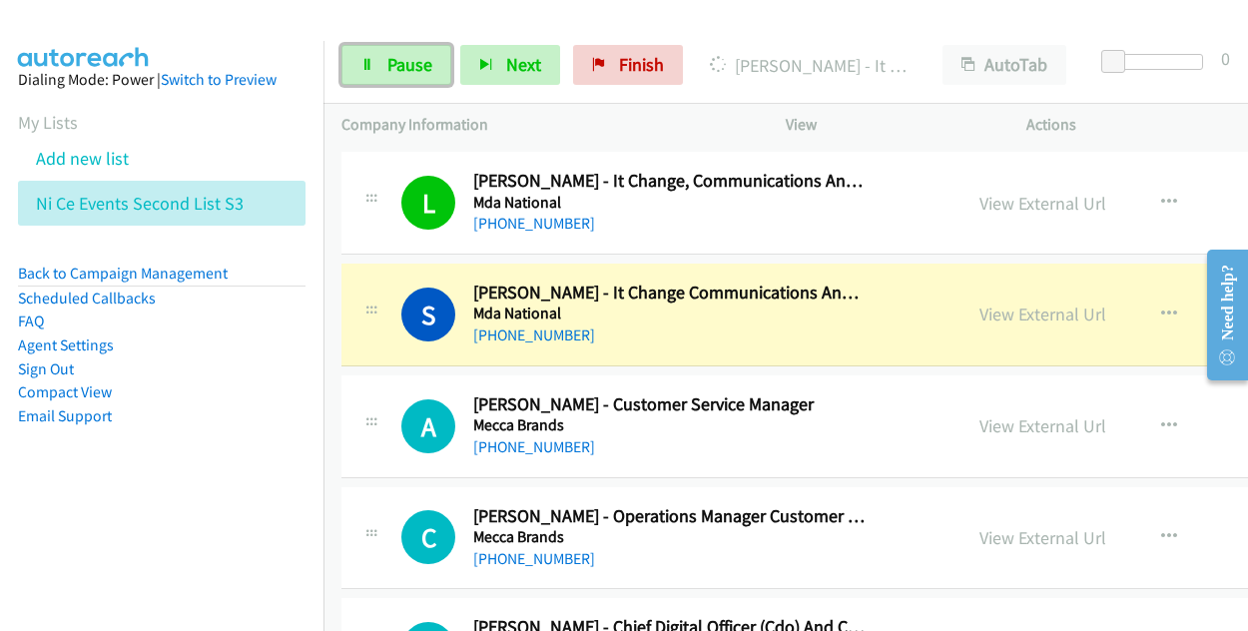
click at [387, 63] on span "Pause" at bounding box center [409, 64] width 45 height 23
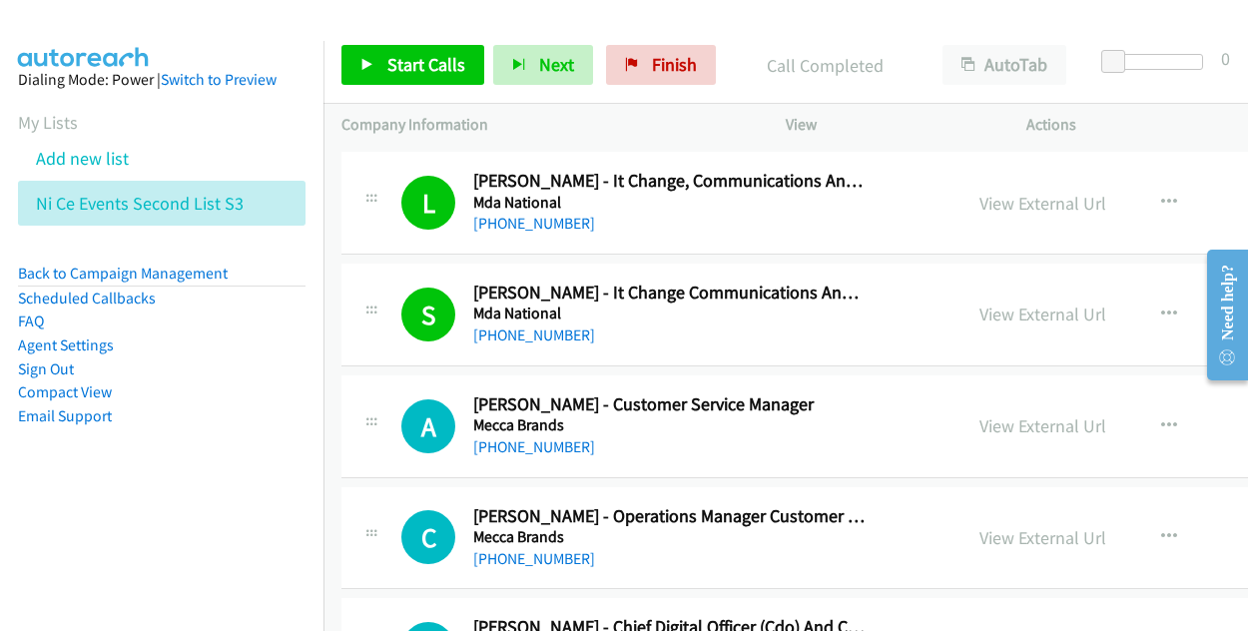
click at [1007, 307] on link "View External Url" at bounding box center [1042, 313] width 127 height 23
click at [401, 69] on span "Start Calls" at bounding box center [426, 64] width 78 height 23
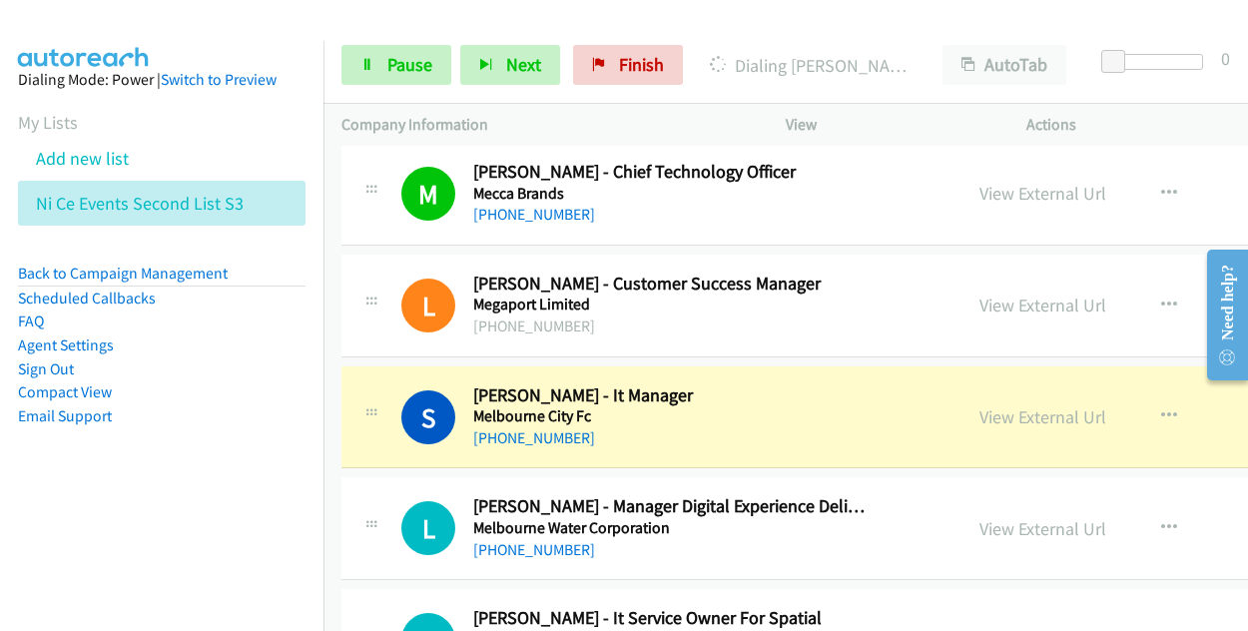
scroll to position [4491, 0]
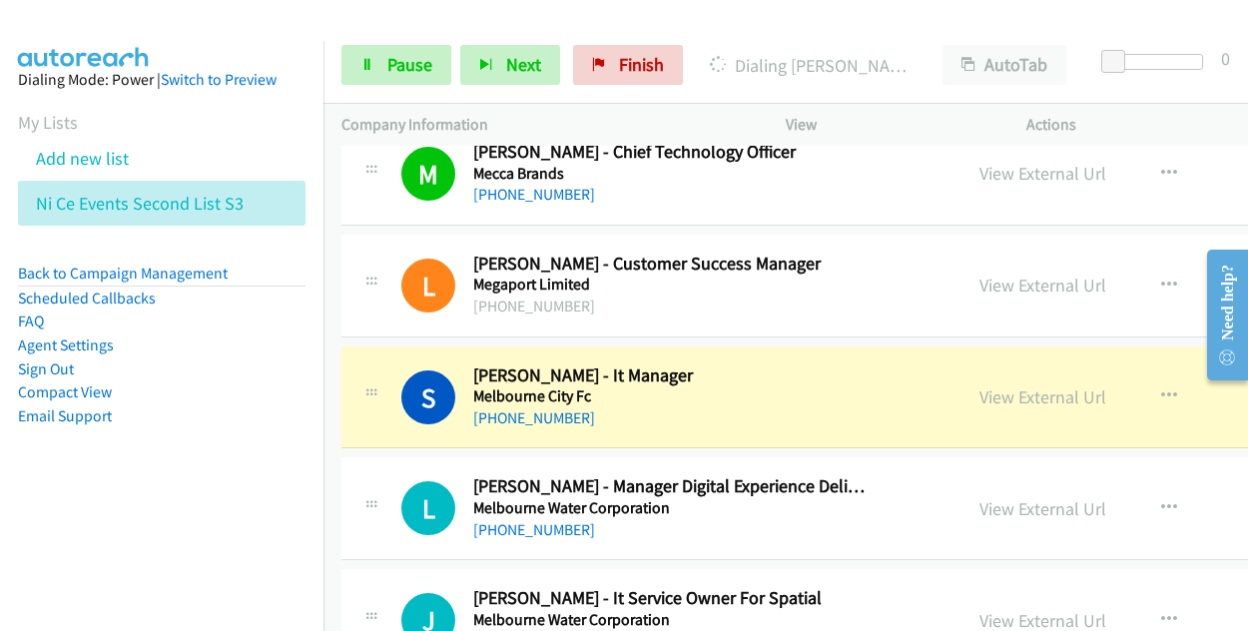
click at [979, 385] on link "View External Url" at bounding box center [1042, 396] width 127 height 23
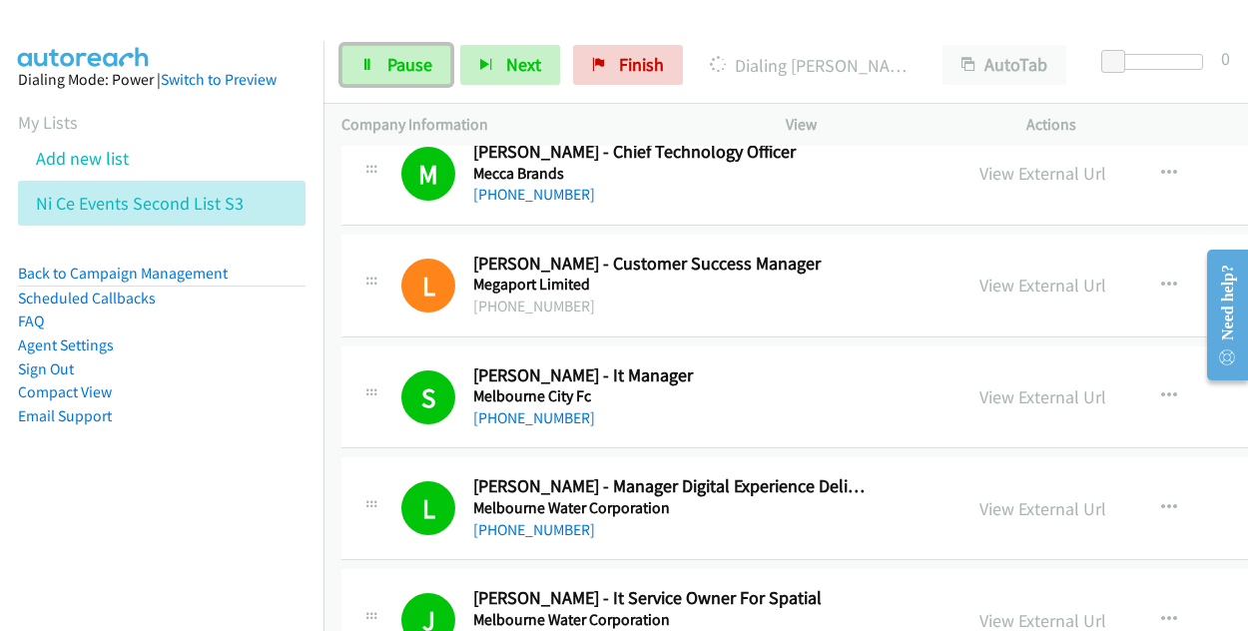
click at [427, 57] on span "Pause" at bounding box center [409, 64] width 45 height 23
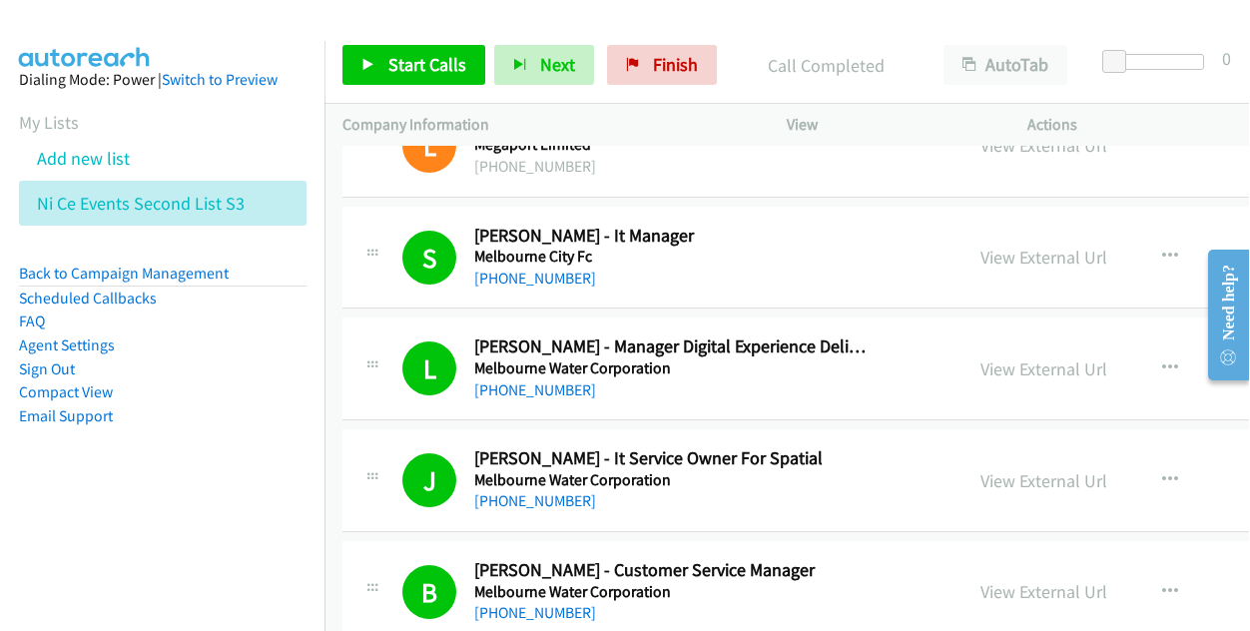
scroll to position [4591, 0]
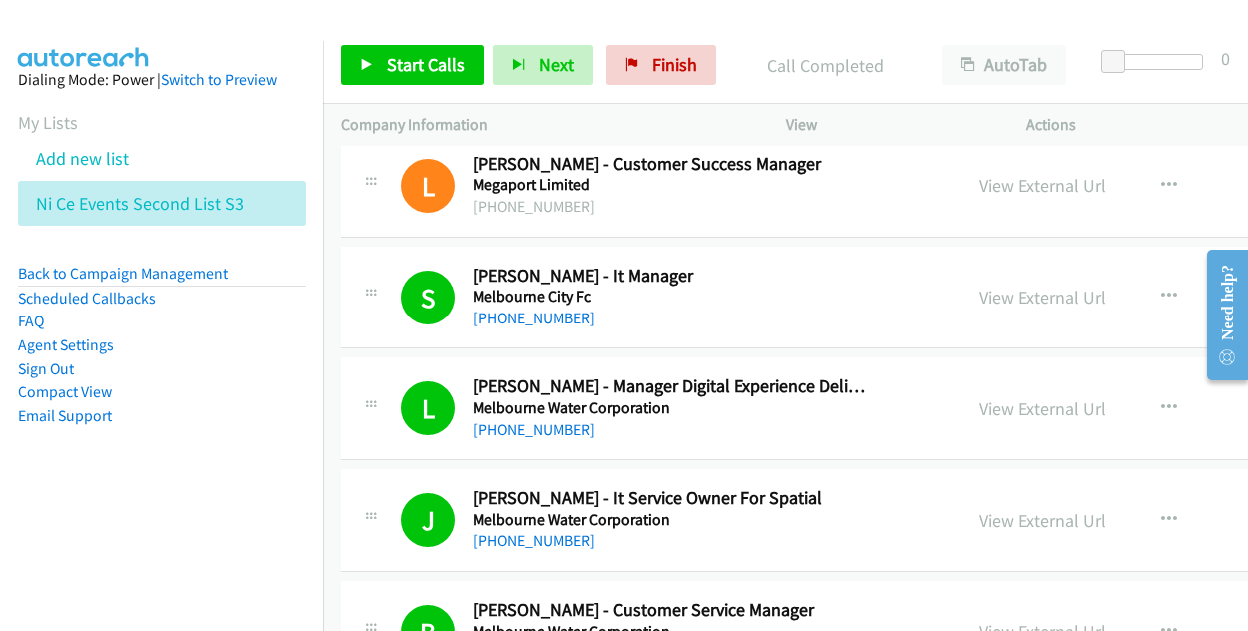
click at [979, 286] on link "View External Url" at bounding box center [1042, 296] width 127 height 23
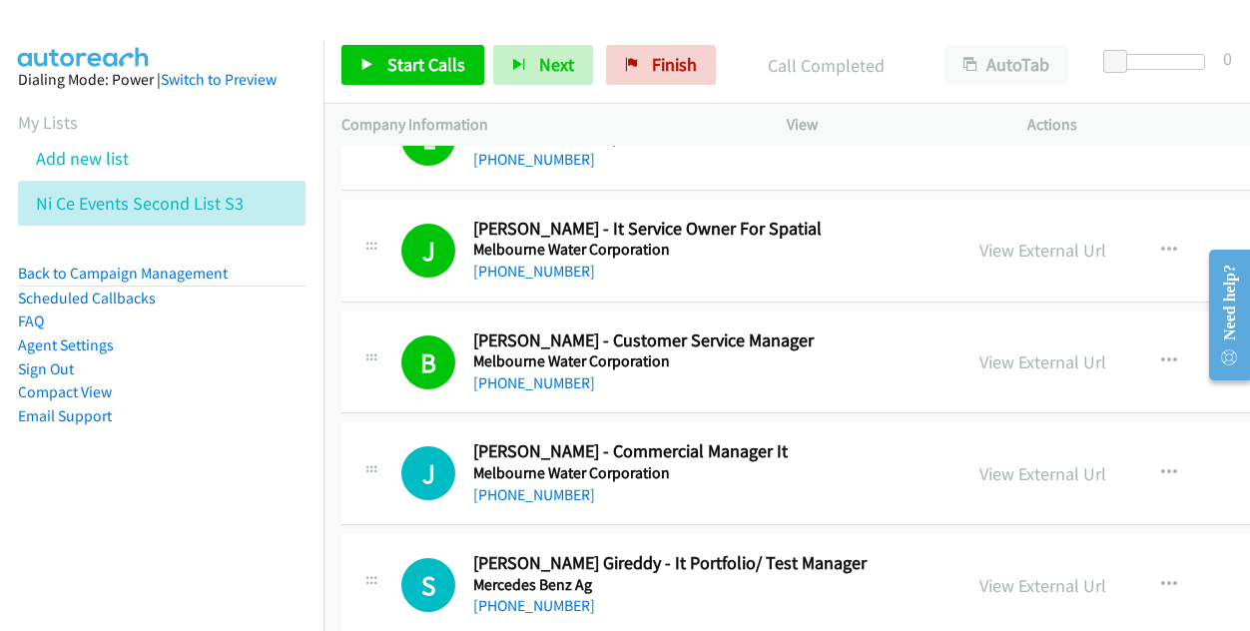
scroll to position [4890, 0]
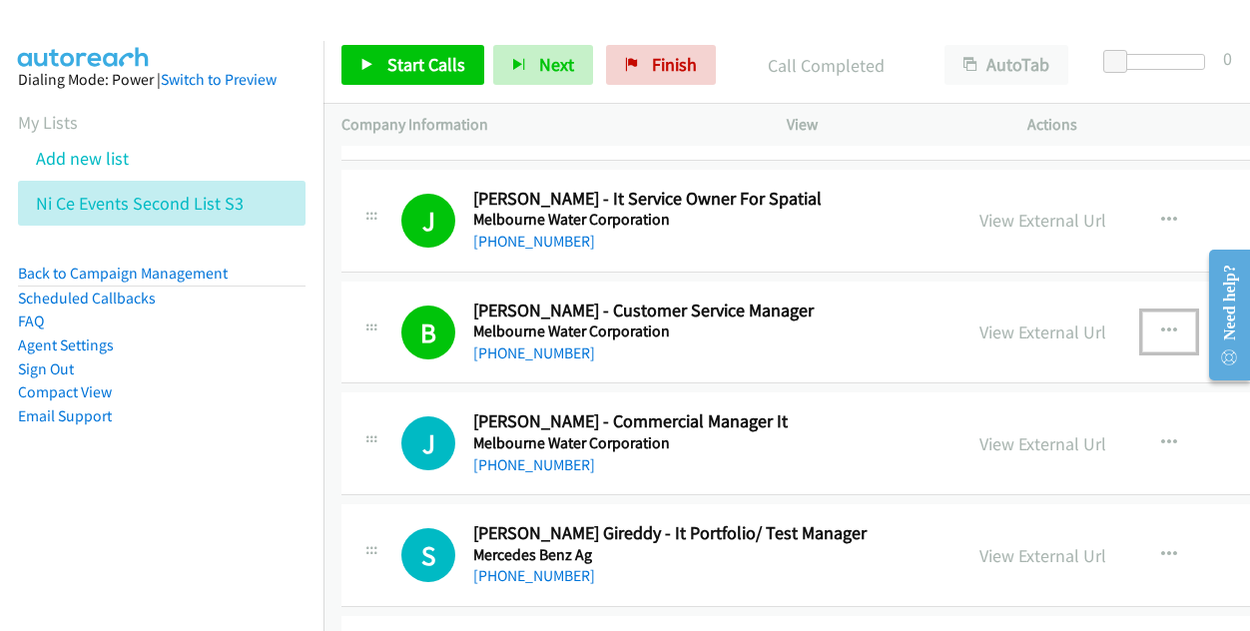
drag, startPoint x: 1086, startPoint y: 311, endPoint x: 1088, endPoint y: 321, distance: 10.2
click at [1161, 323] on icon "button" at bounding box center [1169, 331] width 16 height 16
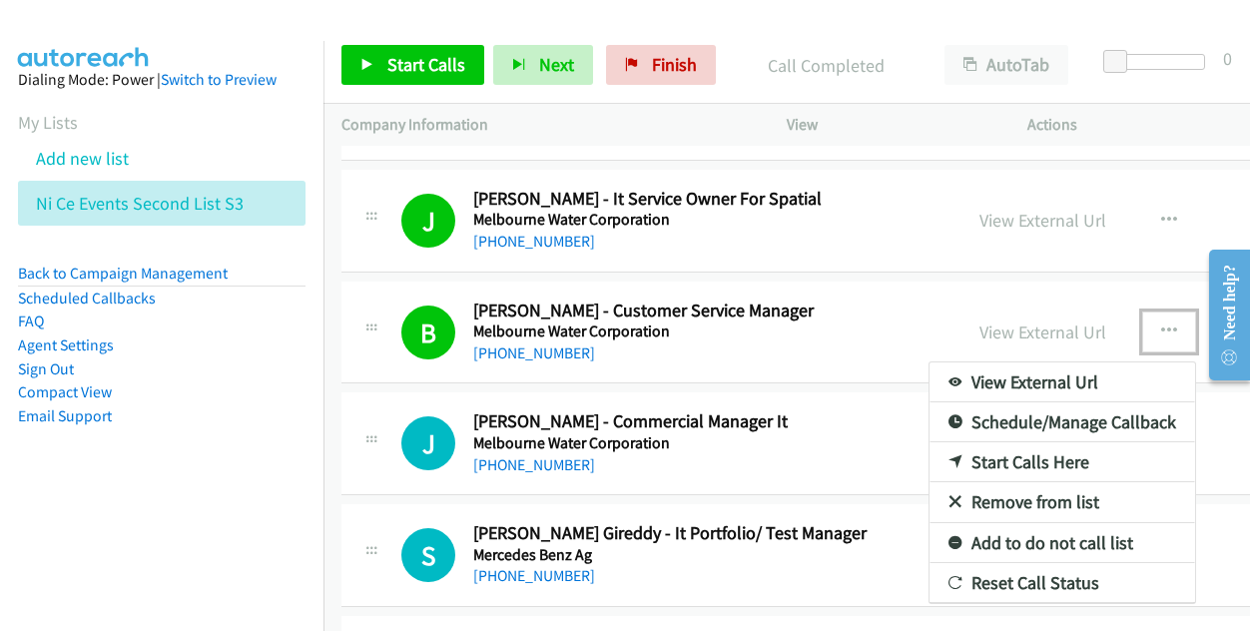
click at [930, 444] on link "Start Calls Here" at bounding box center [1061, 462] width 265 height 40
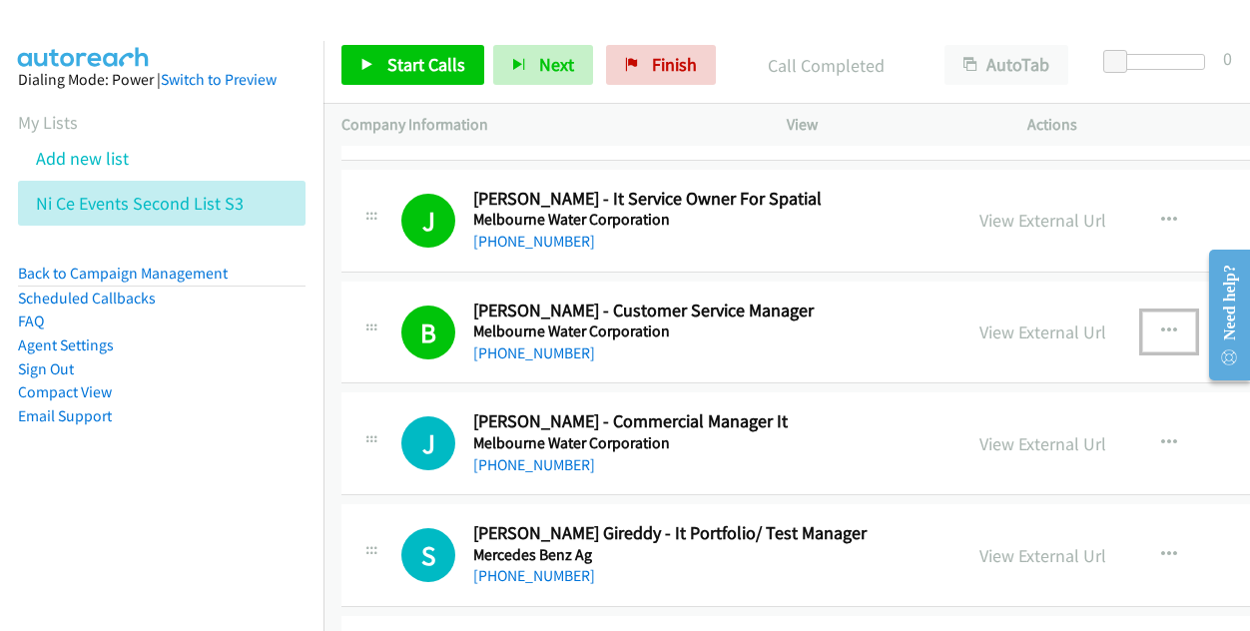
click at [1142, 324] on button "button" at bounding box center [1169, 331] width 54 height 40
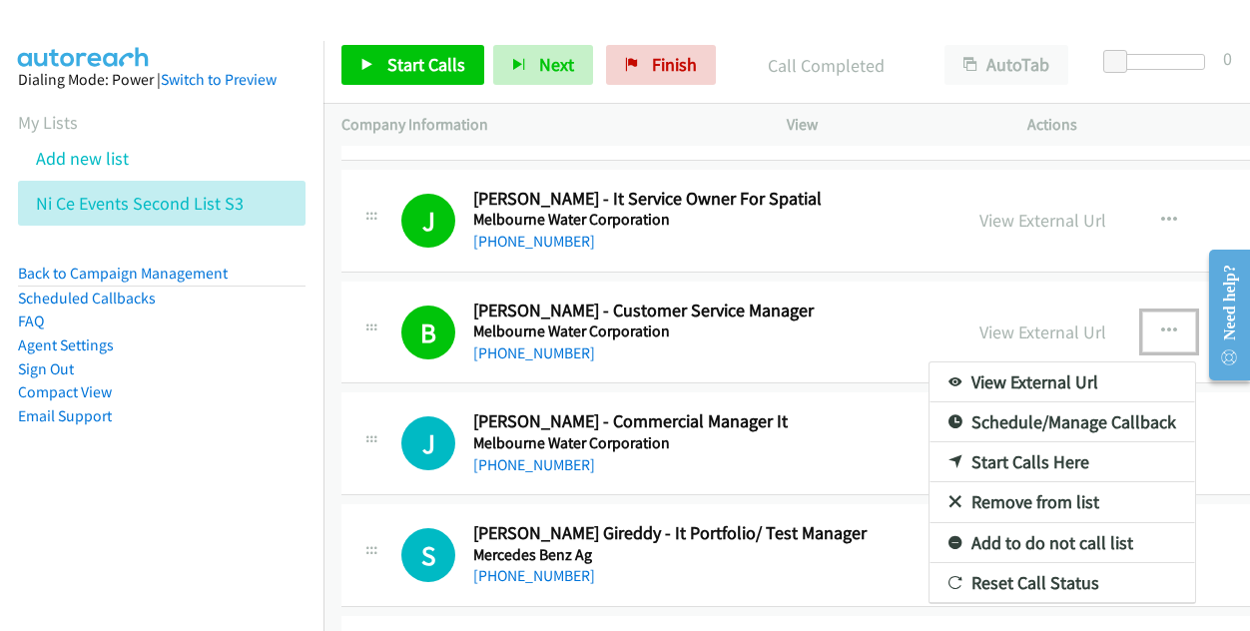
click at [929, 446] on link "Start Calls Here" at bounding box center [1061, 462] width 265 height 40
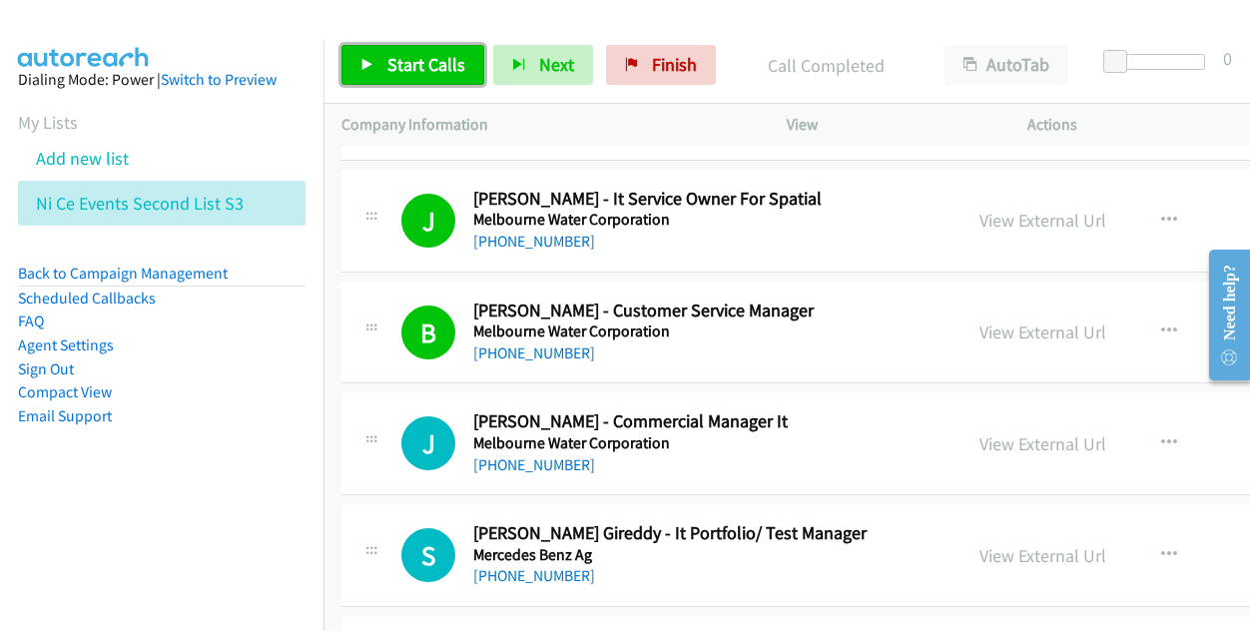
click at [413, 68] on span "Start Calls" at bounding box center [426, 64] width 78 height 23
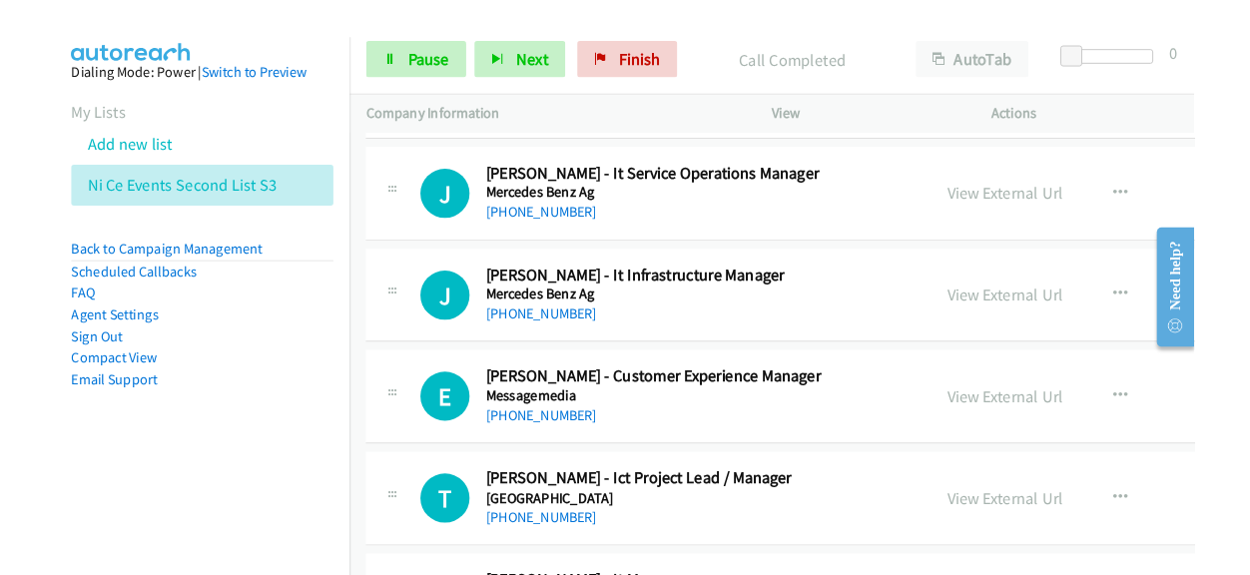
scroll to position [5489, 0]
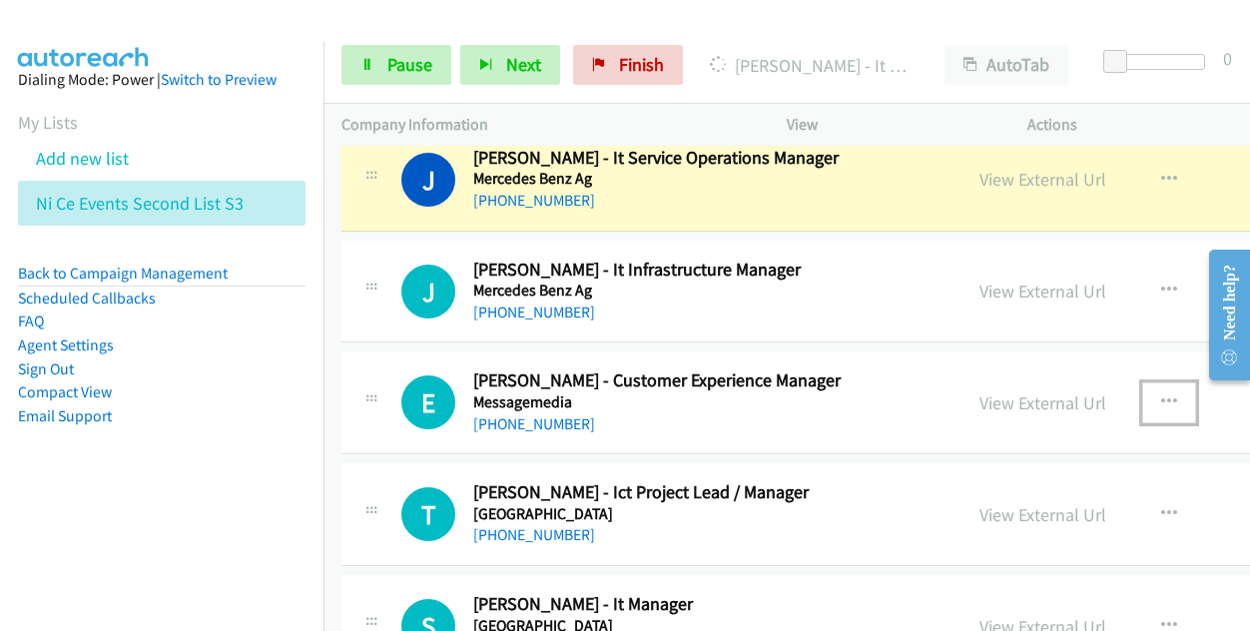
drag, startPoint x: 1093, startPoint y: 386, endPoint x: 876, endPoint y: 396, distance: 216.8
click at [1161, 394] on icon "button" at bounding box center [1169, 402] width 16 height 16
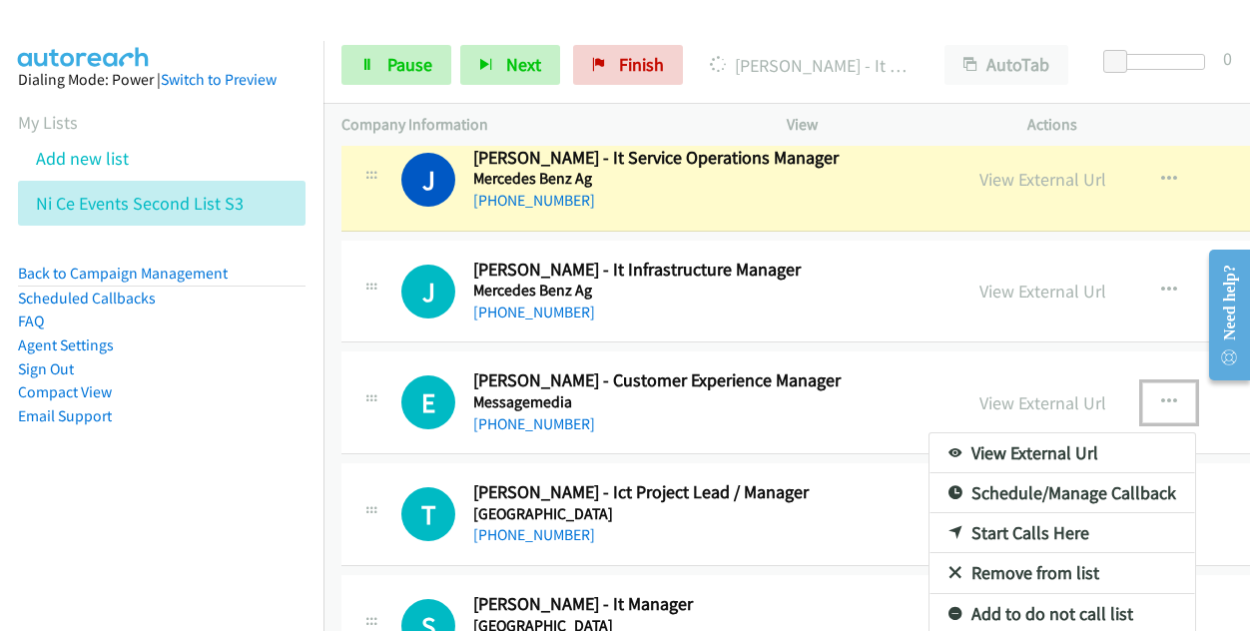
click at [948, 513] on link "Start Calls Here" at bounding box center [1061, 533] width 265 height 40
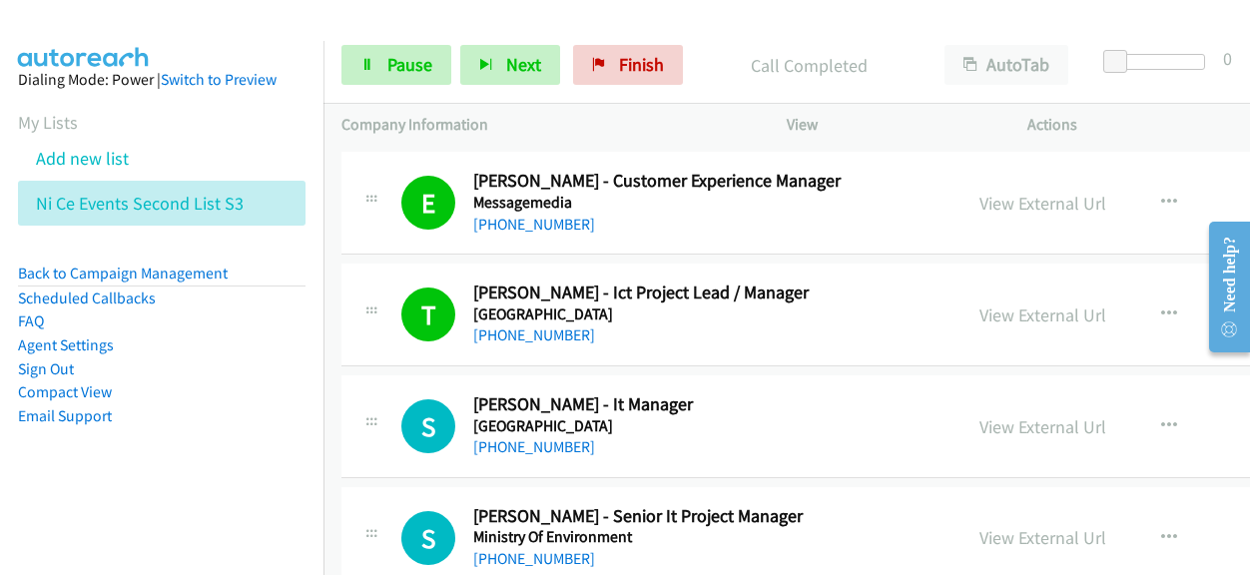
scroll to position [5789, 0]
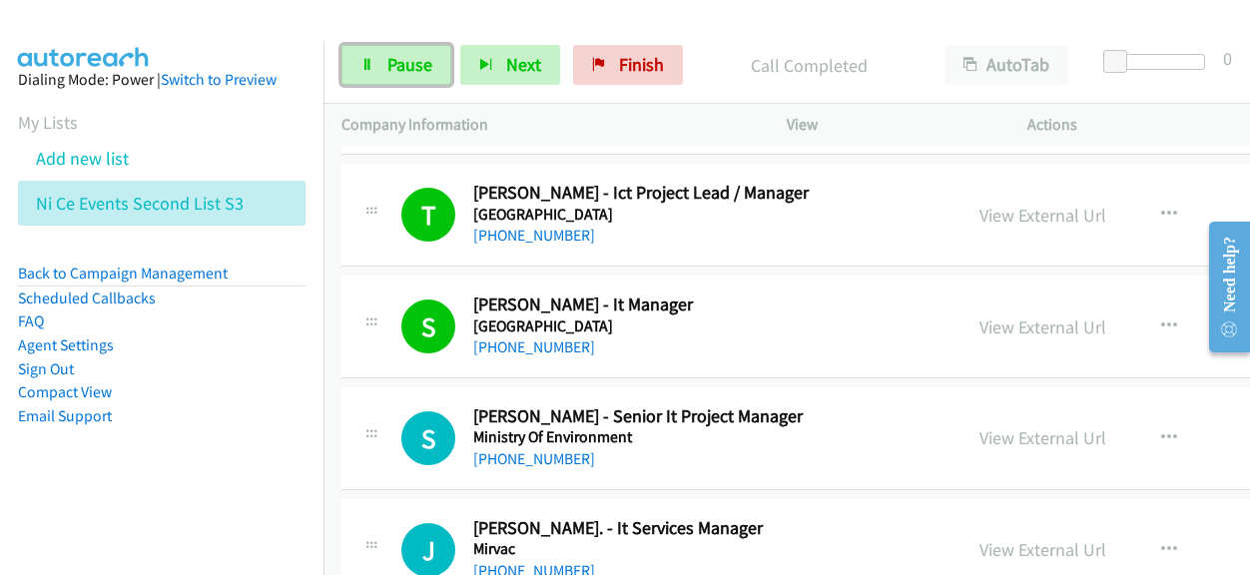
click at [441, 59] on link "Pause" at bounding box center [396, 65] width 110 height 40
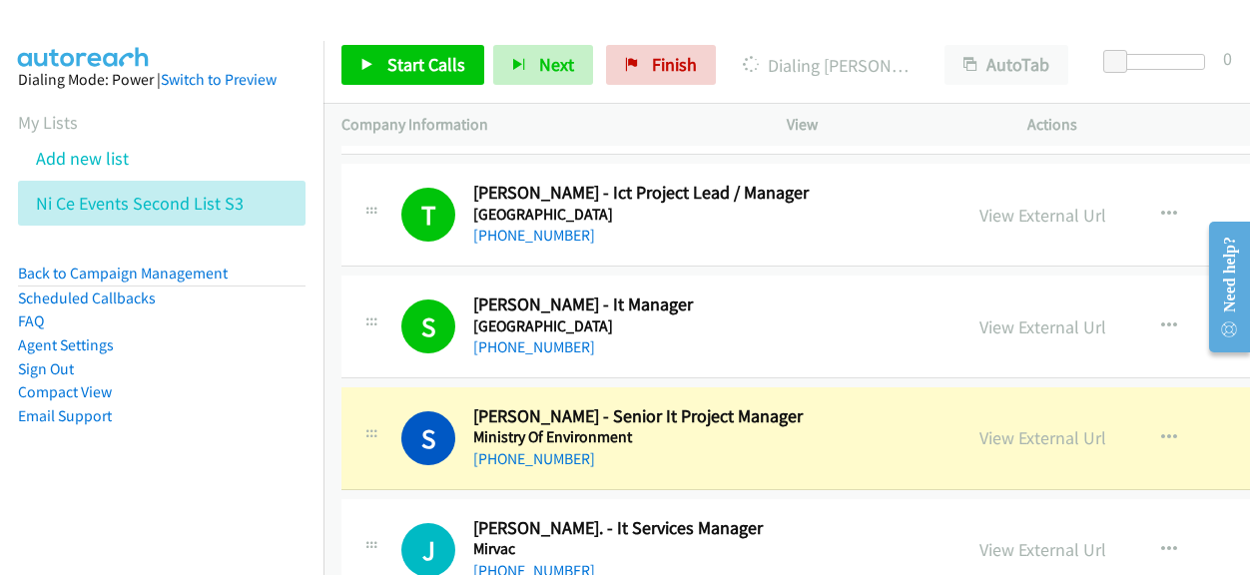
click at [979, 315] on link "View External Url" at bounding box center [1042, 326] width 127 height 23
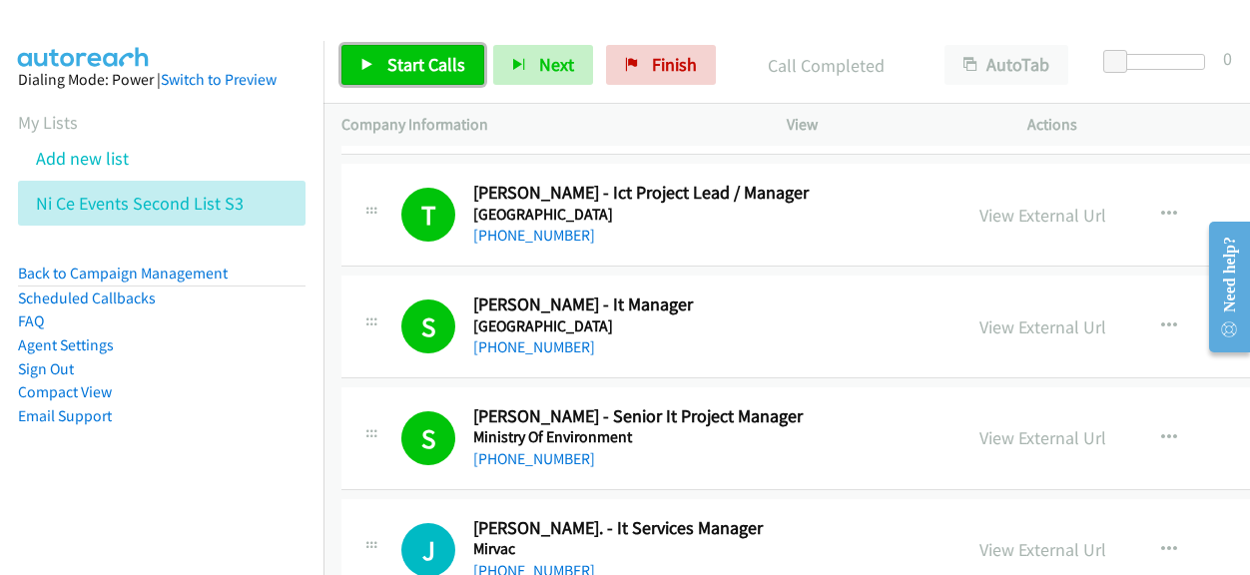
click at [453, 61] on span "Start Calls" at bounding box center [426, 64] width 78 height 23
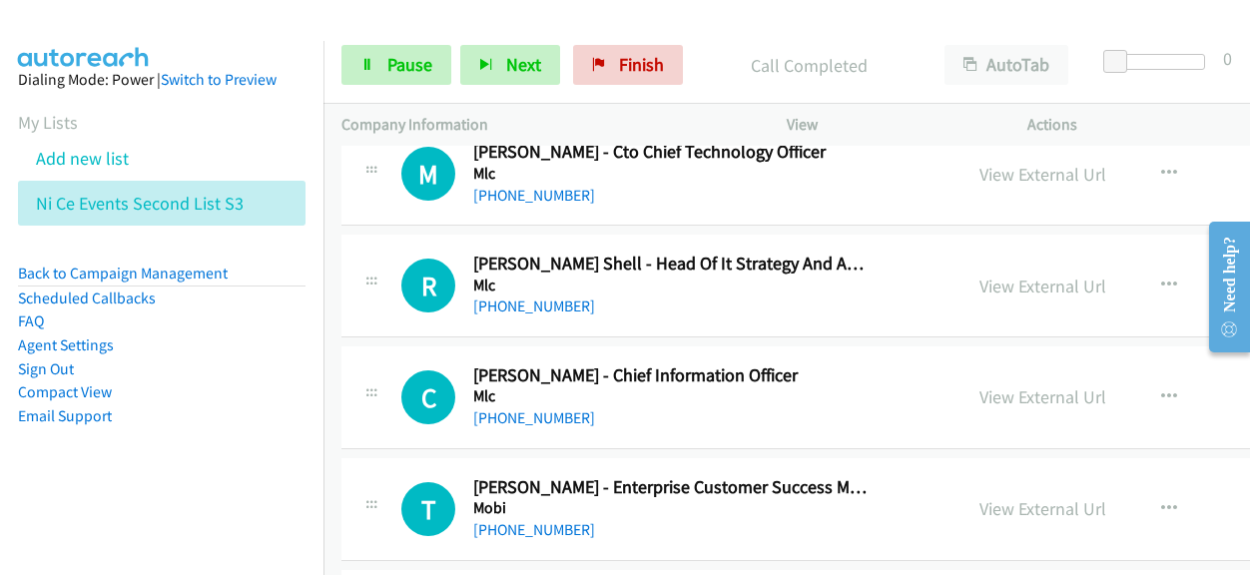
scroll to position [6487, 0]
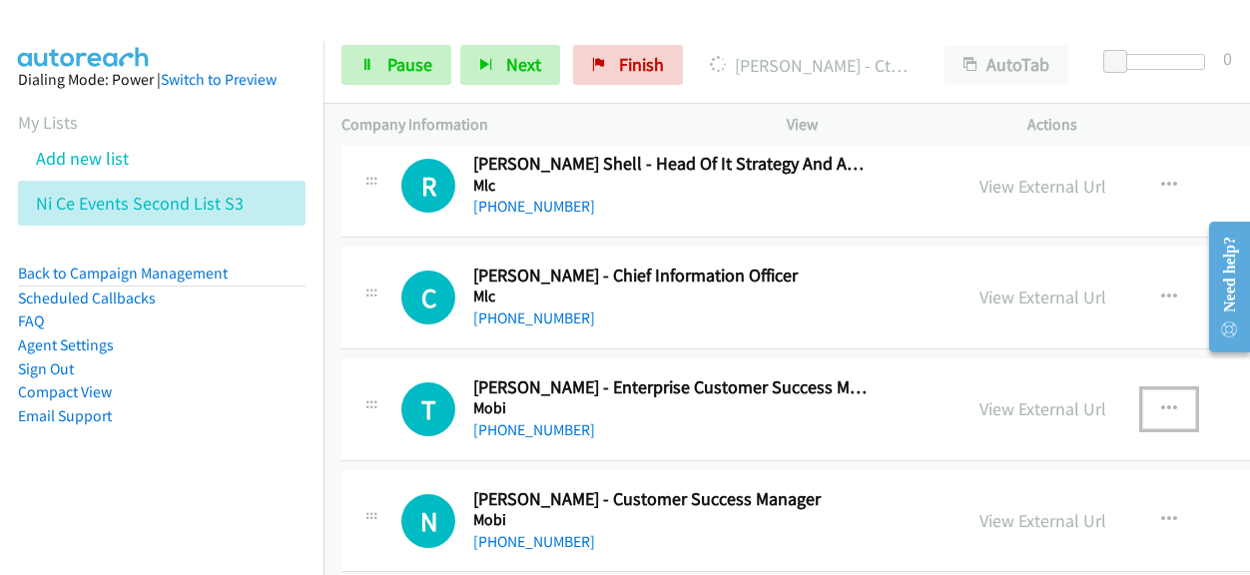
click at [1161, 401] on icon "button" at bounding box center [1169, 409] width 16 height 16
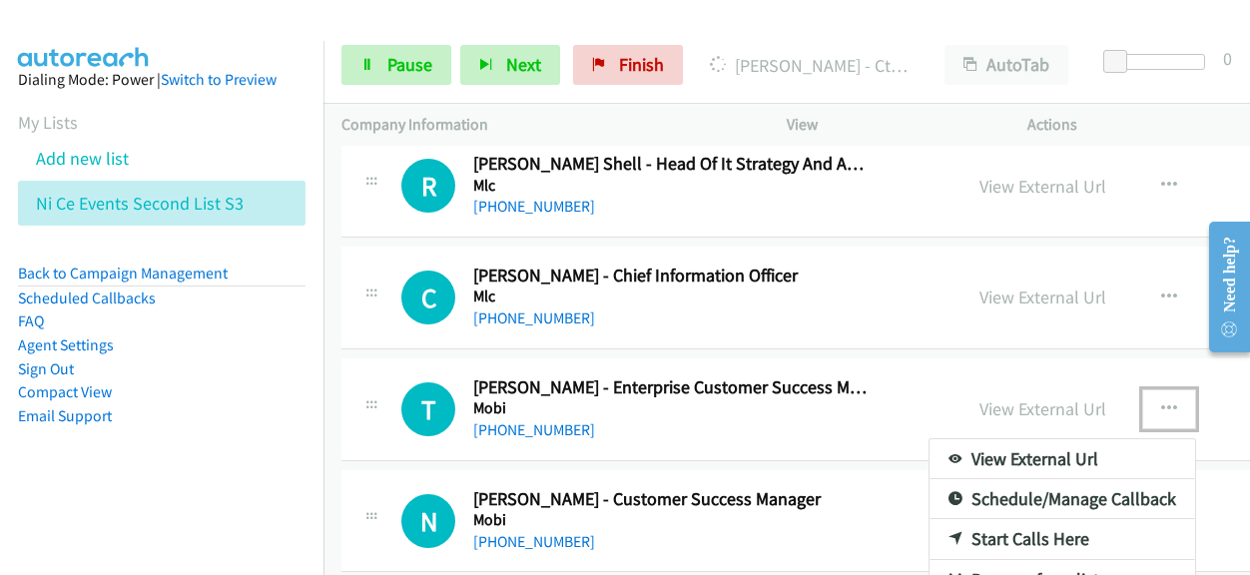
click at [929, 519] on link "Start Calls Here" at bounding box center [1061, 539] width 265 height 40
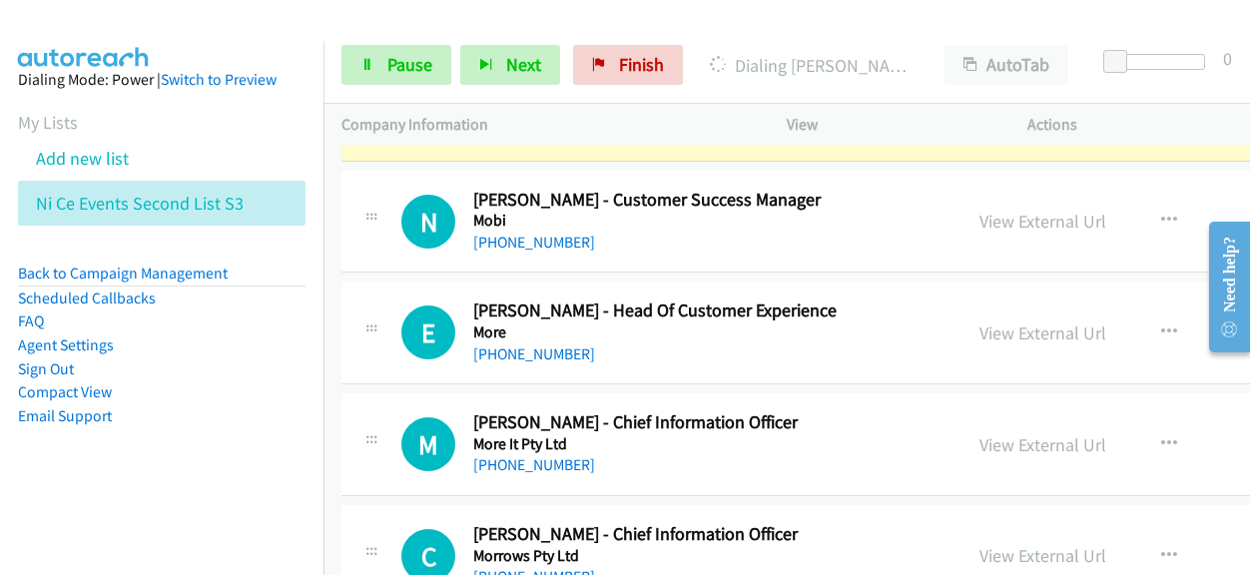
scroll to position [6886, 0]
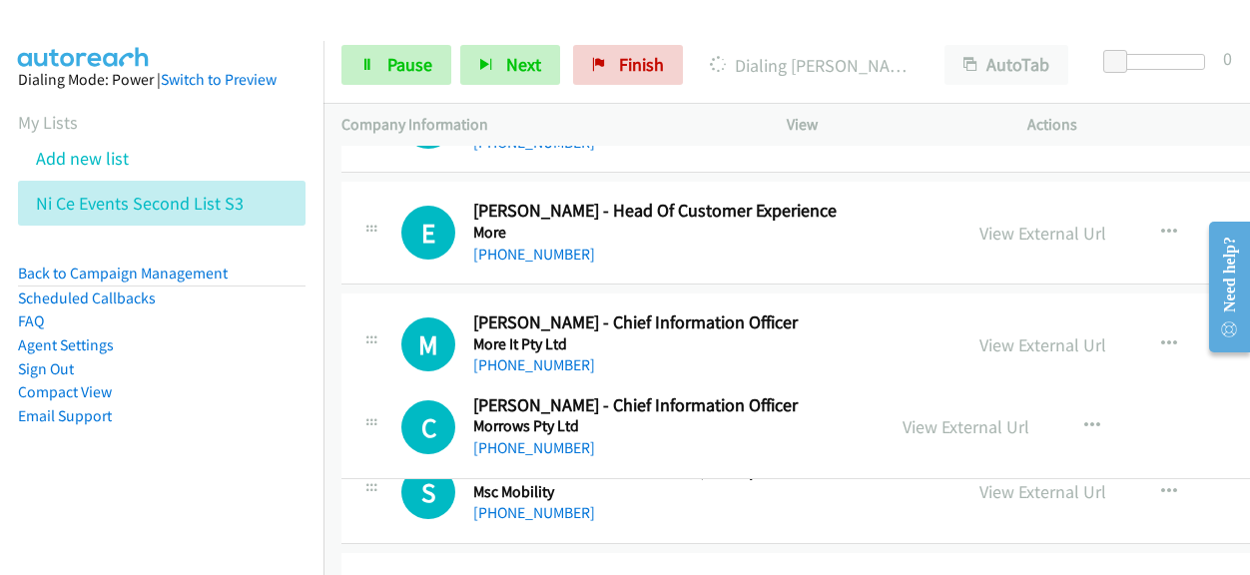
drag, startPoint x: 580, startPoint y: 415, endPoint x: 670, endPoint y: 412, distance: 89.9
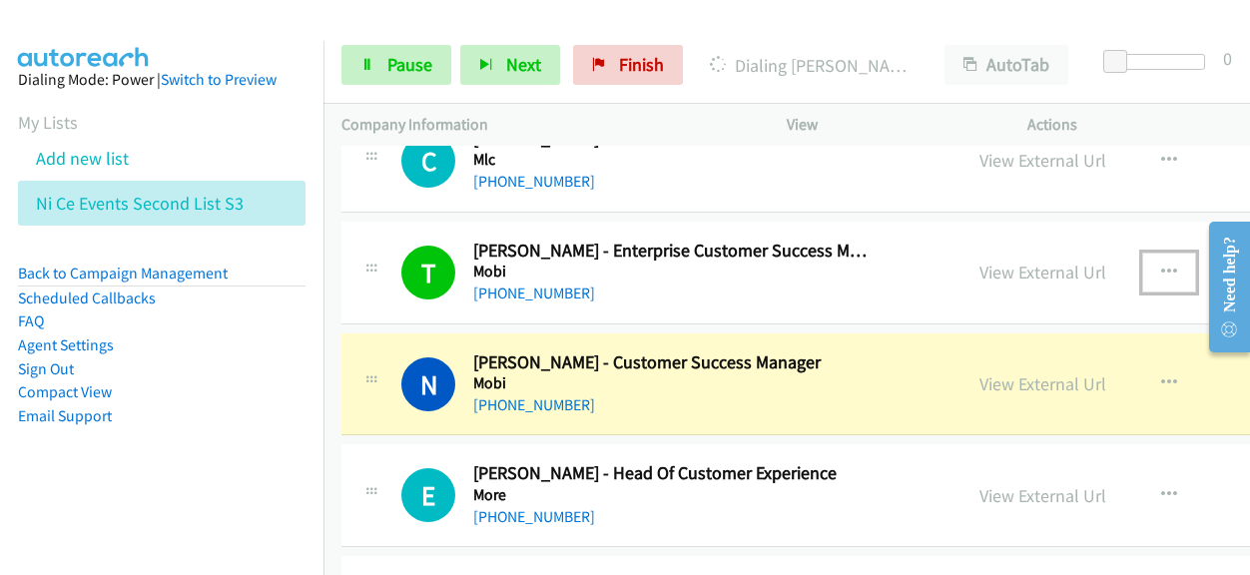
scroll to position [6687, 0]
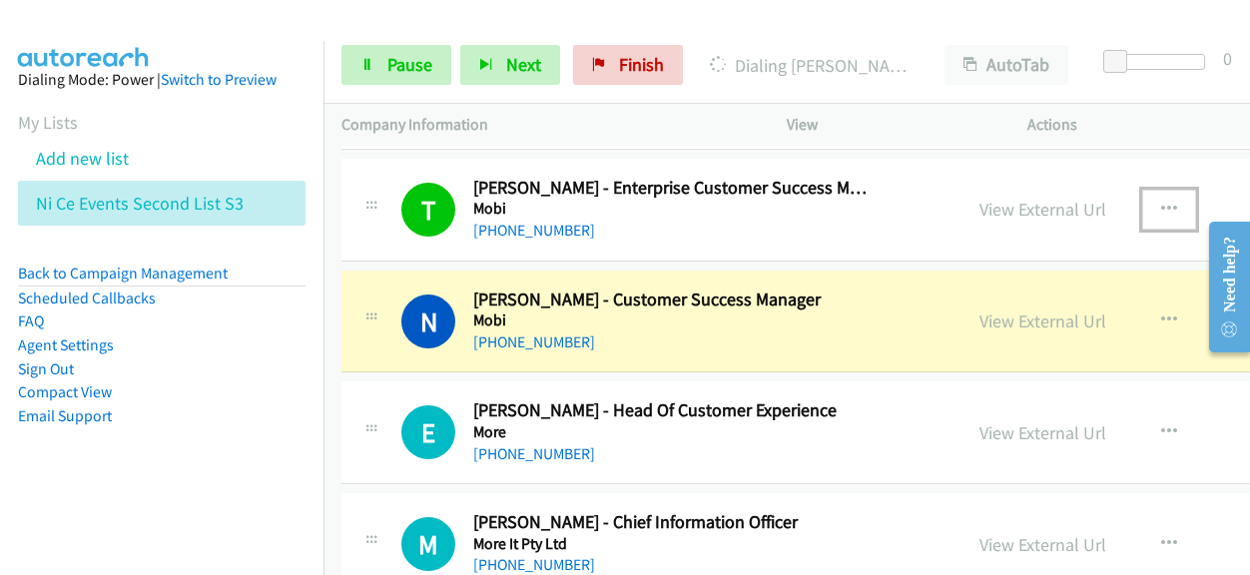
click at [979, 309] on link "View External Url" at bounding box center [1042, 320] width 127 height 23
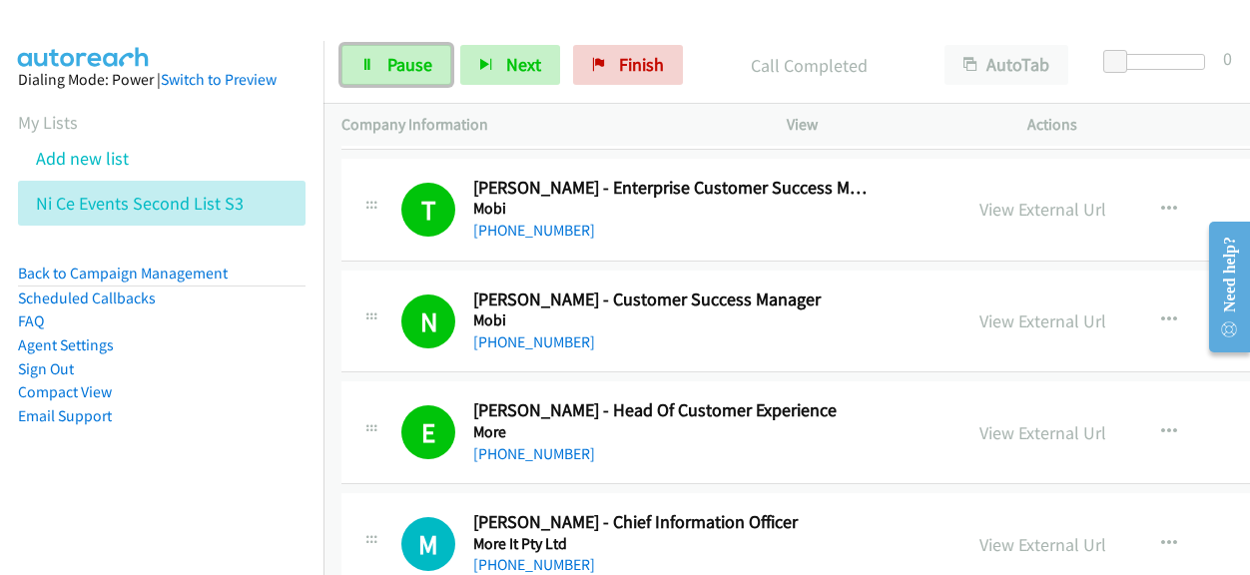
click at [441, 61] on link "Pause" at bounding box center [396, 65] width 110 height 40
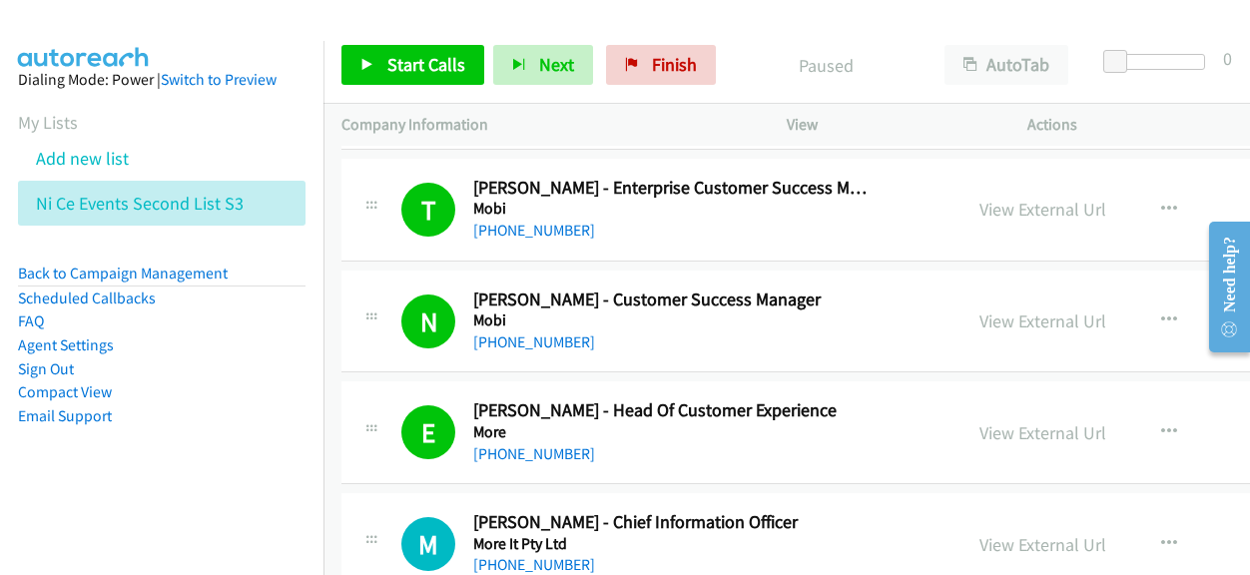
click at [979, 309] on link "View External Url" at bounding box center [1042, 320] width 127 height 23
